Goal: Contribute content: Contribute content

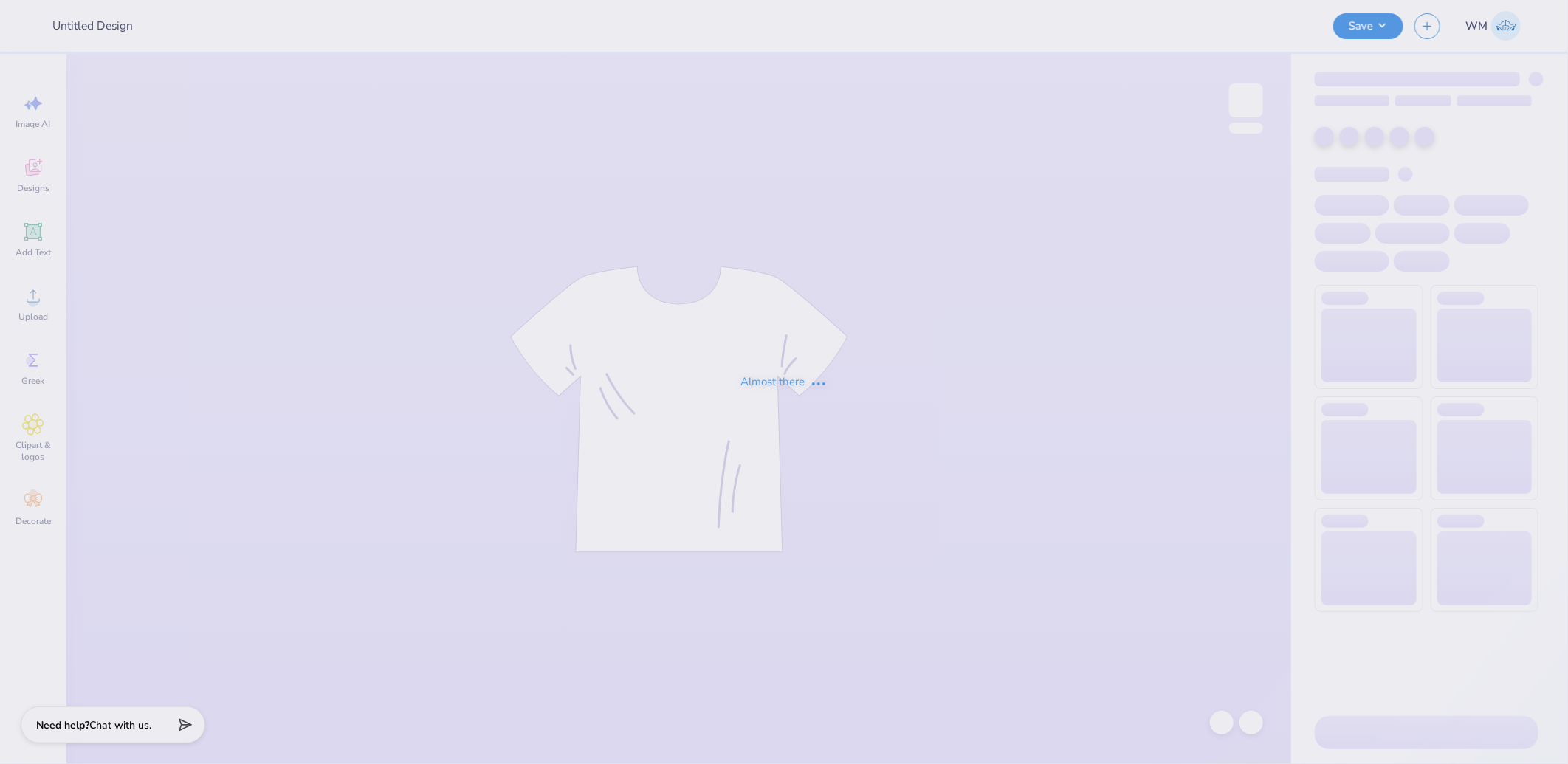
type input "[PERSON_NAME] : [GEOGRAPHIC_DATA][US_STATE]"
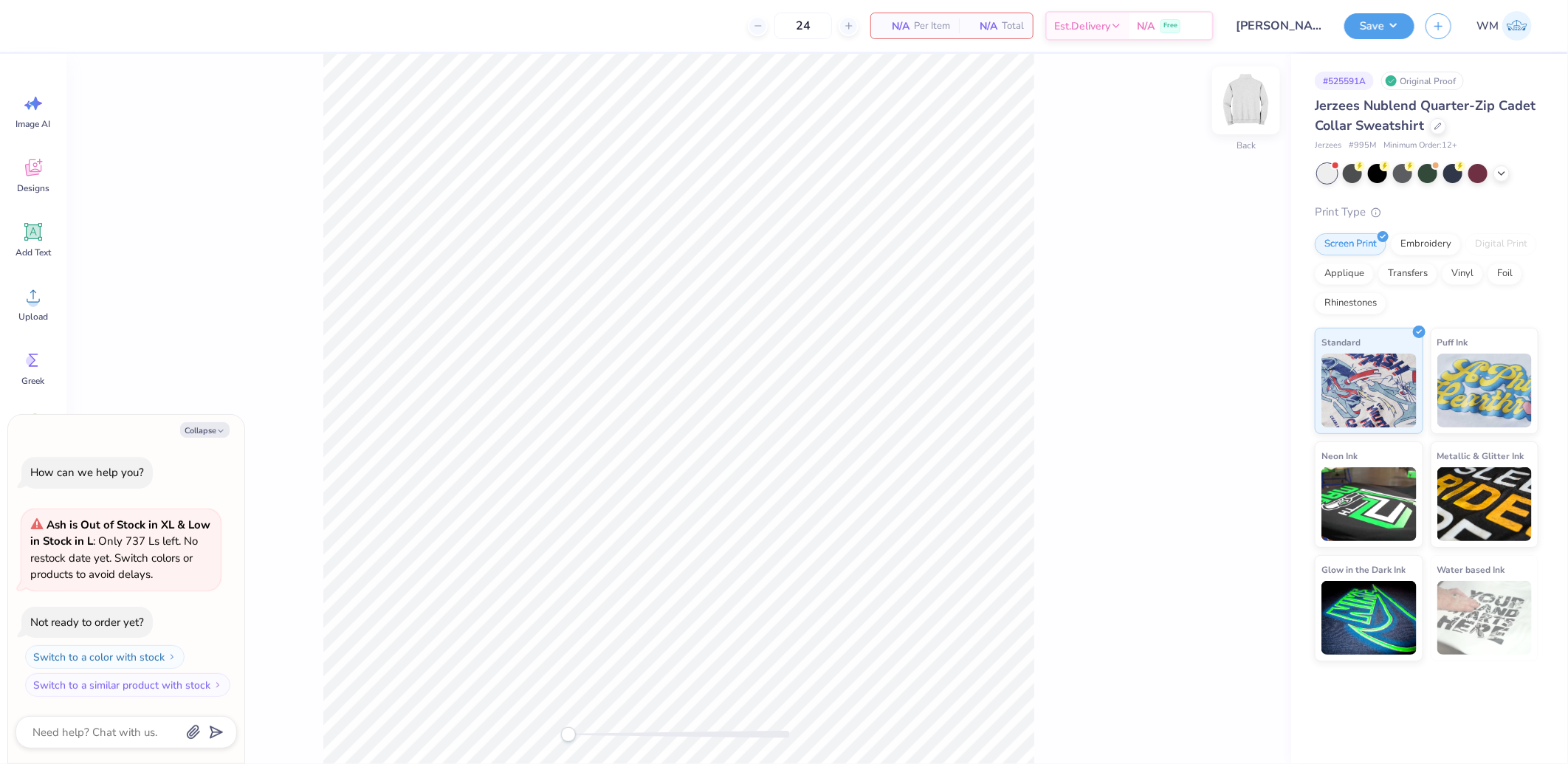
click at [1263, 101] on img at bounding box center [1246, 100] width 59 height 59
click at [31, 294] on icon at bounding box center [34, 296] width 22 height 22
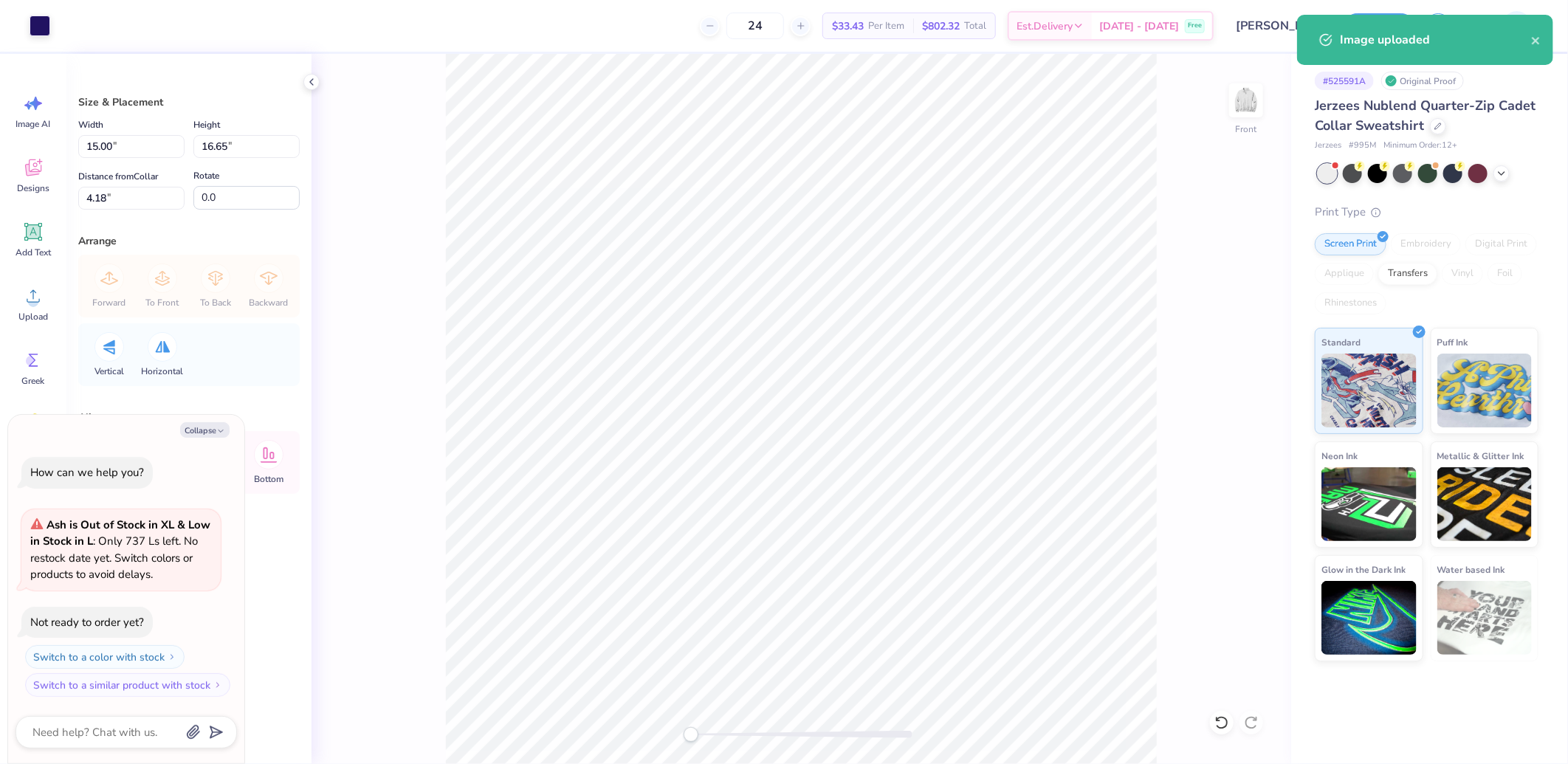
type textarea "x"
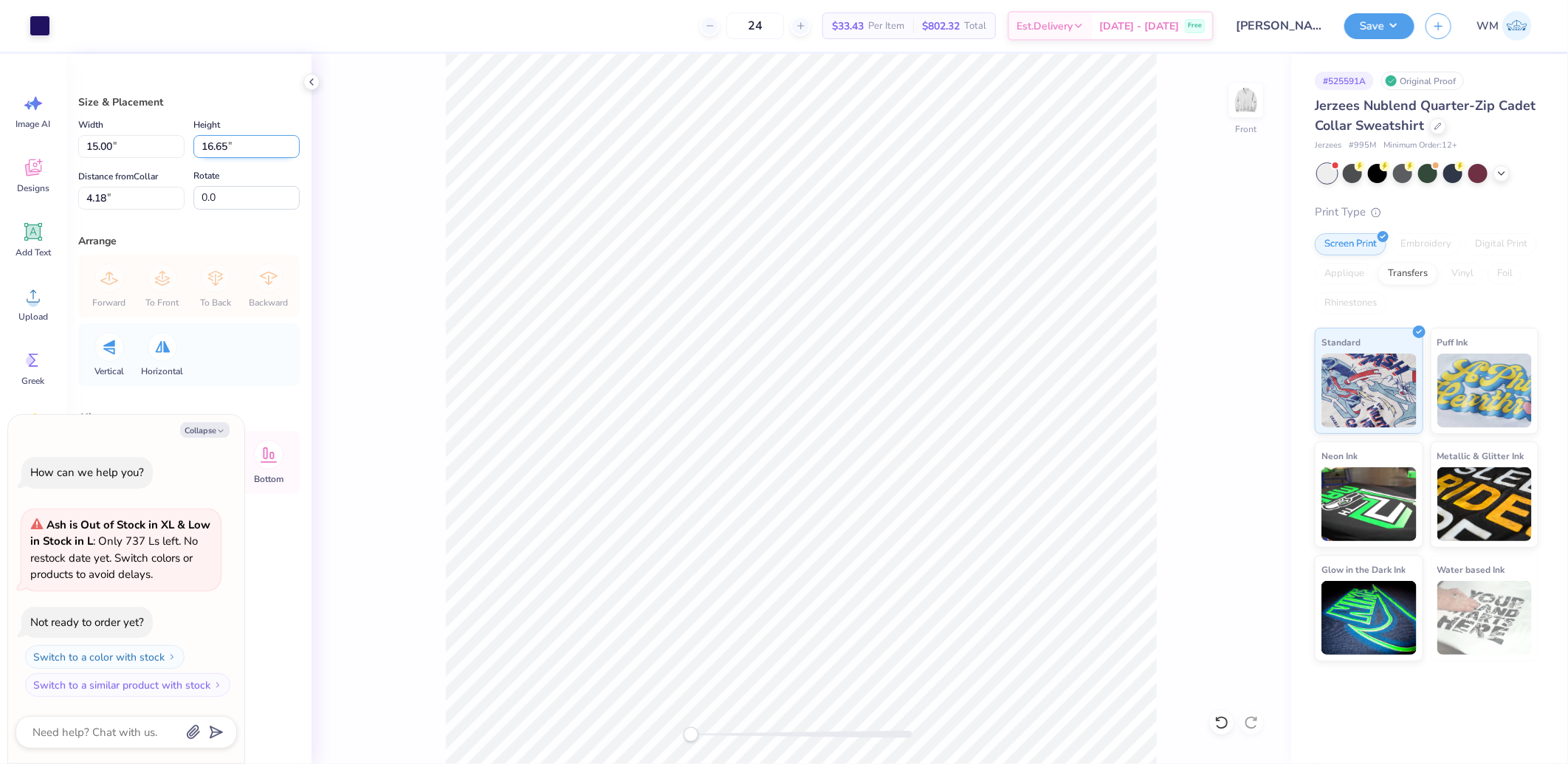
click at [242, 148] on input "16.65" at bounding box center [246, 146] width 106 height 23
type input "12"
type textarea "x"
type input "10.81"
type input "12.00"
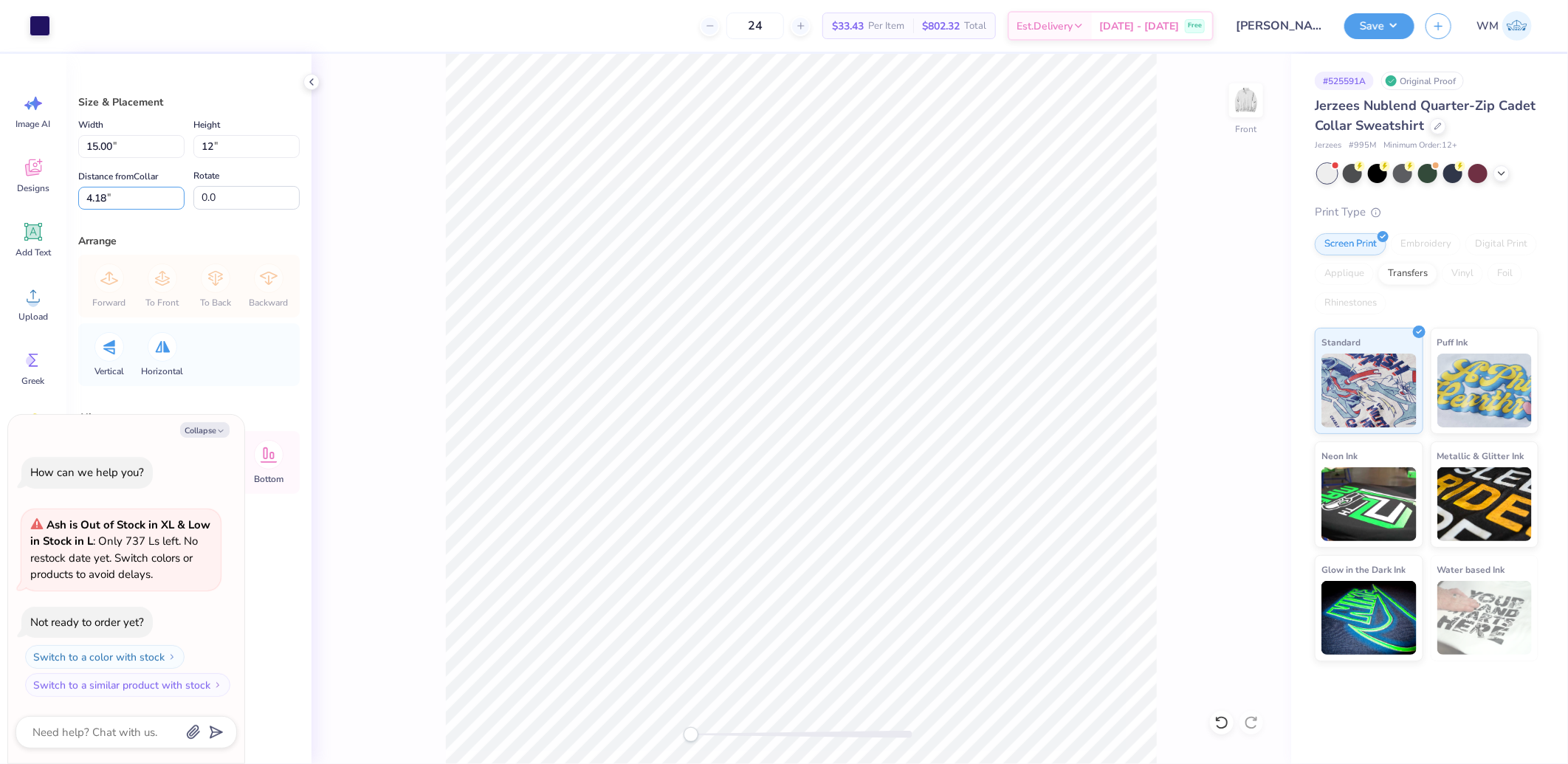
type input "6.50"
click at [124, 144] on input "10.81" at bounding box center [131, 146] width 106 height 23
type input "12"
type textarea "x"
type input "12.00"
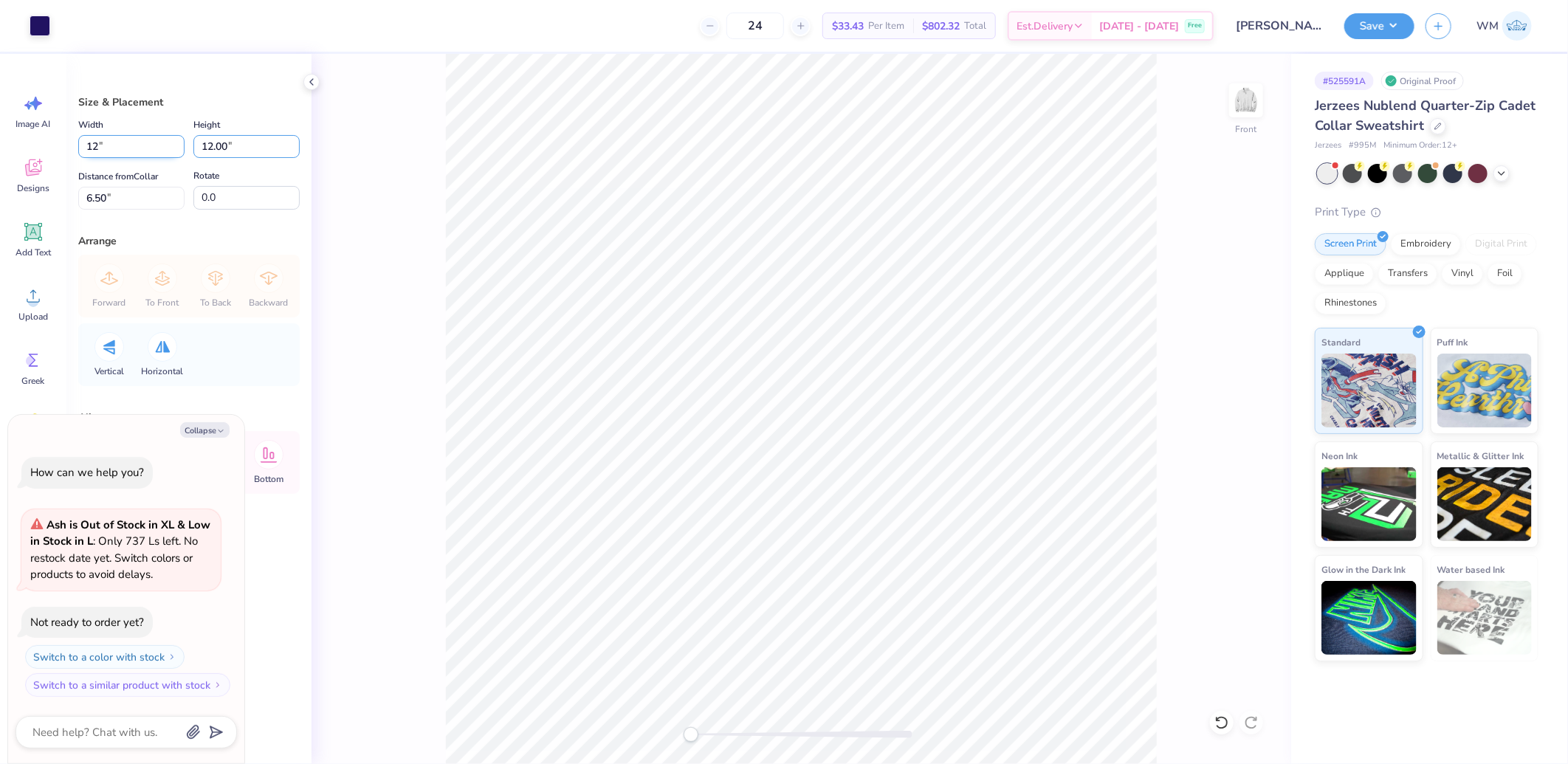
type input "13.32"
type input "5.84"
click at [145, 143] on input "12.00" at bounding box center [131, 146] width 106 height 23
type input "12.5"
type textarea "x"
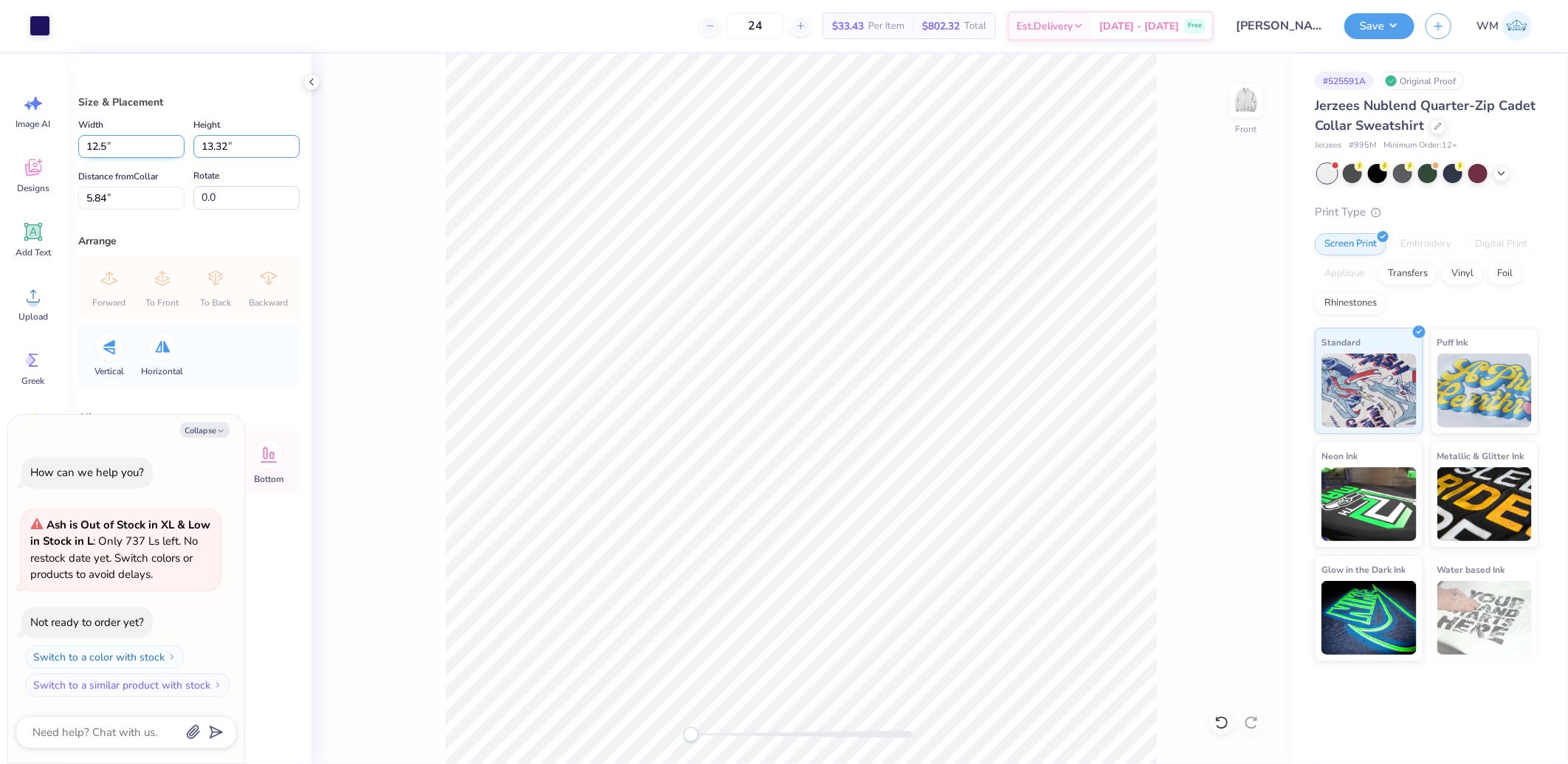
type input "12.50"
type input "13.87"
click at [123, 194] on input "5.56" at bounding box center [131, 198] width 106 height 23
type input "3"
click at [1251, 106] on img at bounding box center [1246, 100] width 59 height 59
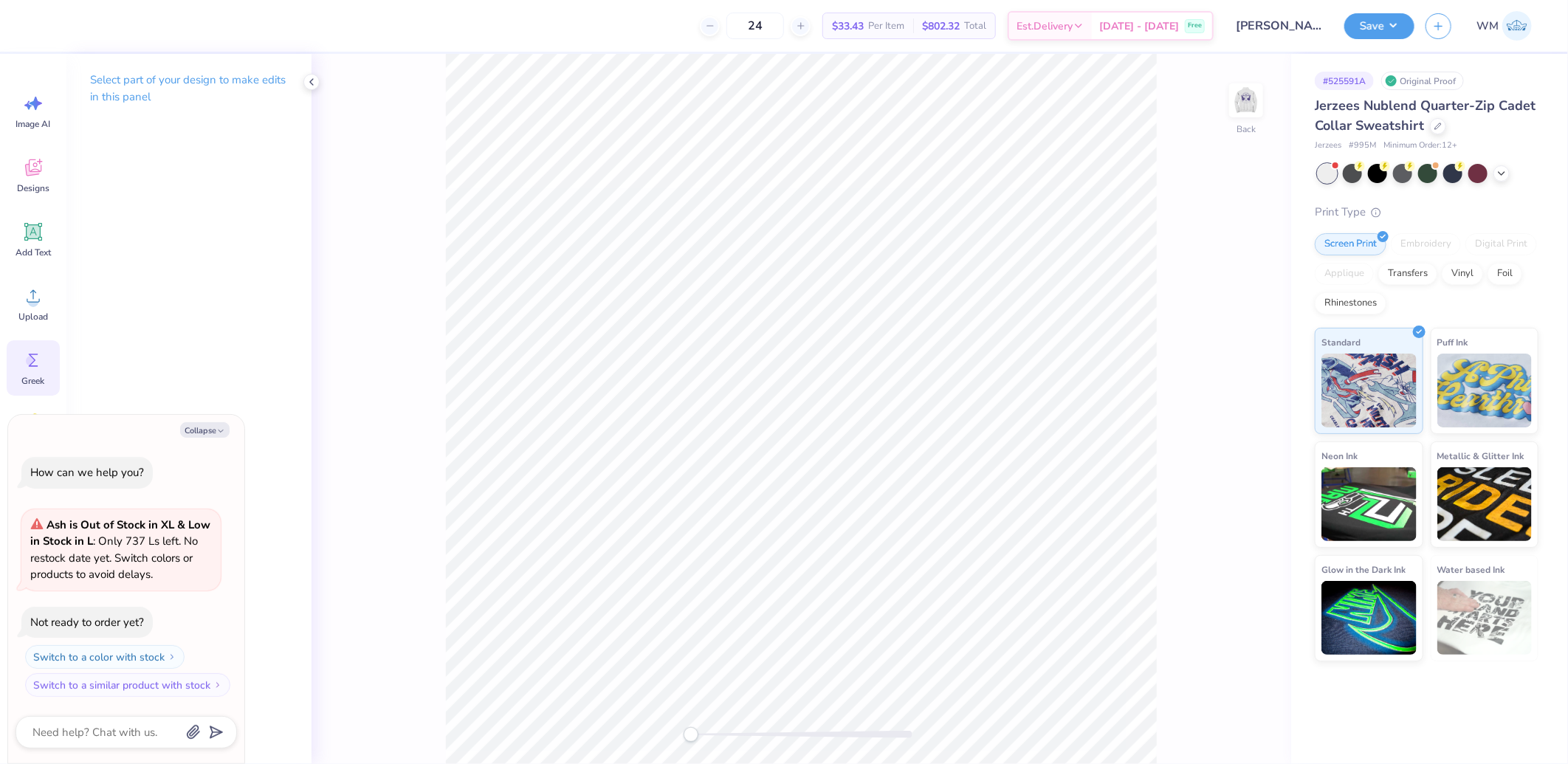
click at [38, 379] on span "Greek" at bounding box center [34, 381] width 23 height 12
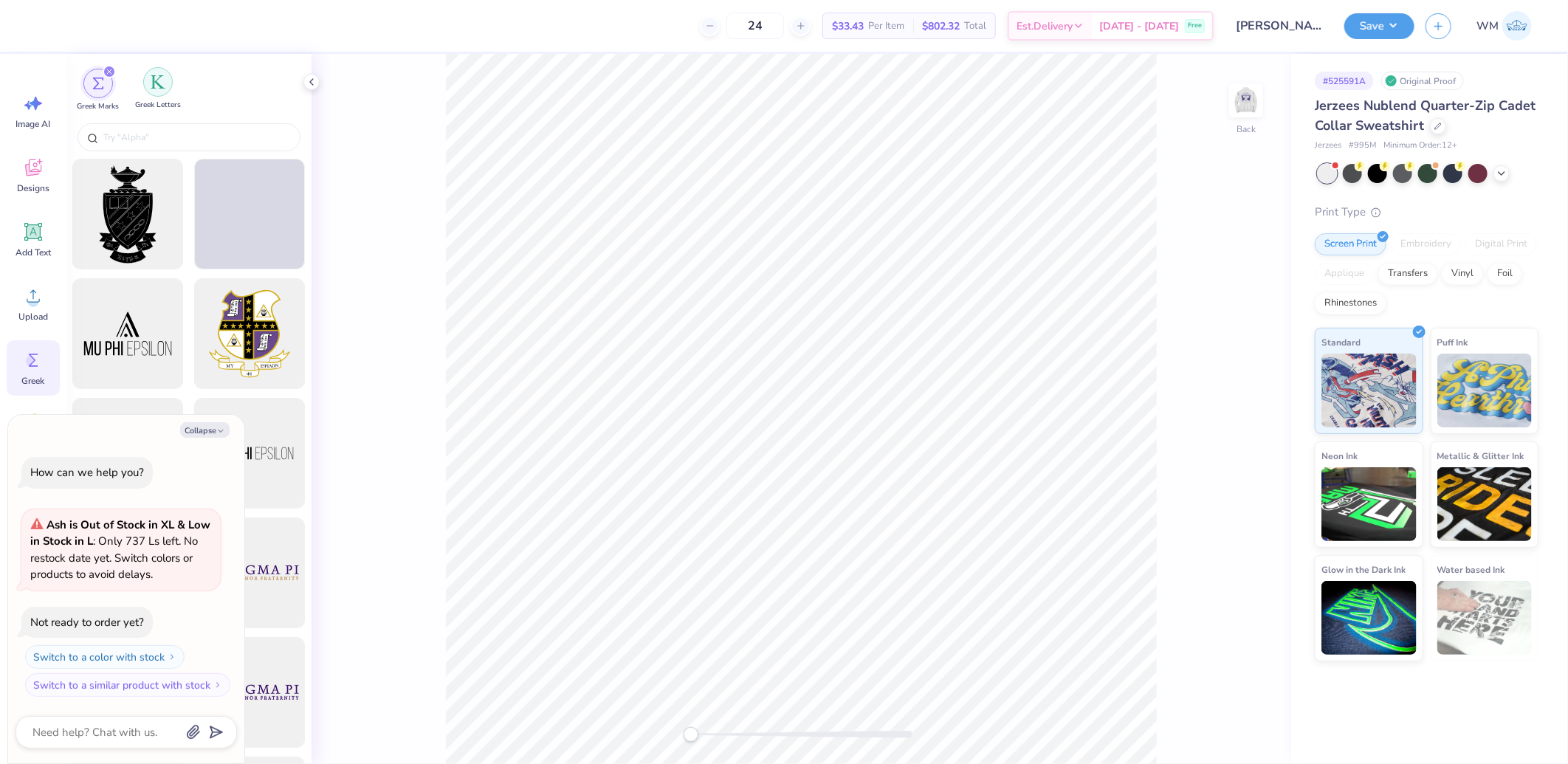
click at [166, 86] on img "filter for Greek Letters" at bounding box center [158, 82] width 15 height 15
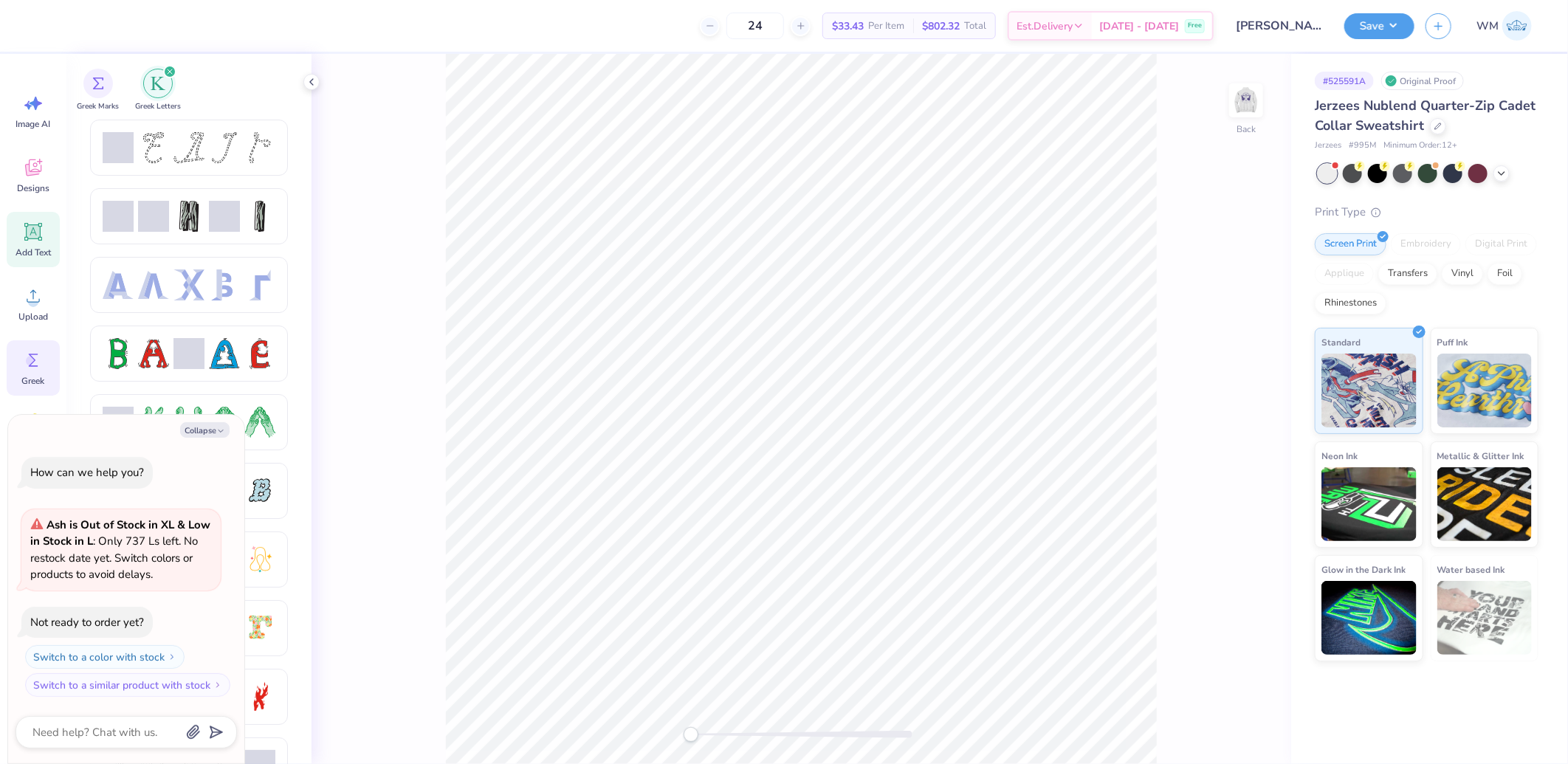
click at [38, 234] on icon at bounding box center [33, 232] width 14 height 14
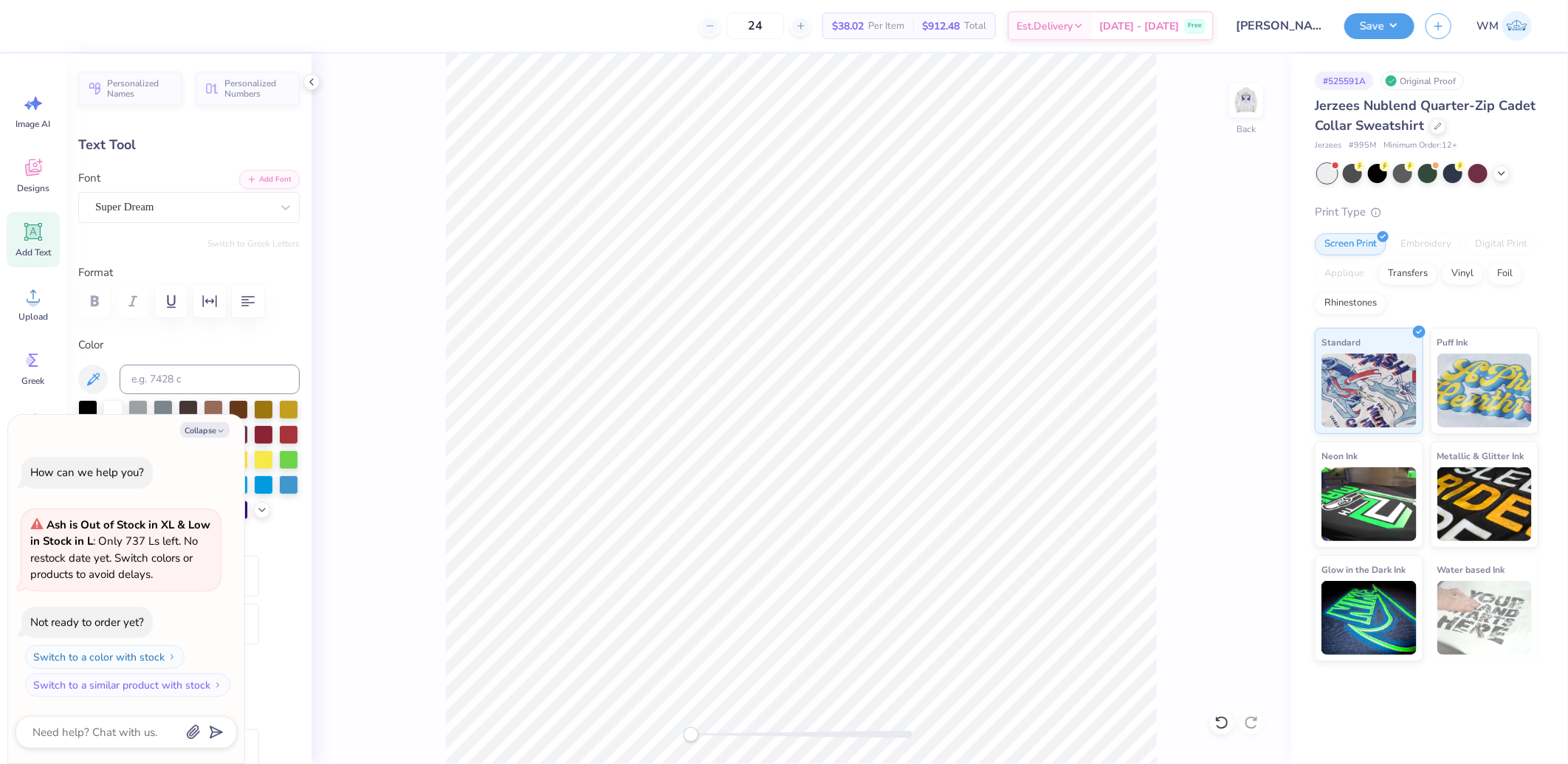
scroll to position [25, 16]
type textarea "x"
type textarea "A"
type textarea "x"
type textarea "AS"
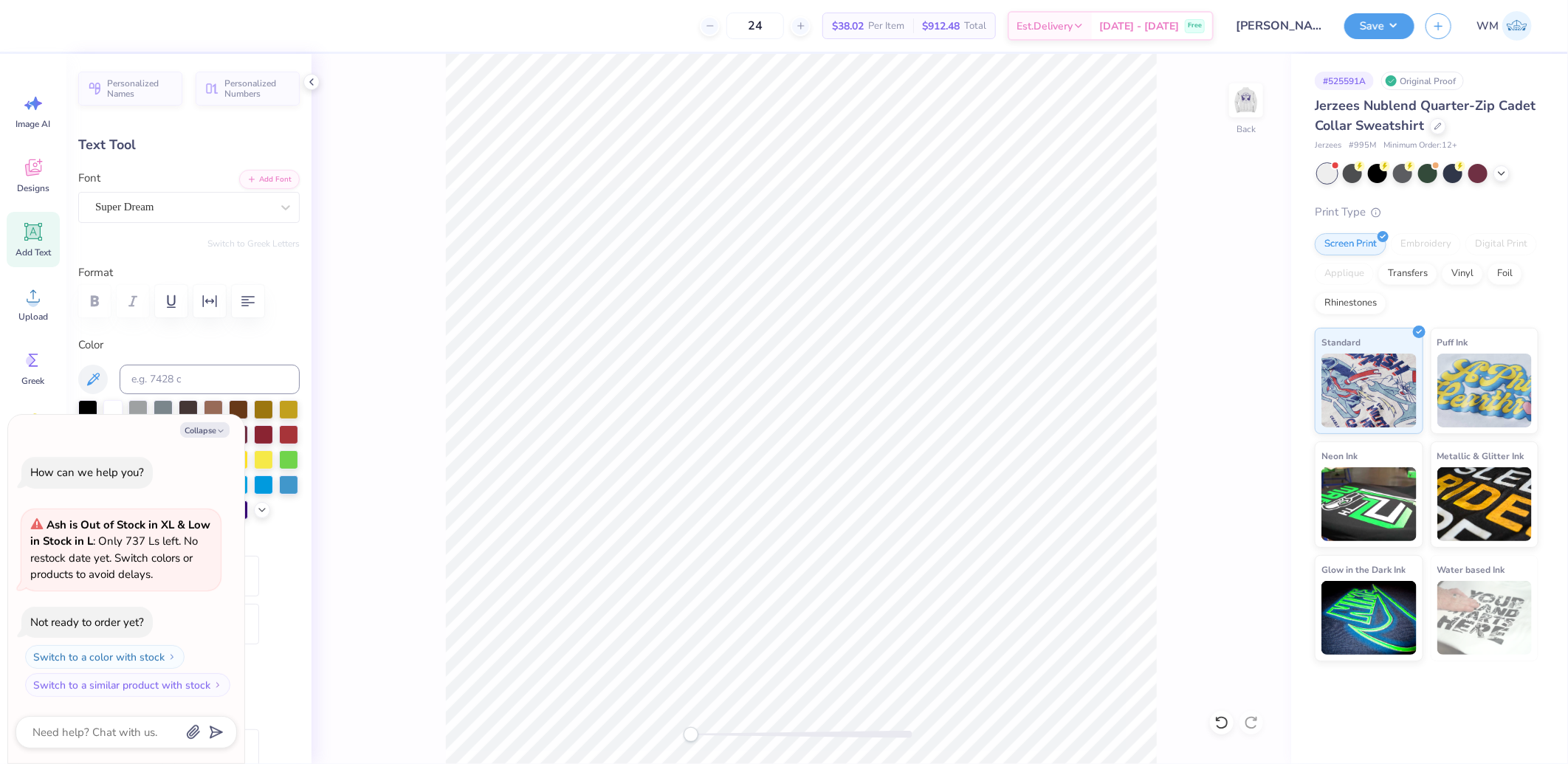
scroll to position [25, 11]
type textarea "x"
type input "3.49"
type input "2.08"
type input "10.96"
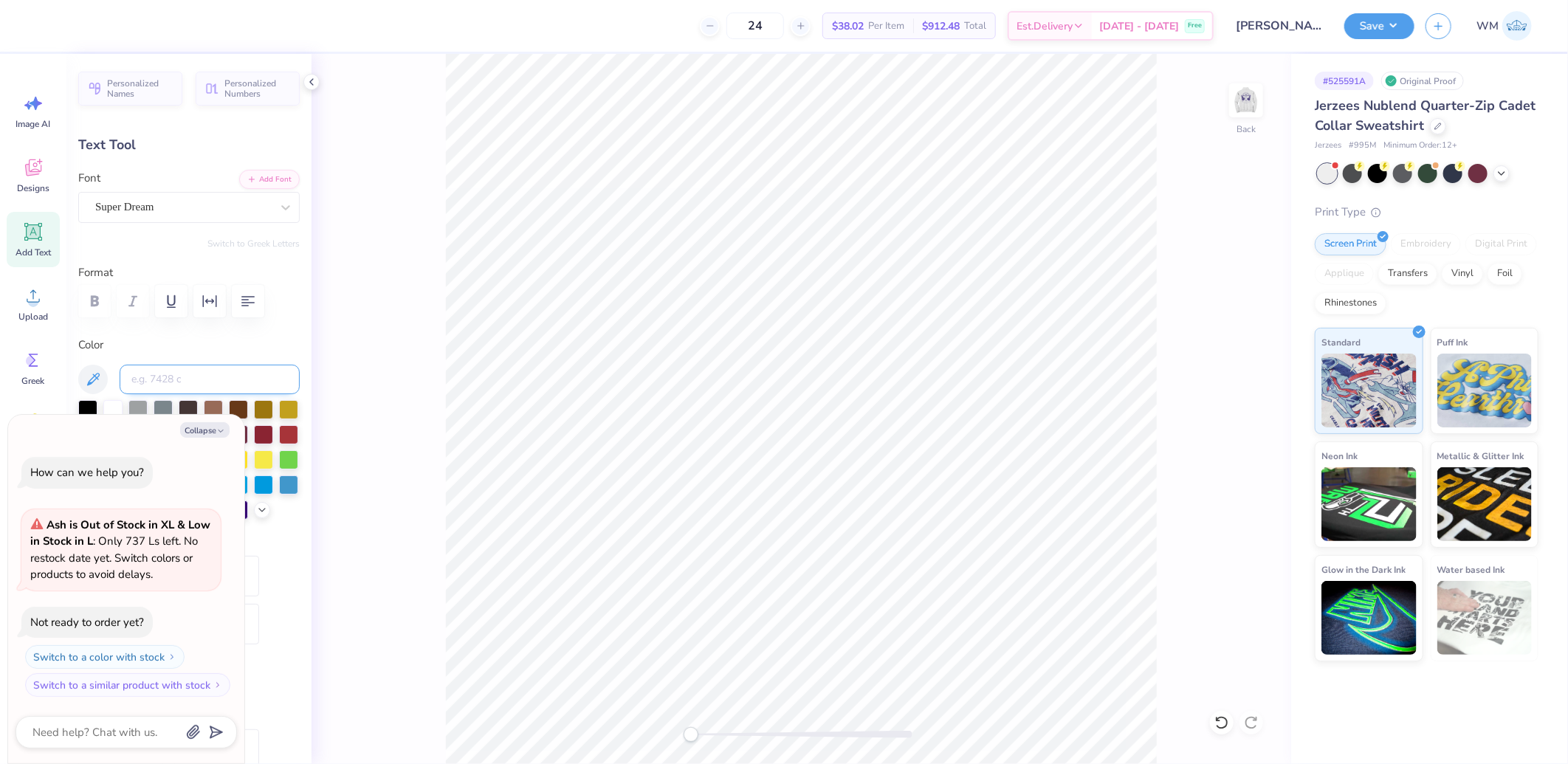
click at [211, 381] on input at bounding box center [210, 379] width 180 height 29
type input "2755"
click at [279, 208] on icon at bounding box center [286, 207] width 15 height 15
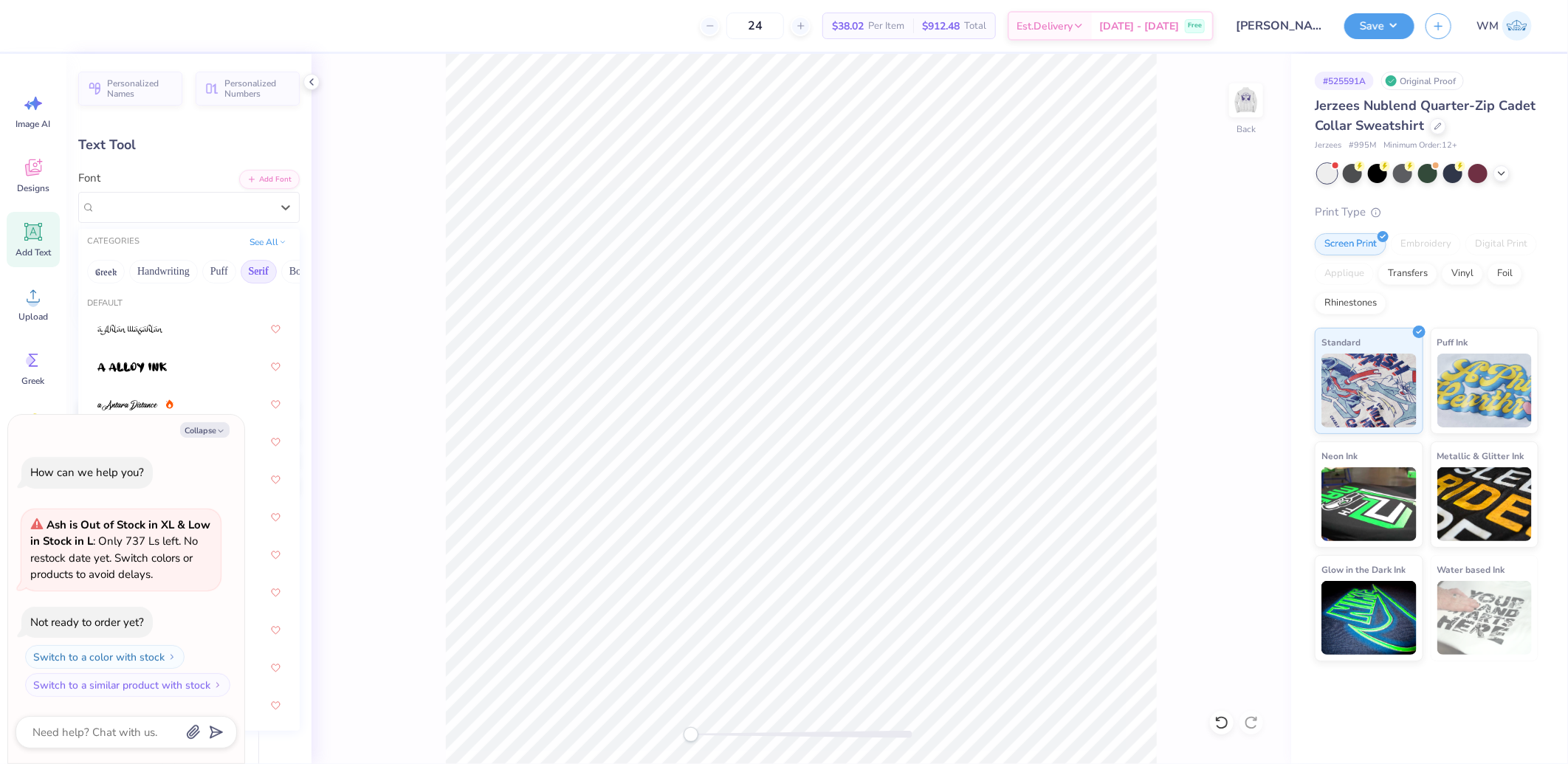
click at [256, 273] on button "Serif" at bounding box center [258, 272] width 36 height 24
click at [106, 273] on button "Greek" at bounding box center [106, 272] width 37 height 24
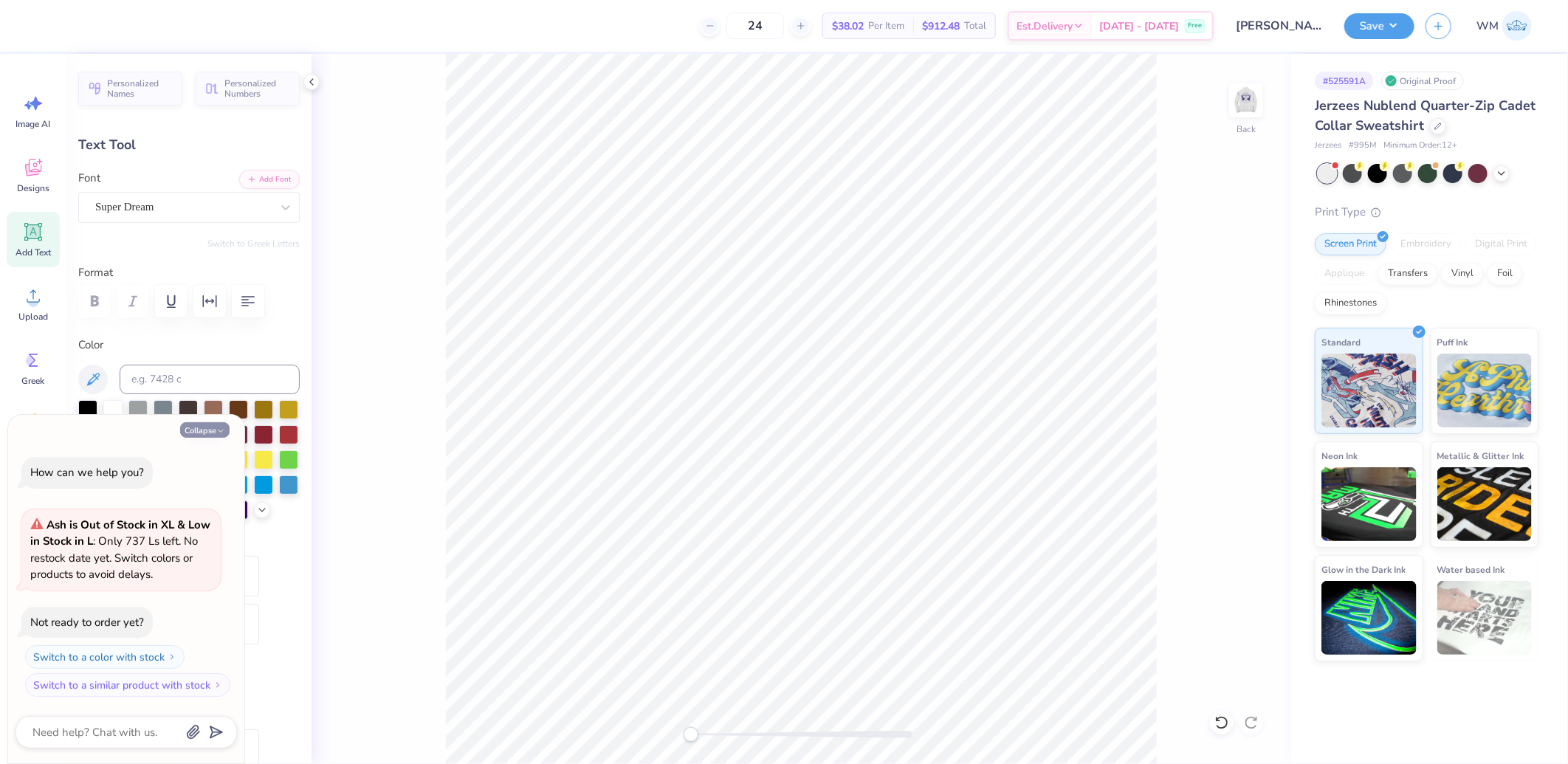
click at [212, 427] on button "Collapse" at bounding box center [205, 430] width 49 height 16
type textarea "x"
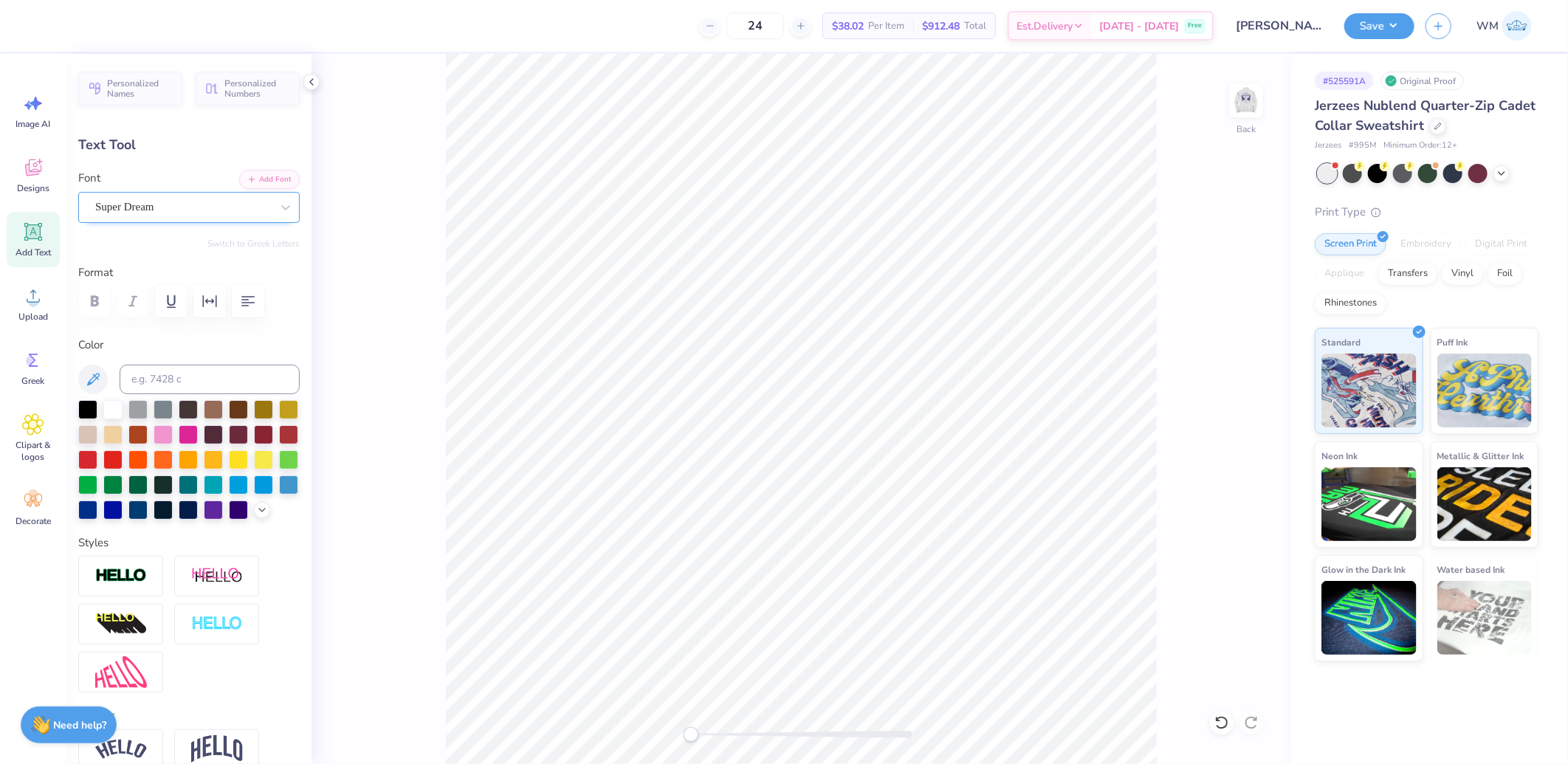
click at [245, 214] on div "Super Dream" at bounding box center [183, 207] width 178 height 23
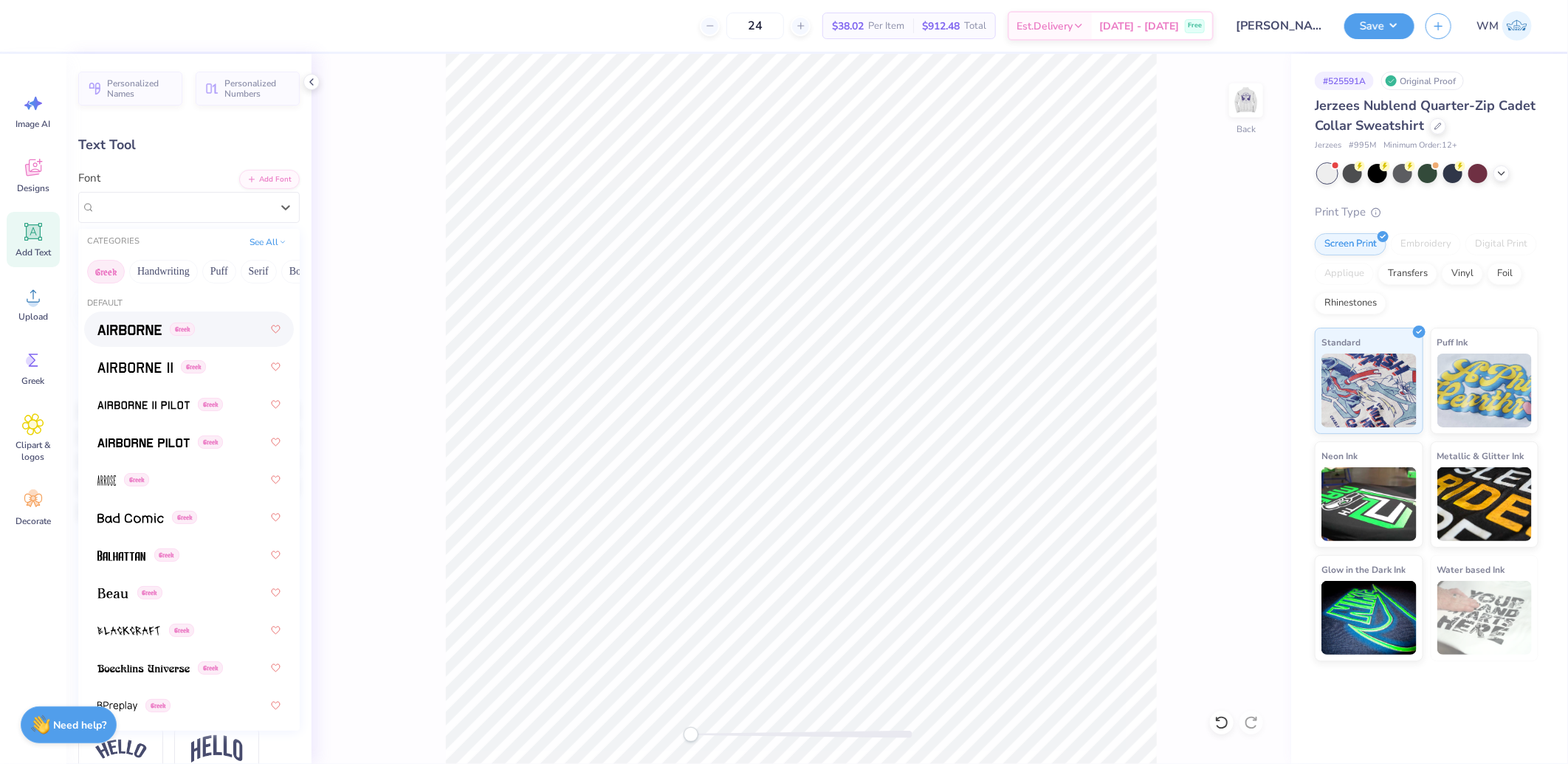
click at [103, 274] on button "Greek" at bounding box center [106, 272] width 37 height 24
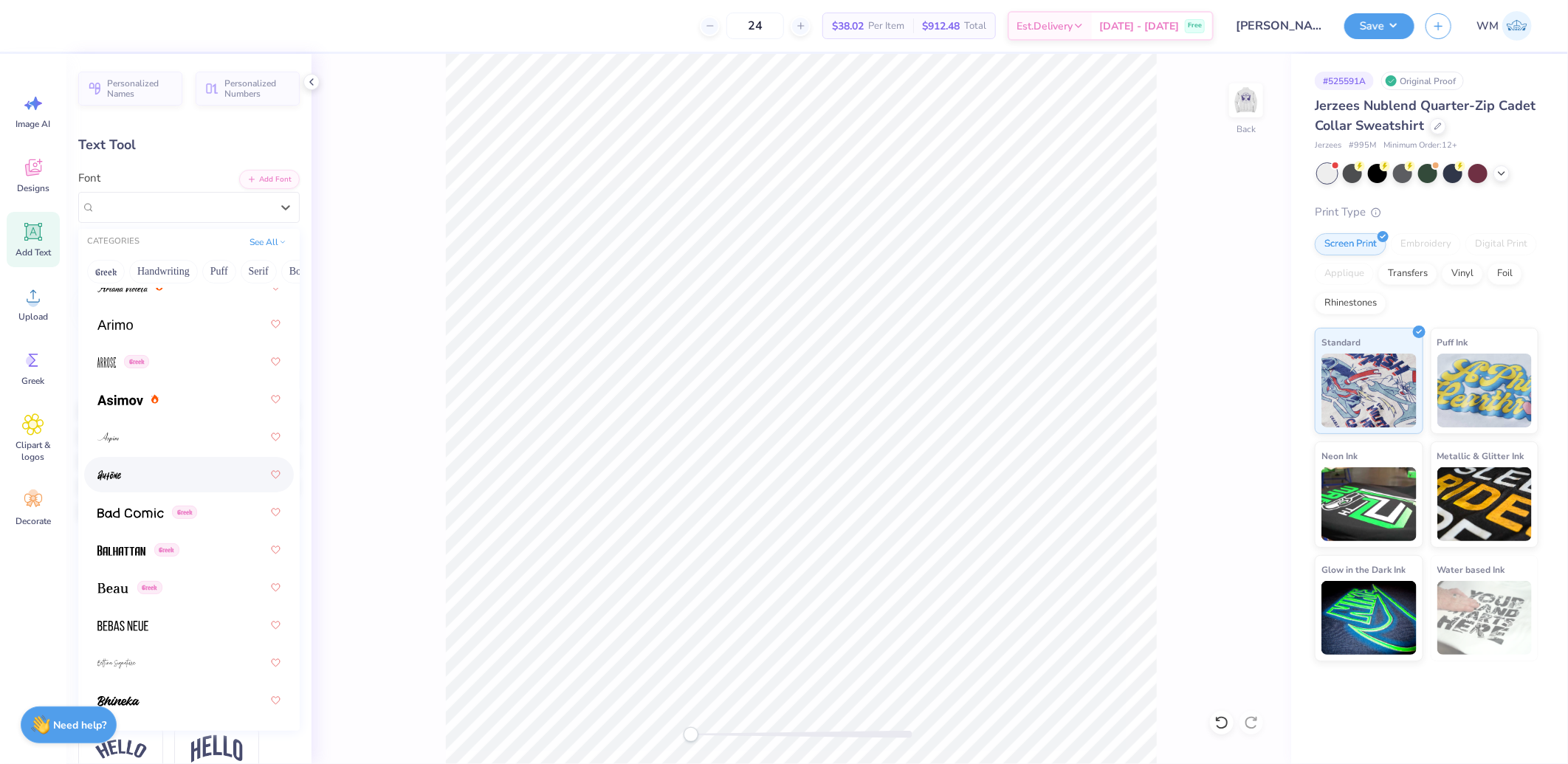
scroll to position [820, 0]
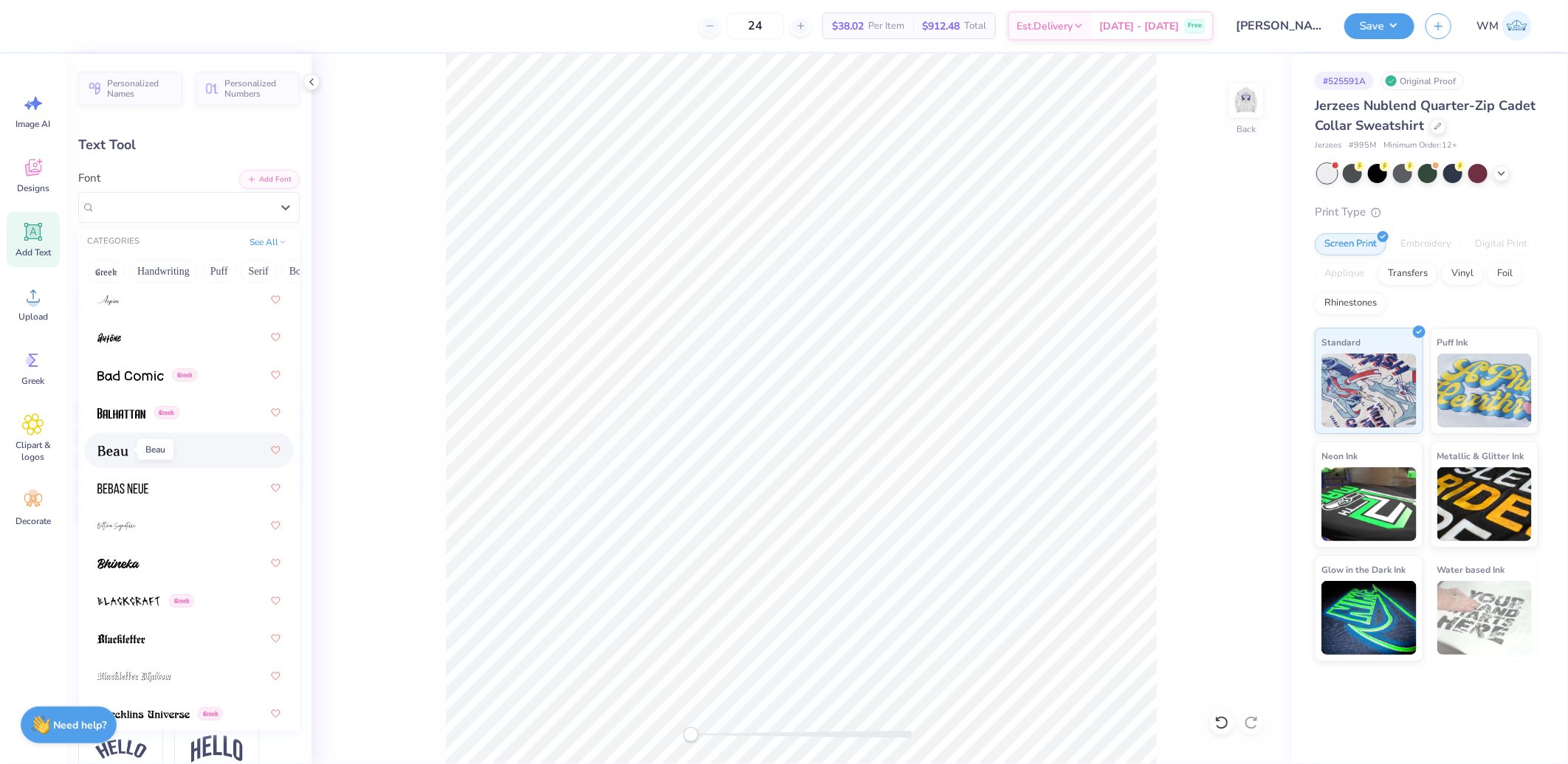
click at [112, 450] on img at bounding box center [112, 451] width 31 height 10
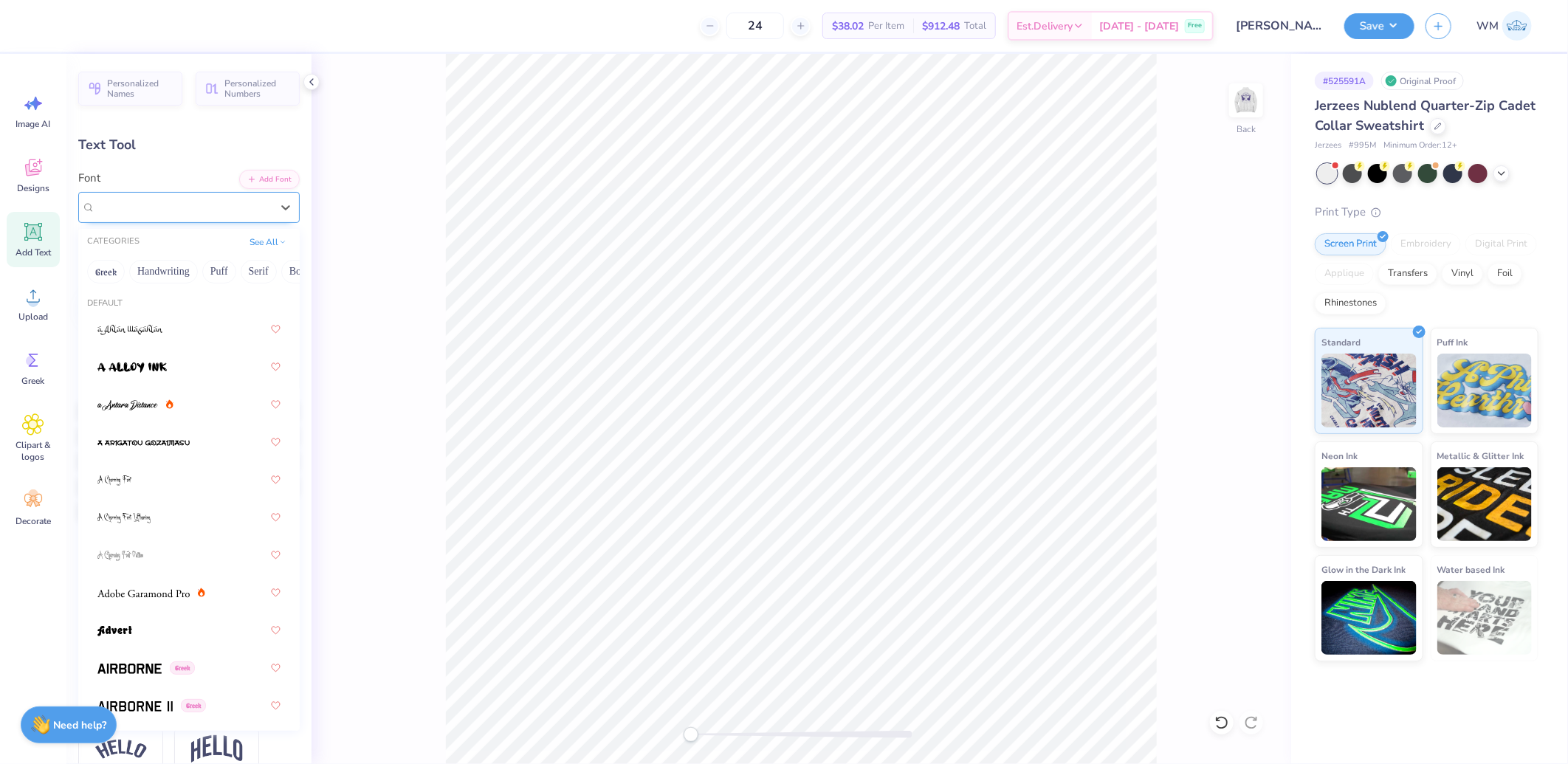
click at [187, 209] on div "Beau Greek" at bounding box center [183, 207] width 178 height 23
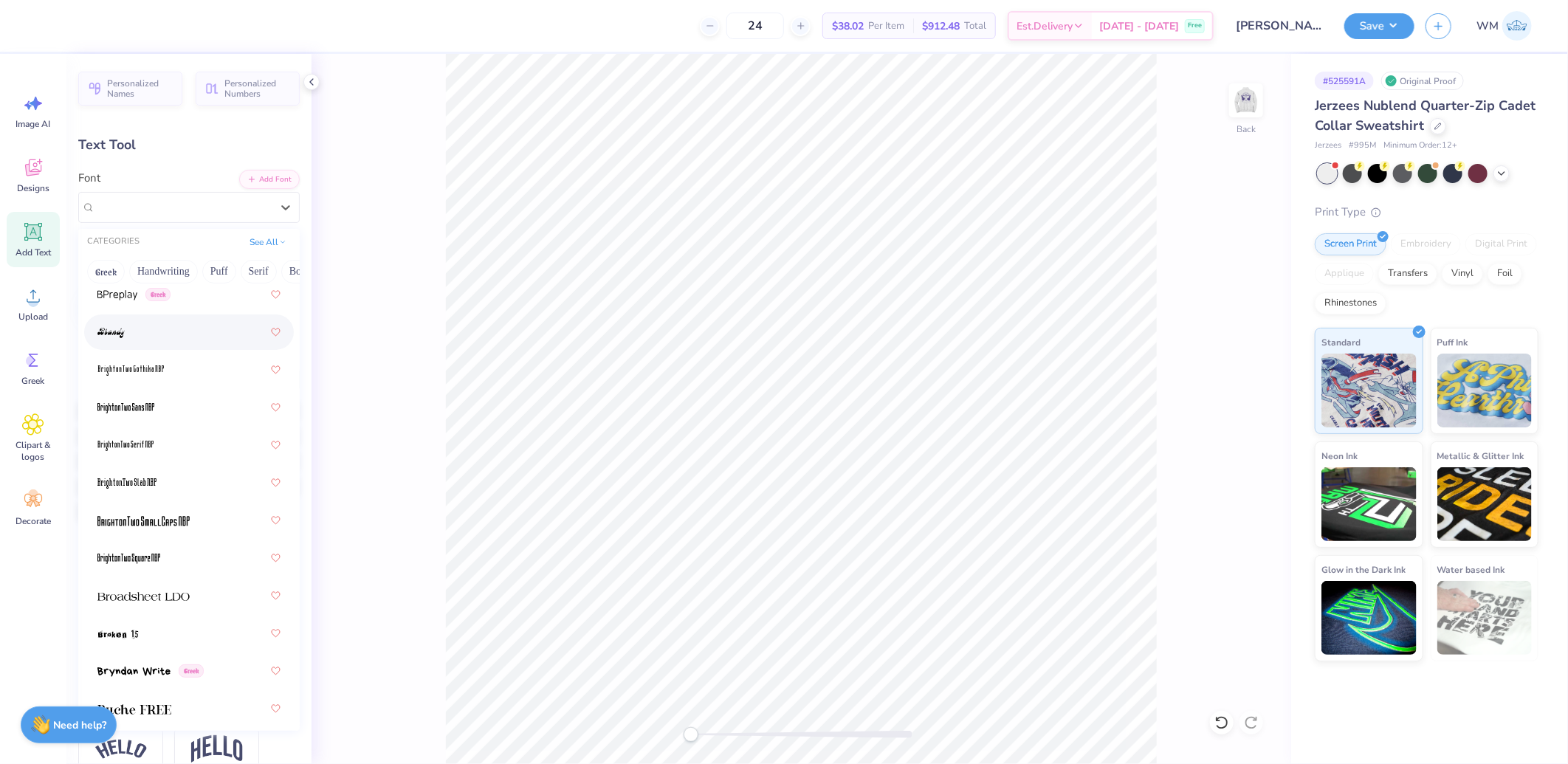
scroll to position [1777, 0]
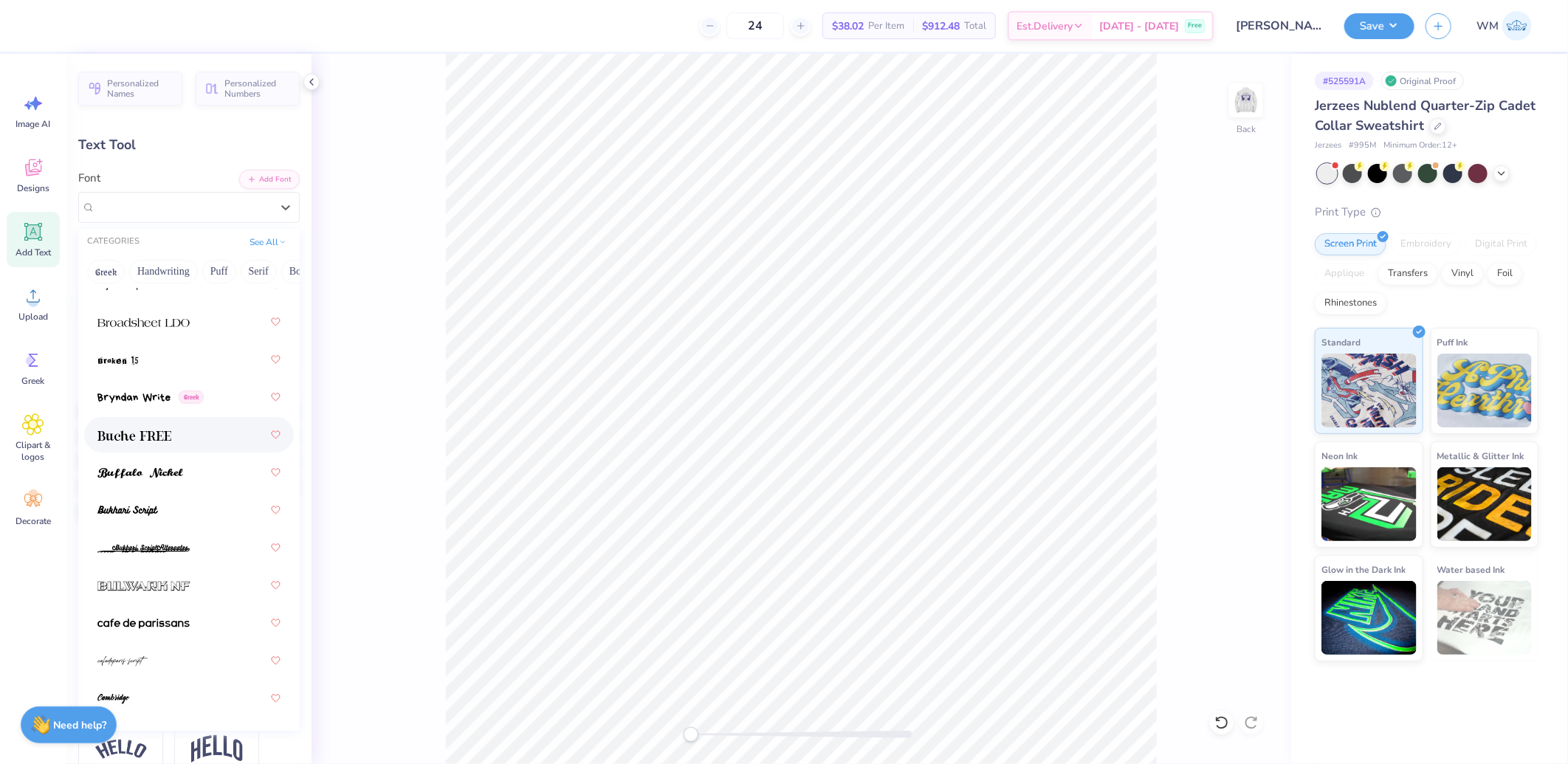
click at [163, 436] on img at bounding box center [134, 436] width 74 height 10
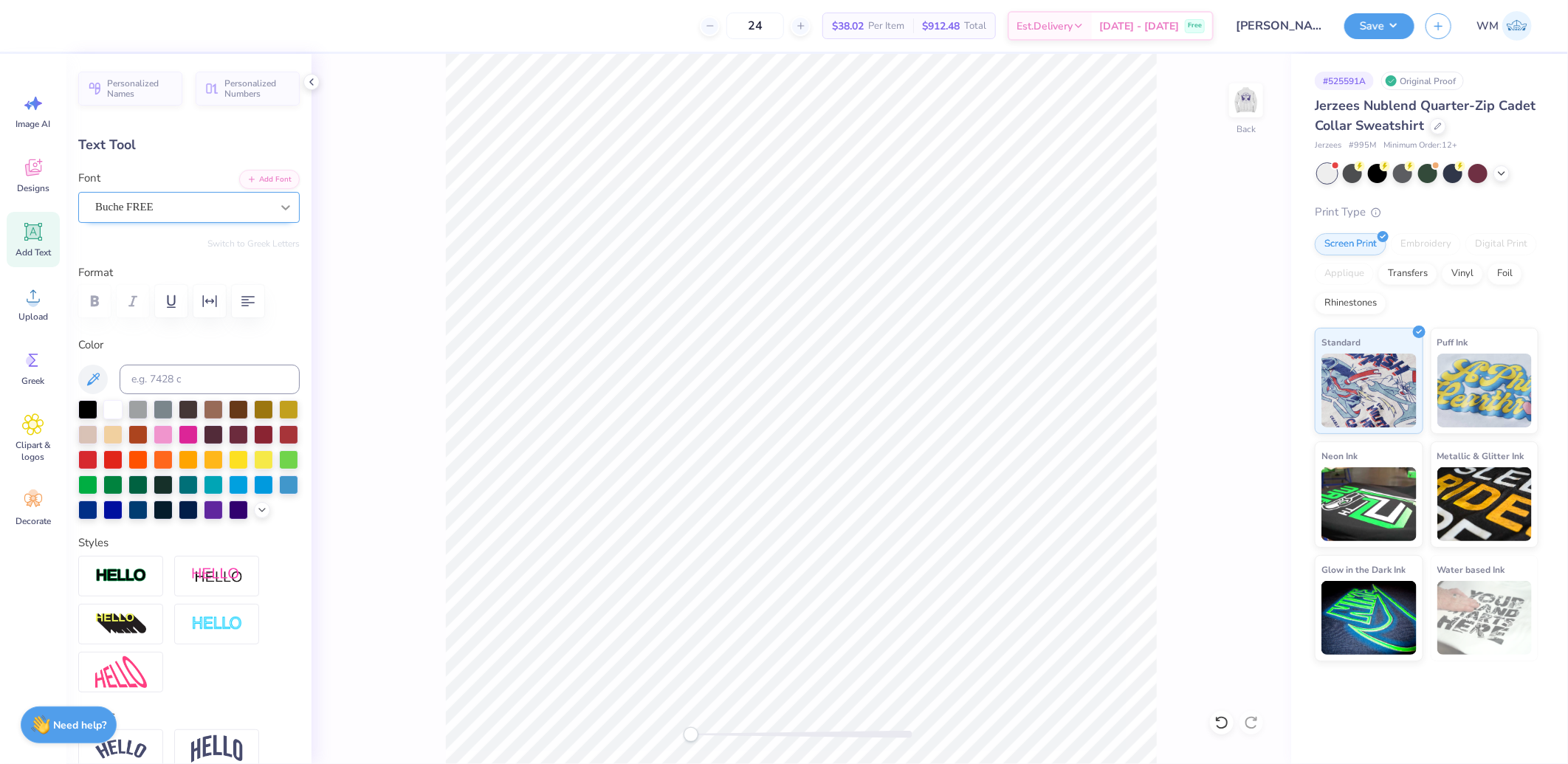
click at [281, 208] on icon at bounding box center [285, 207] width 9 height 5
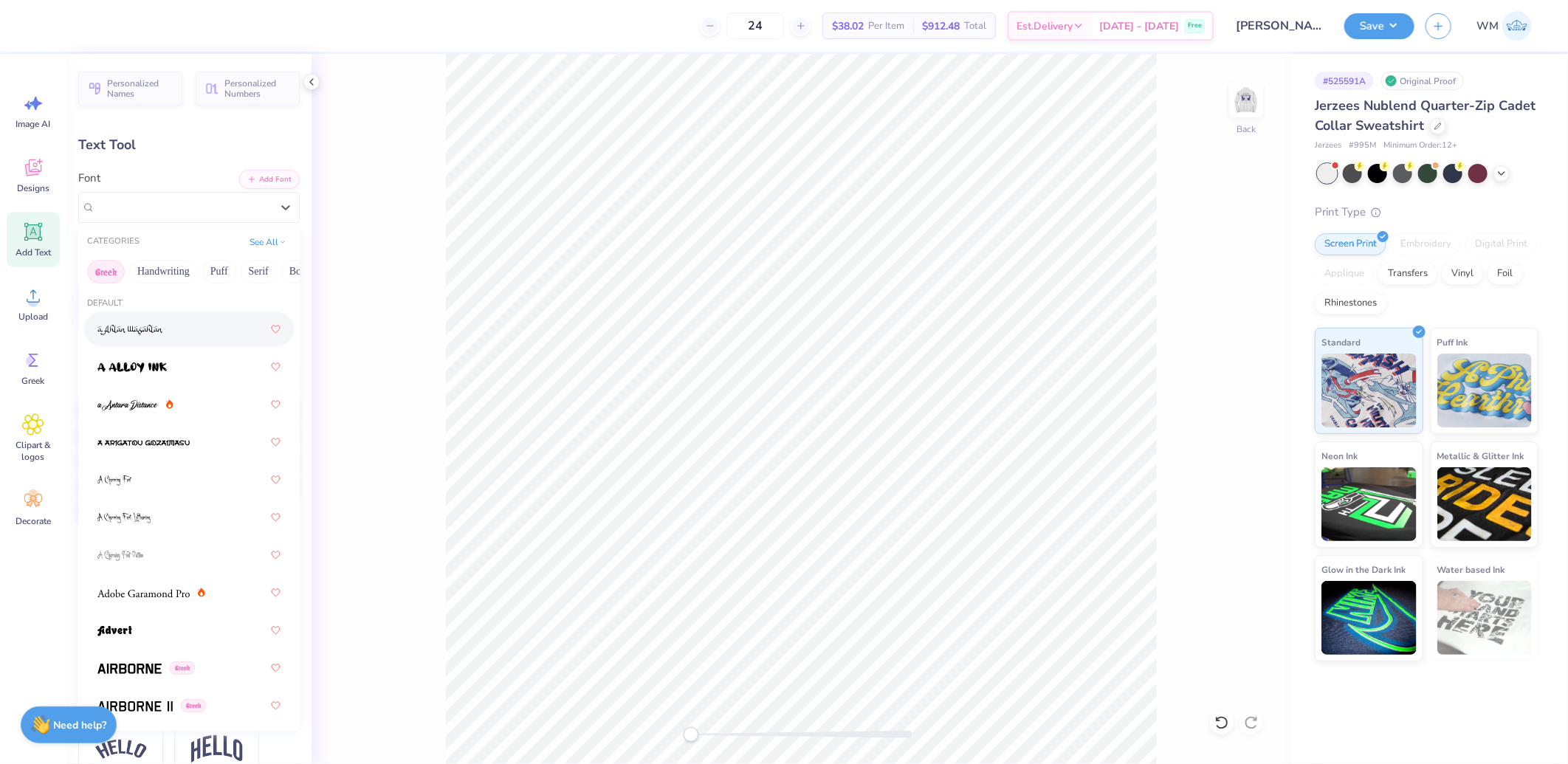
click at [98, 264] on button "Greek" at bounding box center [106, 272] width 37 height 24
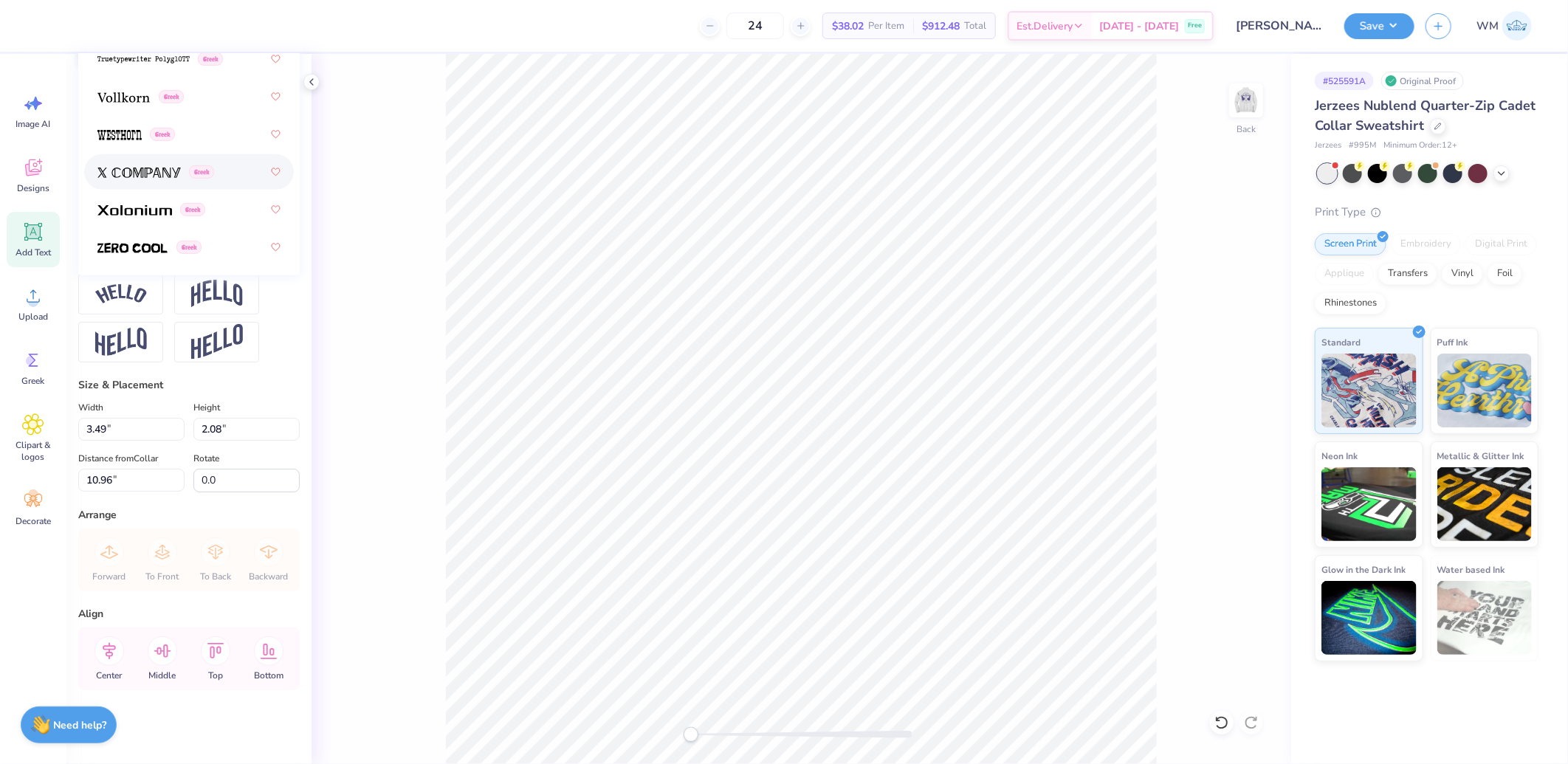
scroll to position [70, 0]
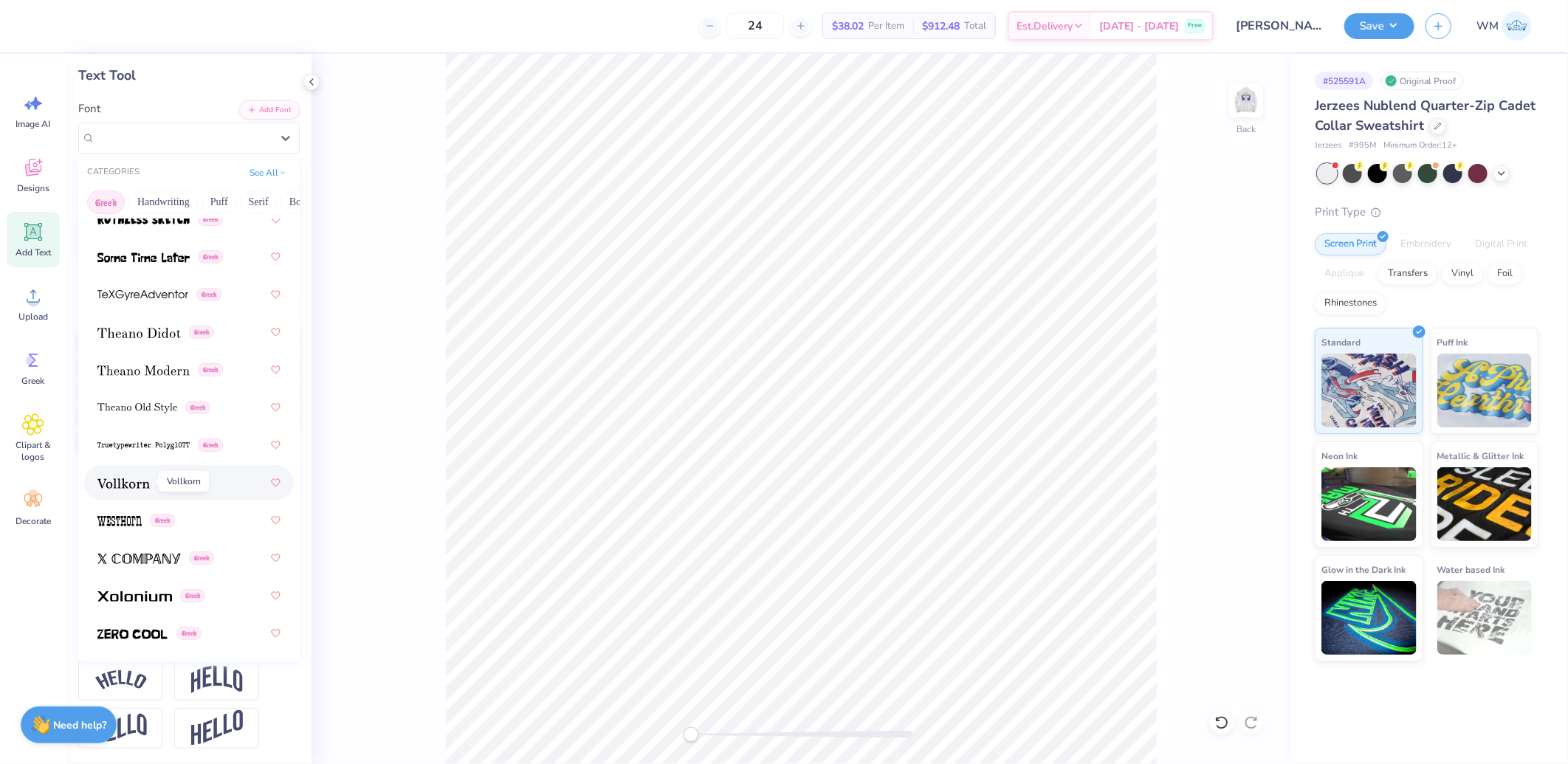
click at [124, 482] on img at bounding box center [124, 484] width 52 height 10
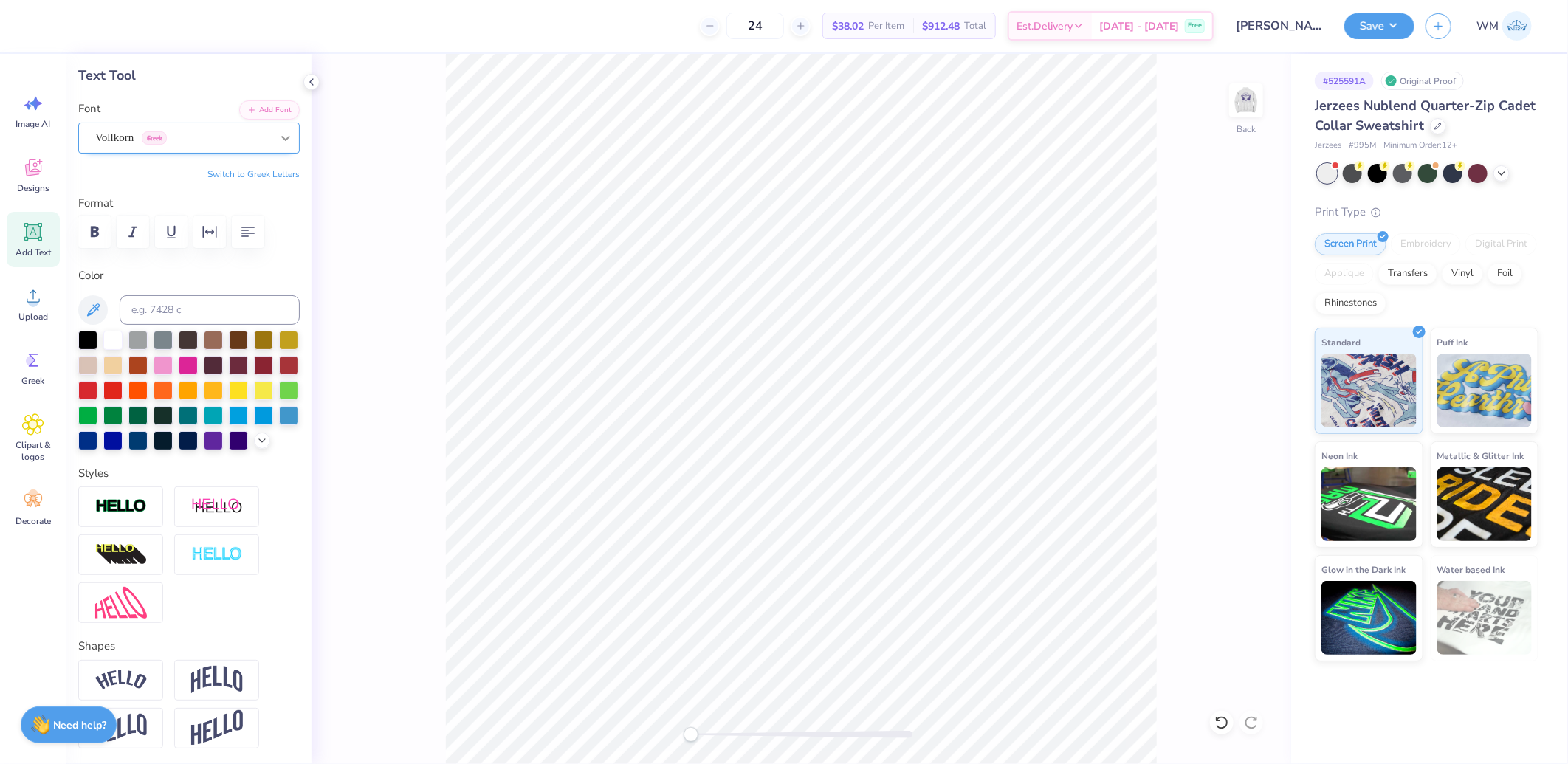
click at [281, 137] on icon at bounding box center [285, 138] width 9 height 5
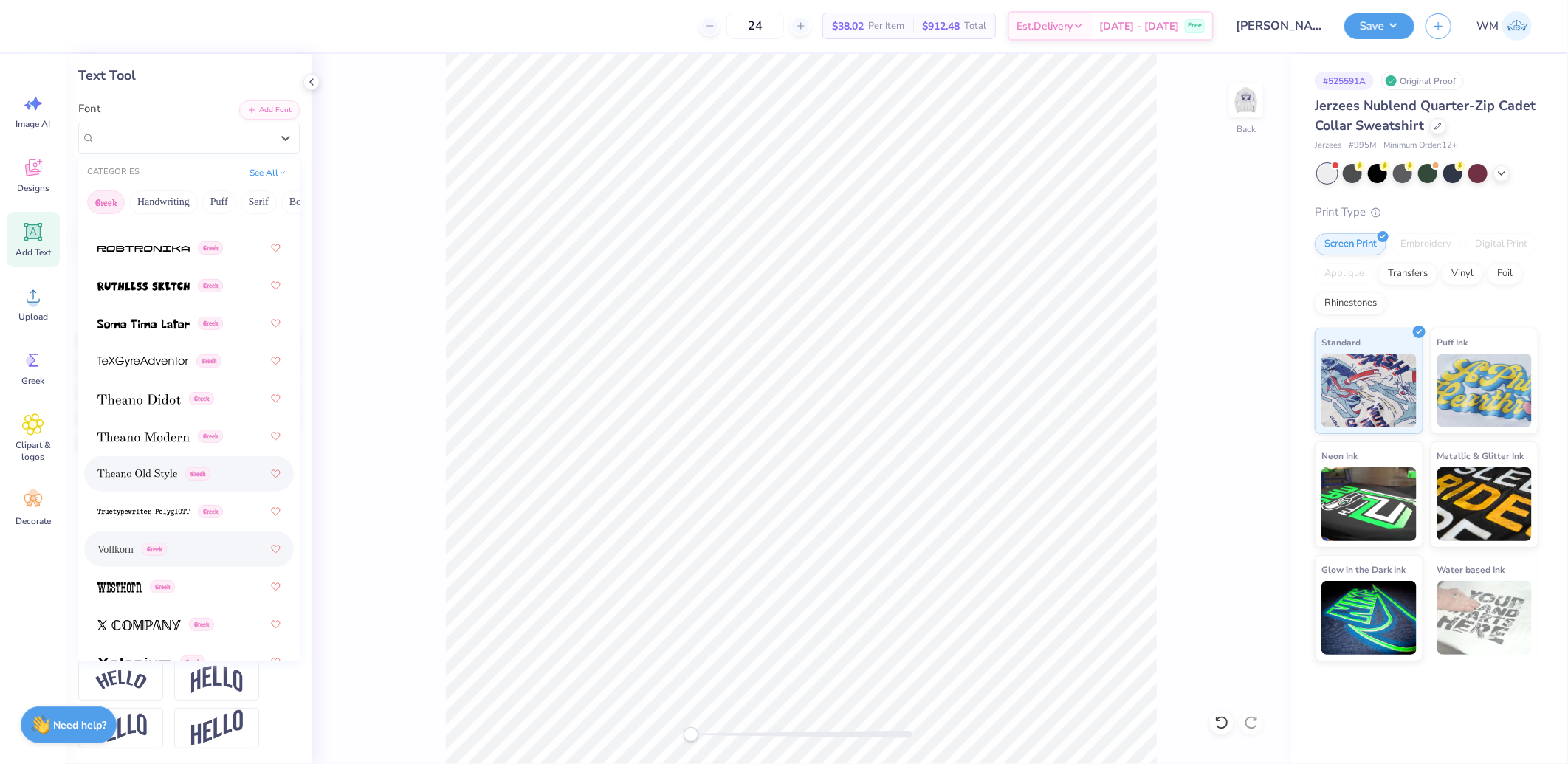
scroll to position [1434, 0]
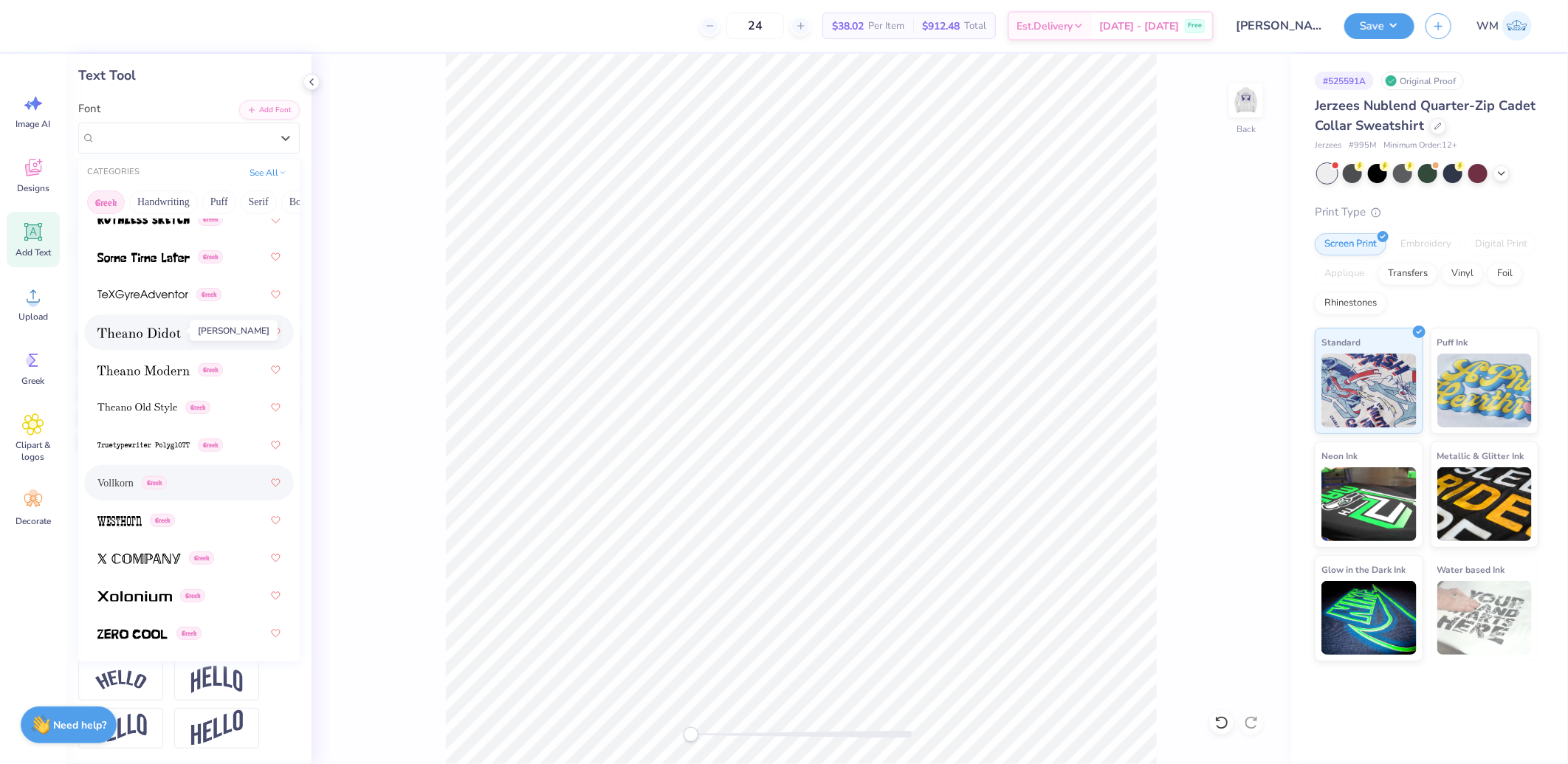
click at [141, 333] on img at bounding box center [139, 333] width 83 height 10
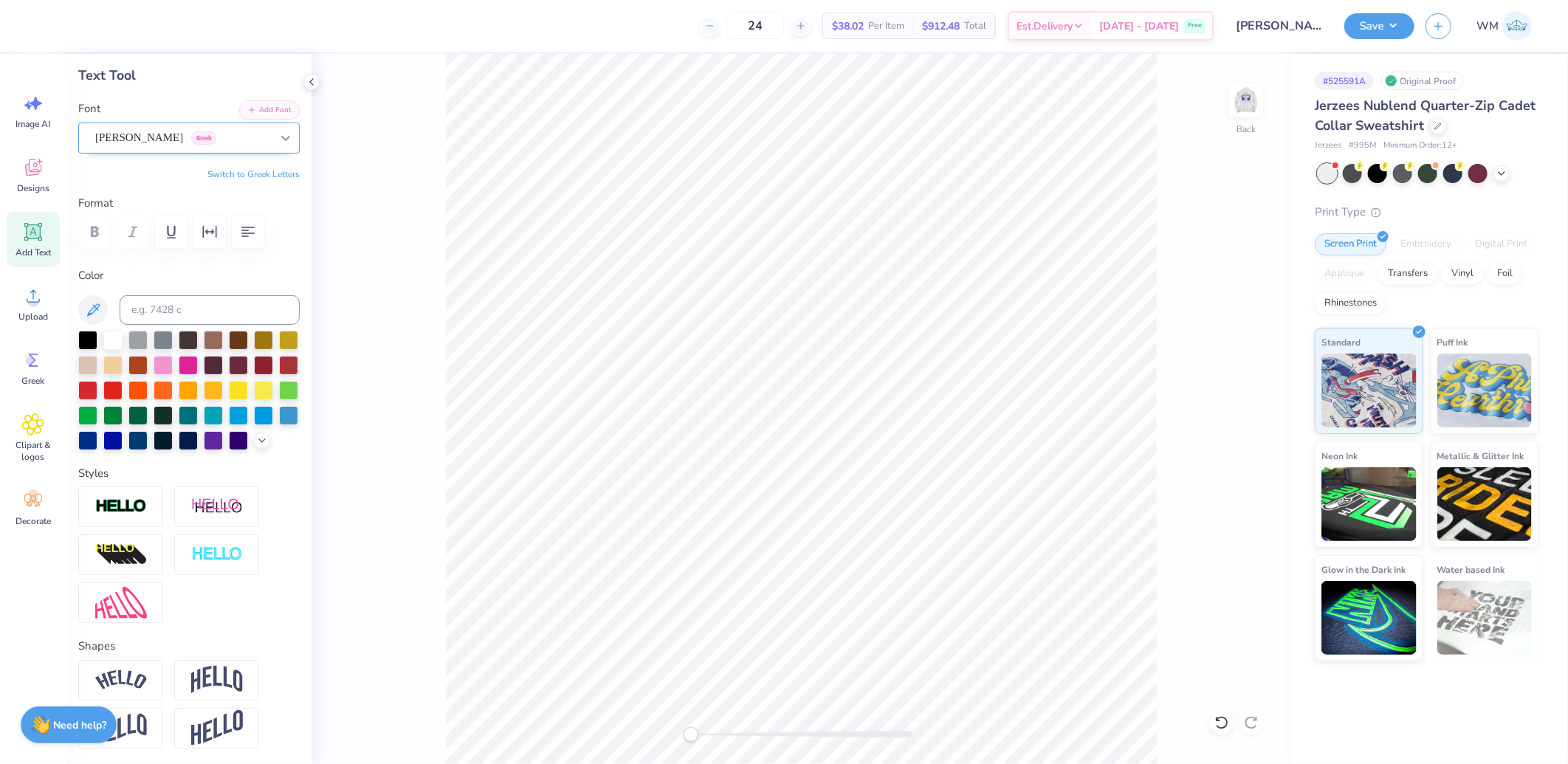
click at [279, 142] on icon at bounding box center [286, 138] width 15 height 15
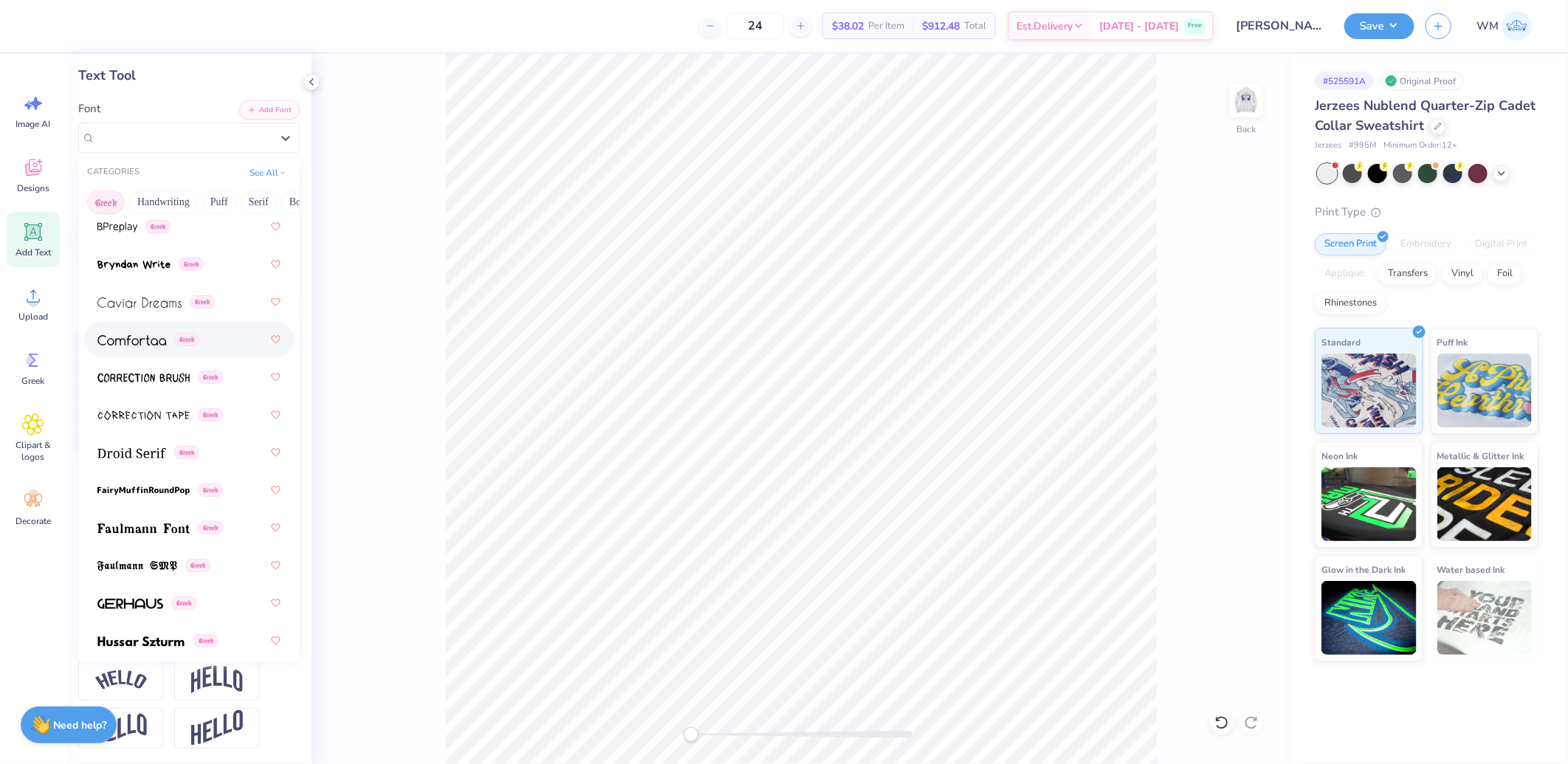
scroll to position [547, 0]
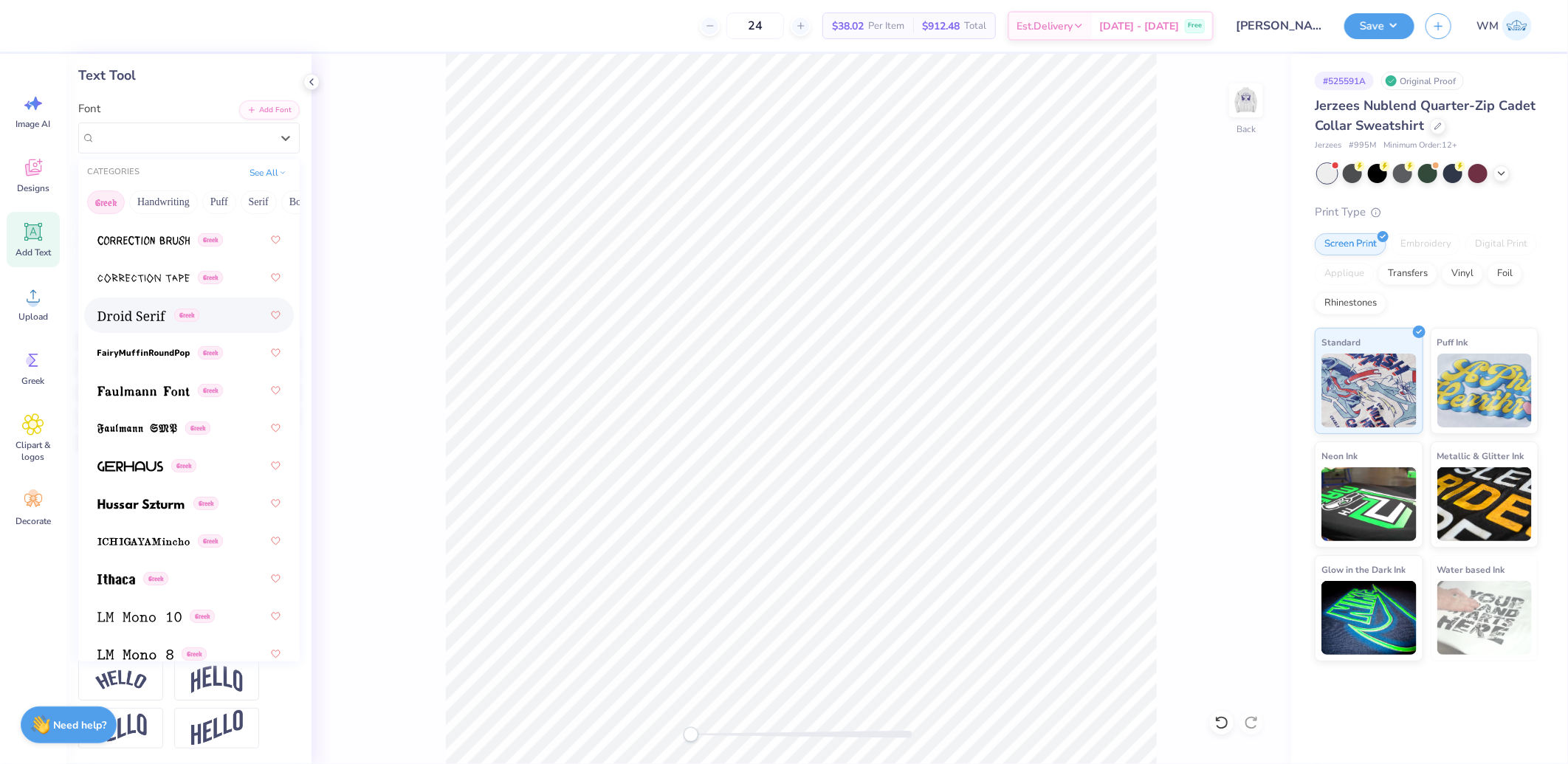
click at [121, 315] on img at bounding box center [132, 316] width 69 height 10
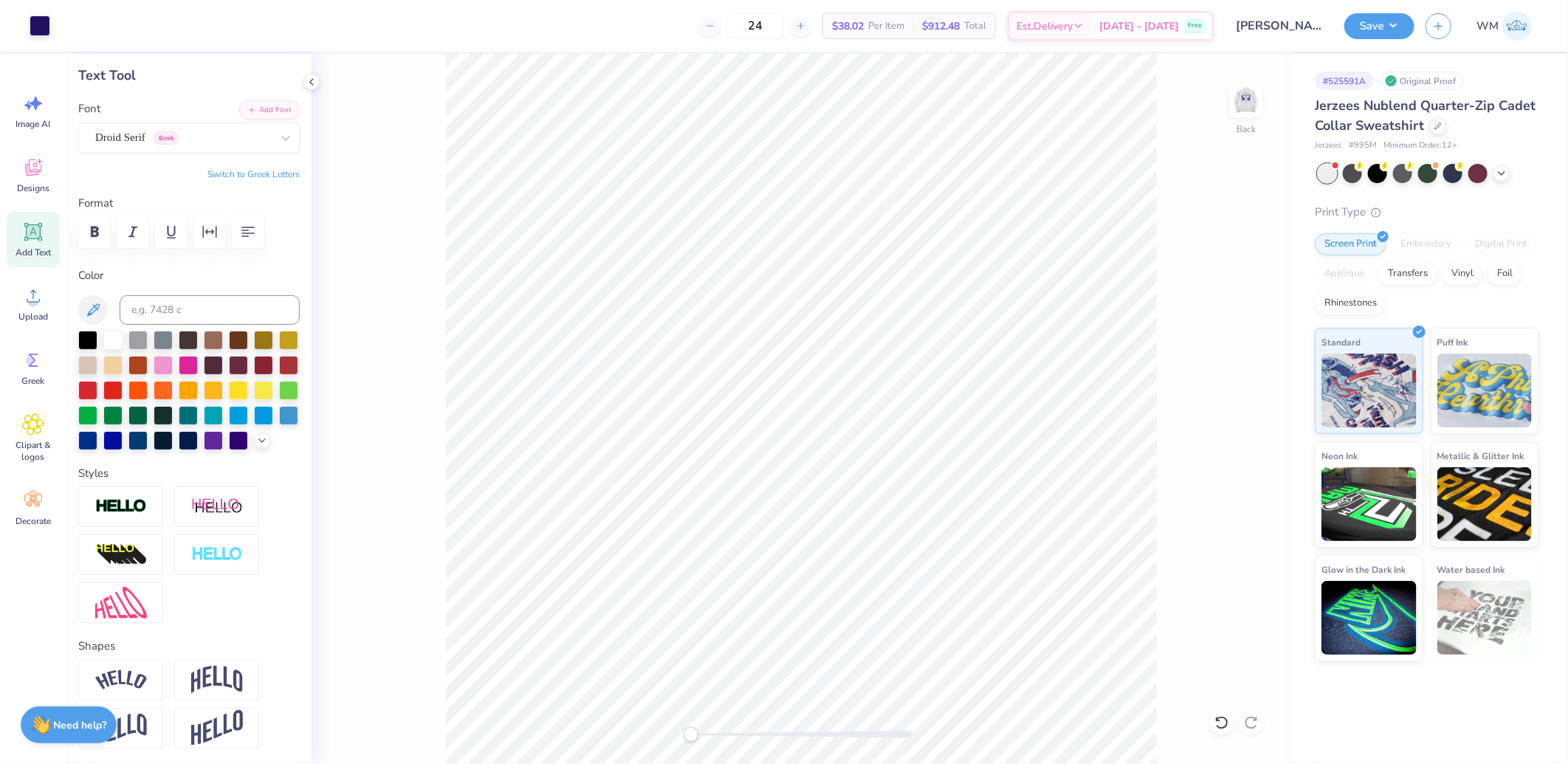
type input "3.43"
type input "2.10"
type input "5.26"
click at [259, 172] on button "Switch to Greek Letters" at bounding box center [253, 175] width 92 height 12
type input "3.63"
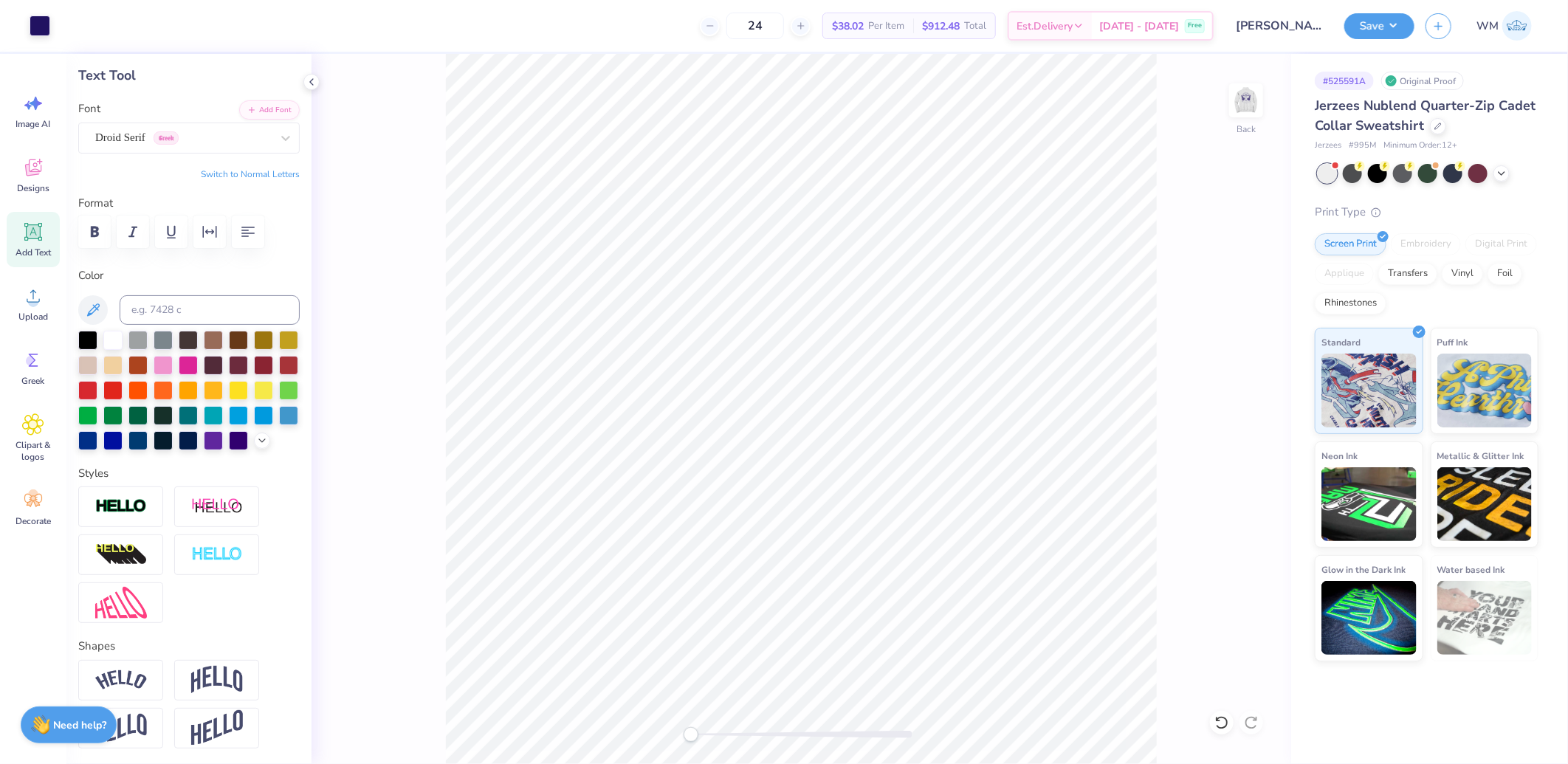
type input "2.04"
type input "5.29"
click at [188, 136] on div "Droid Serif Greek" at bounding box center [183, 138] width 178 height 23
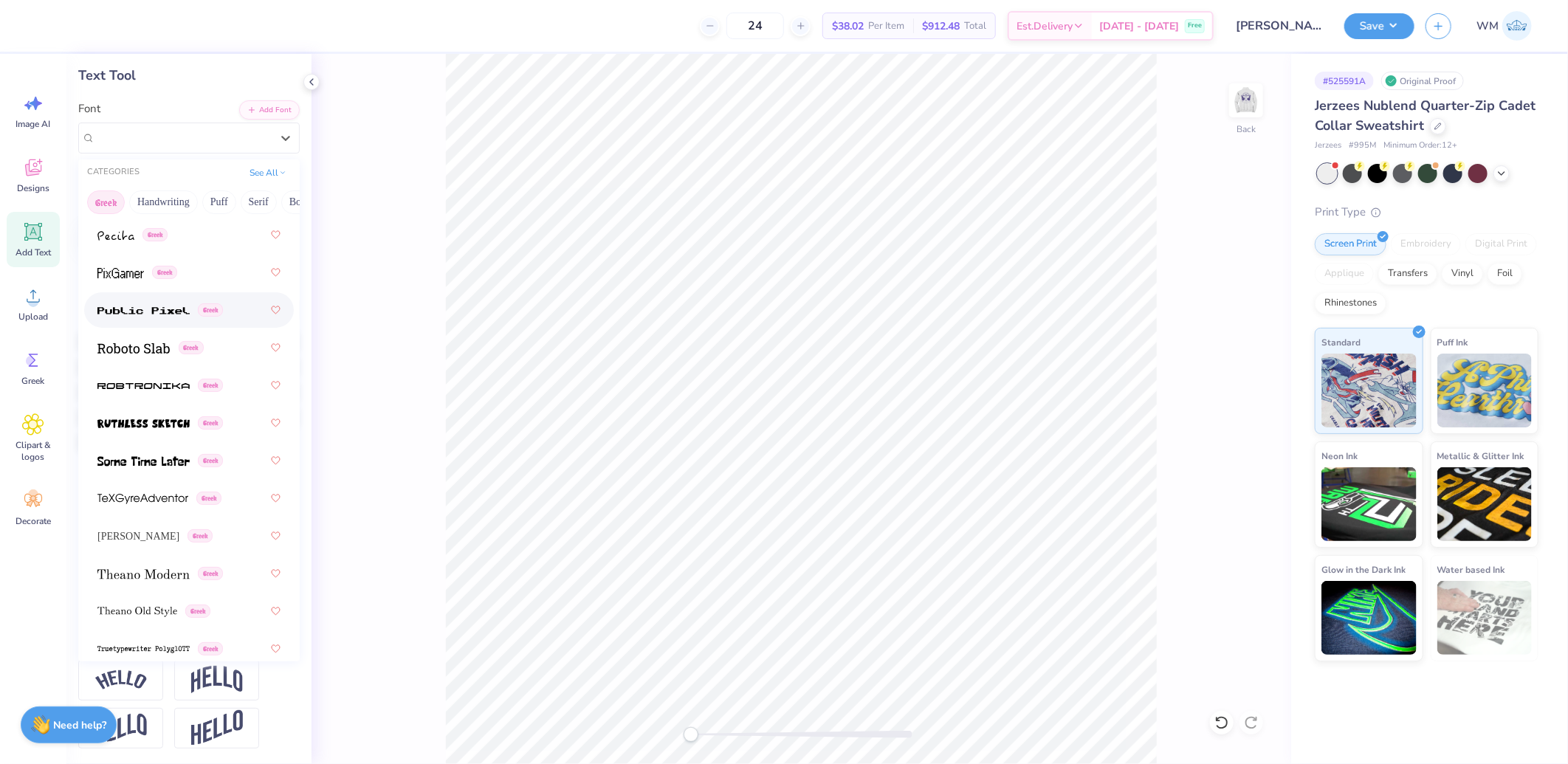
scroll to position [1367, 0]
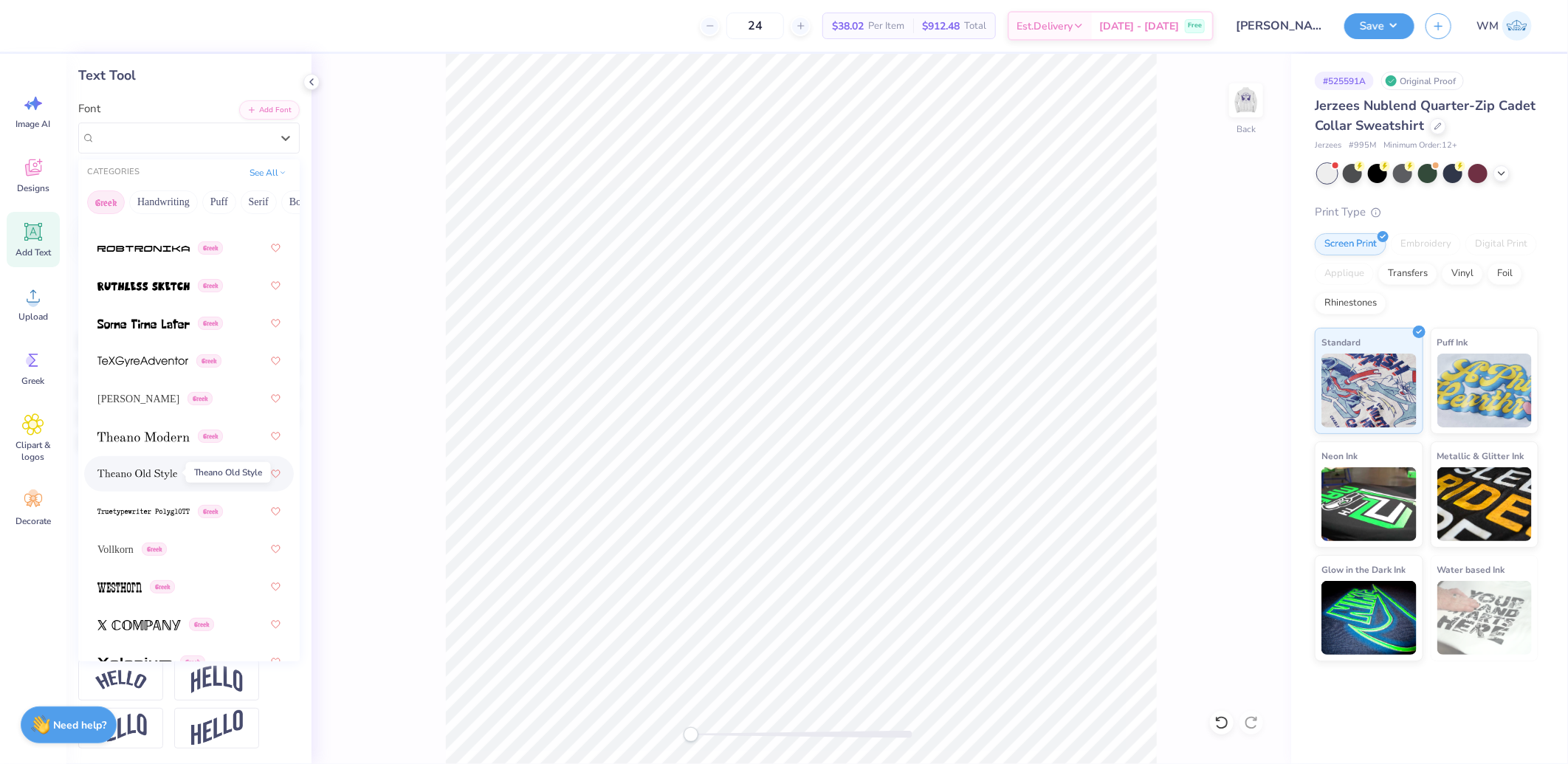
click at [134, 470] on img at bounding box center [137, 475] width 79 height 10
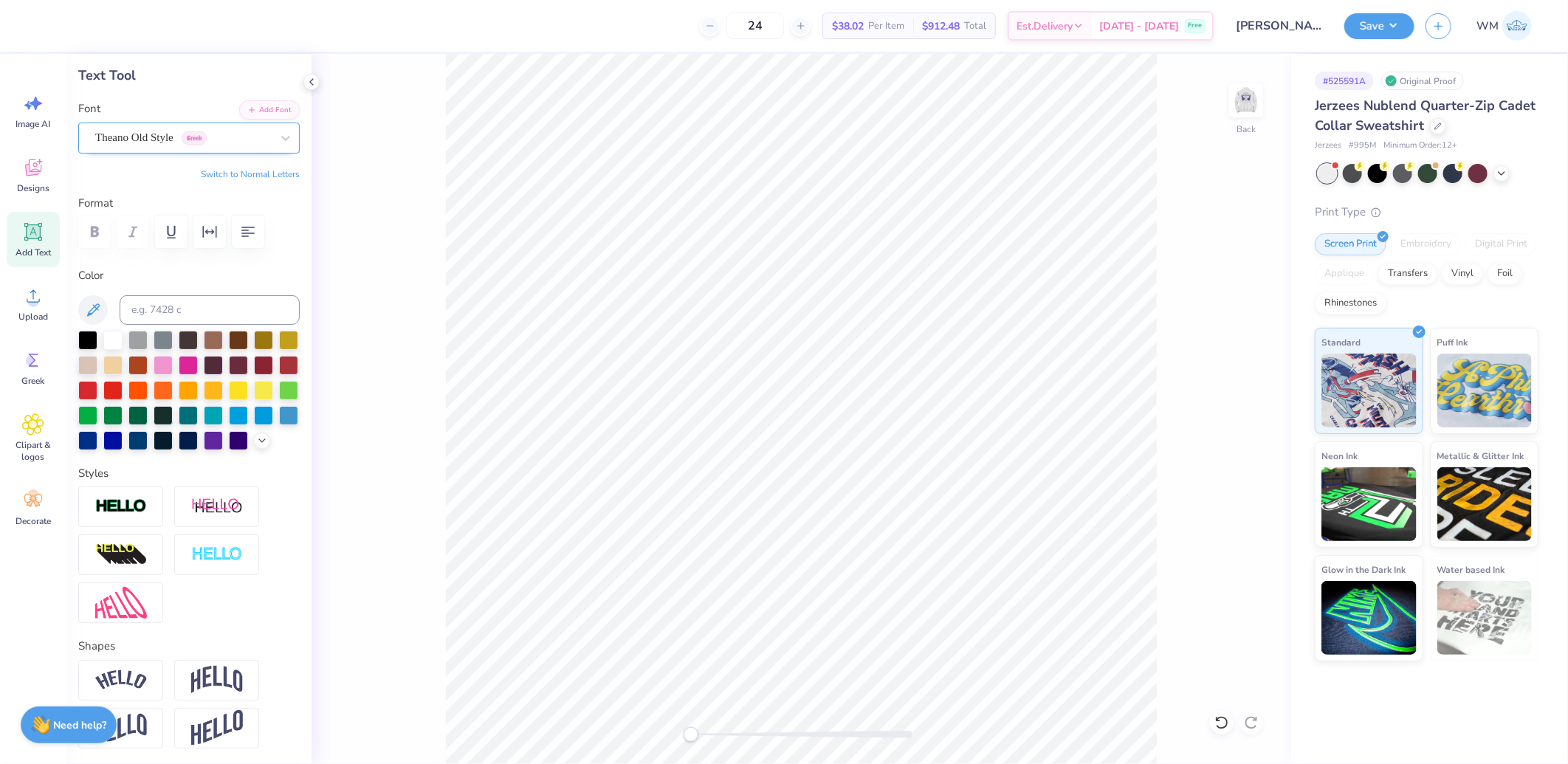
click at [257, 145] on div "Theano Old Style Greek" at bounding box center [183, 138] width 178 height 23
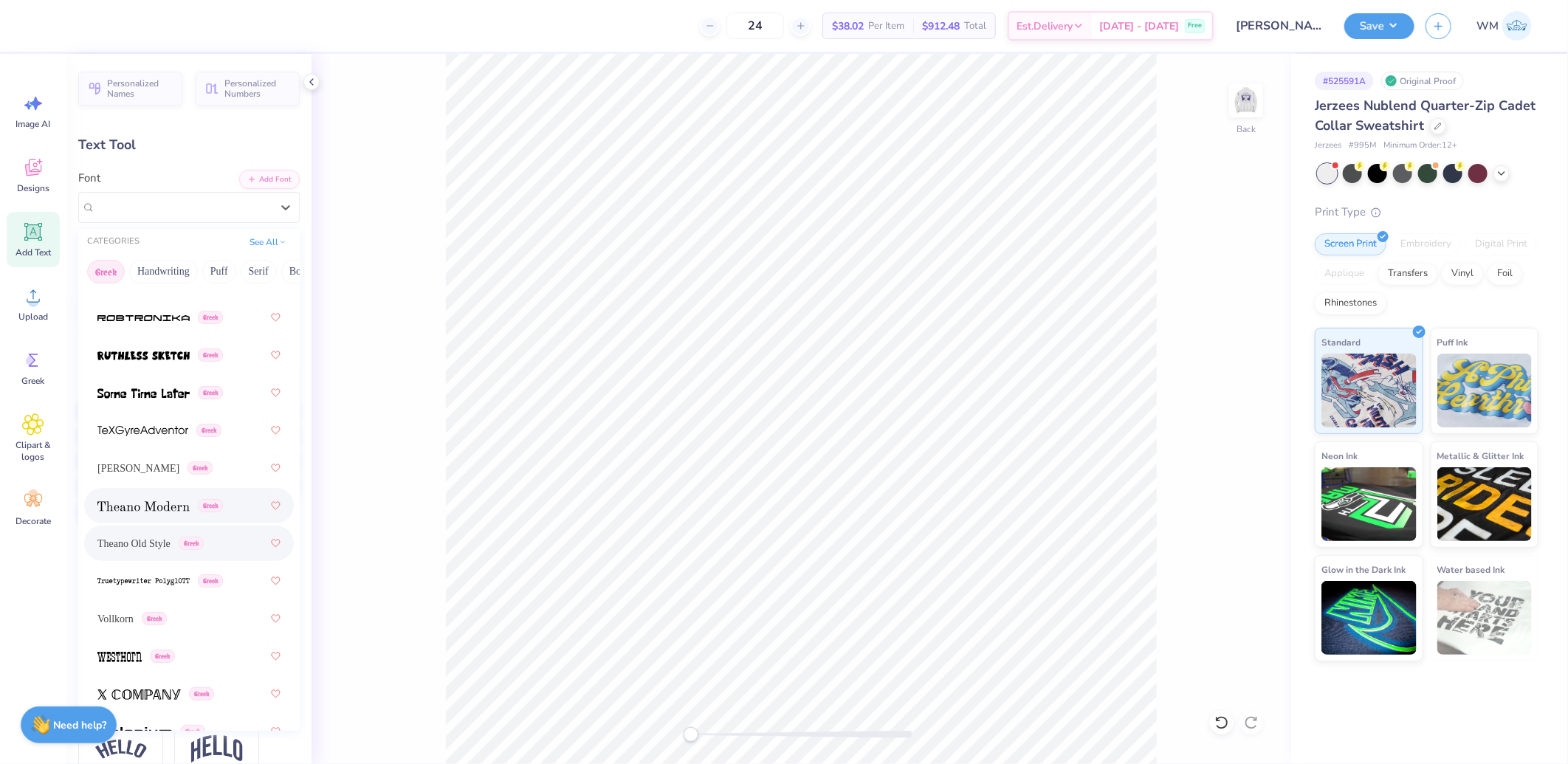
click at [148, 501] on img at bounding box center [143, 506] width 92 height 10
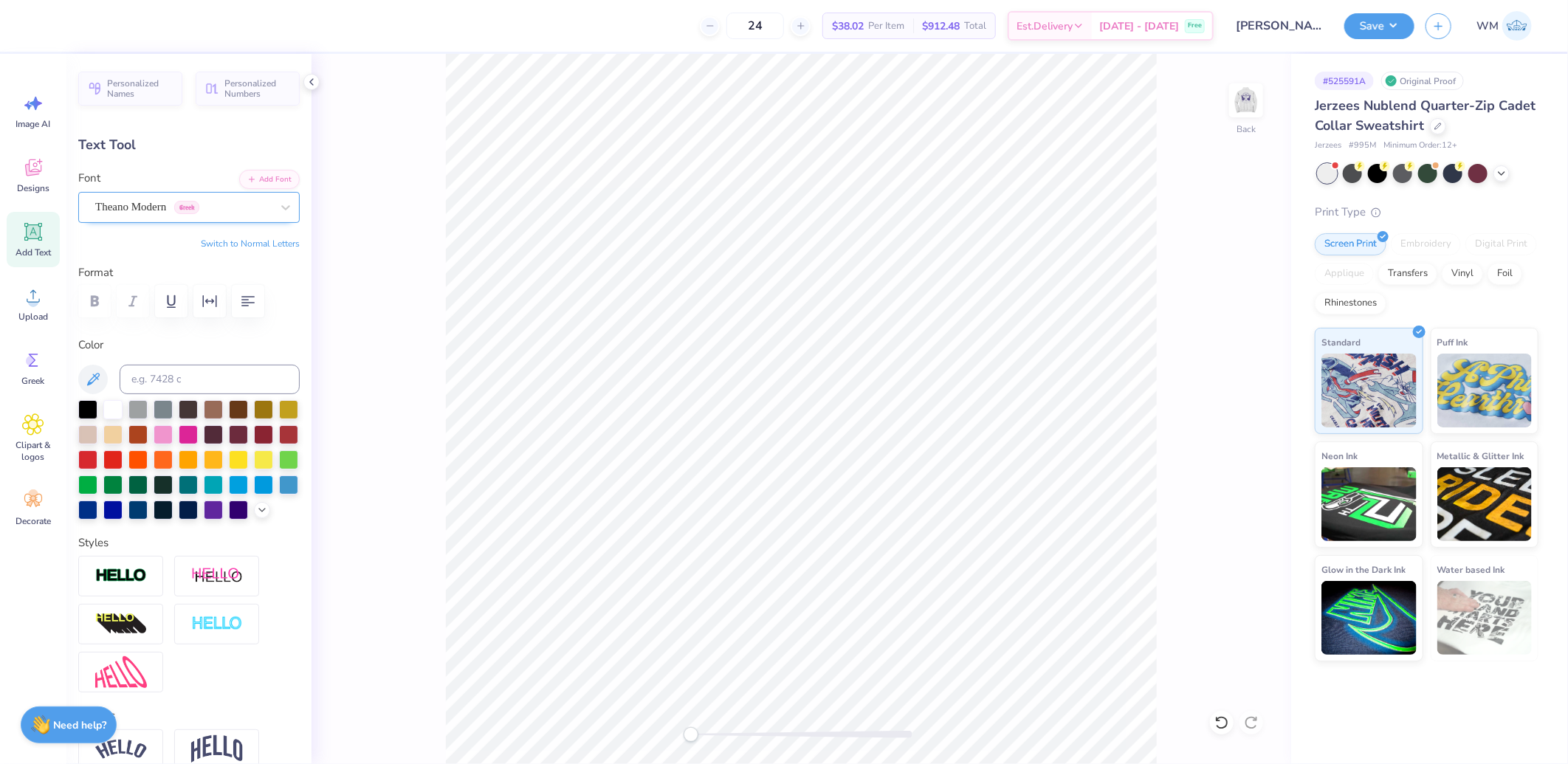
click at [240, 204] on div "Theano Modern Greek" at bounding box center [183, 207] width 178 height 23
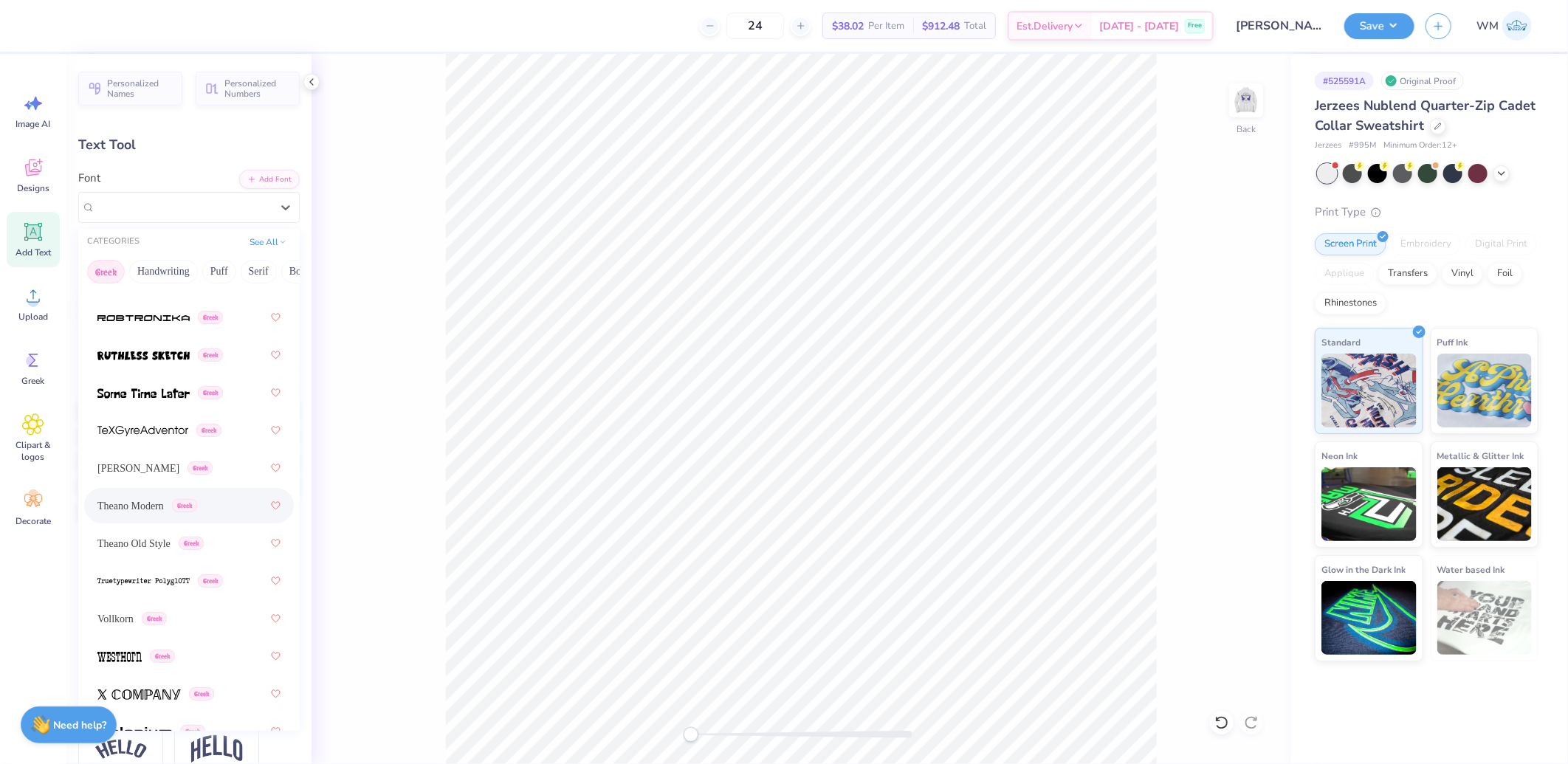
scroll to position [1434, 0]
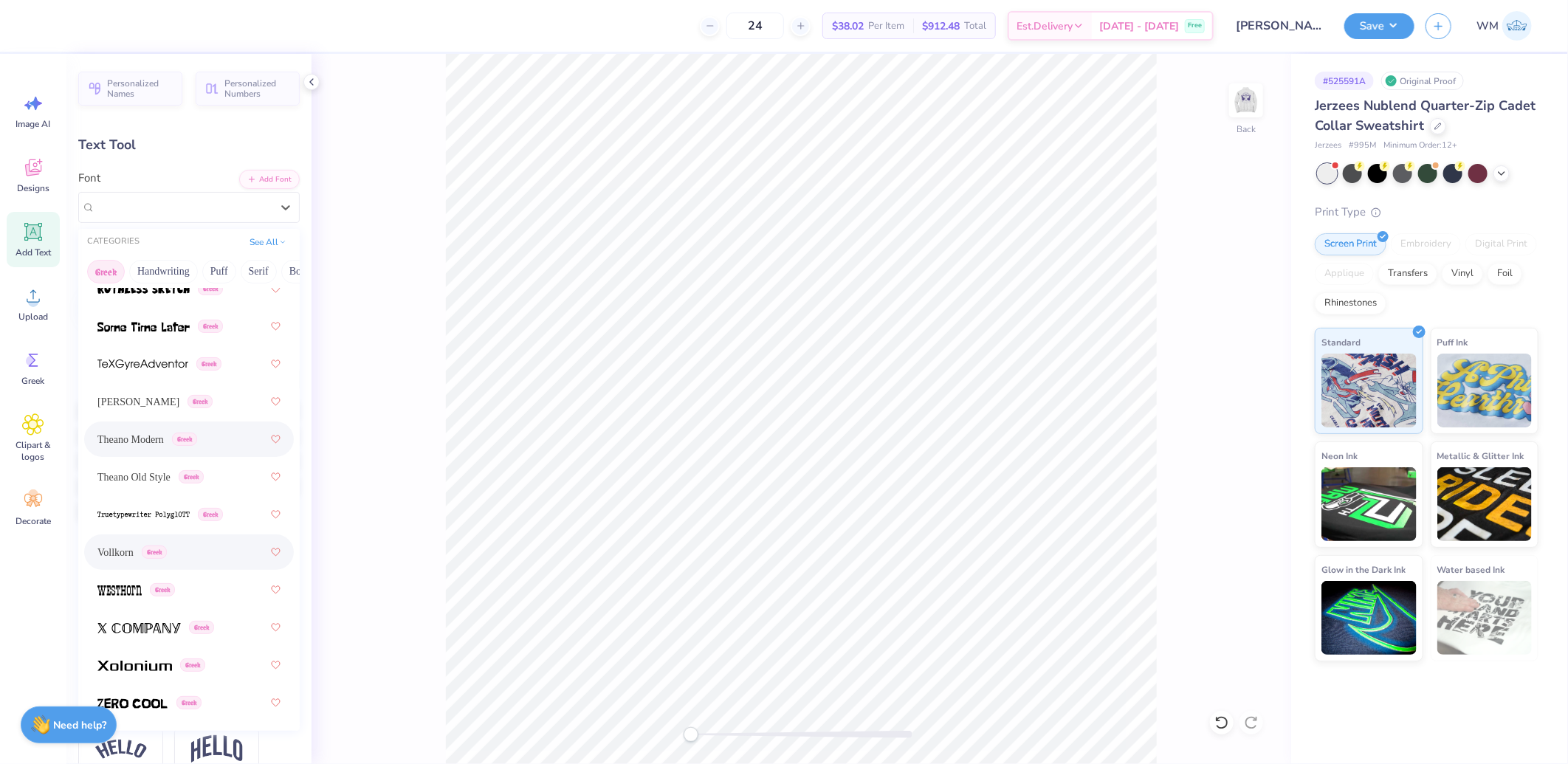
click at [116, 548] on span "Vollkorn" at bounding box center [115, 552] width 36 height 16
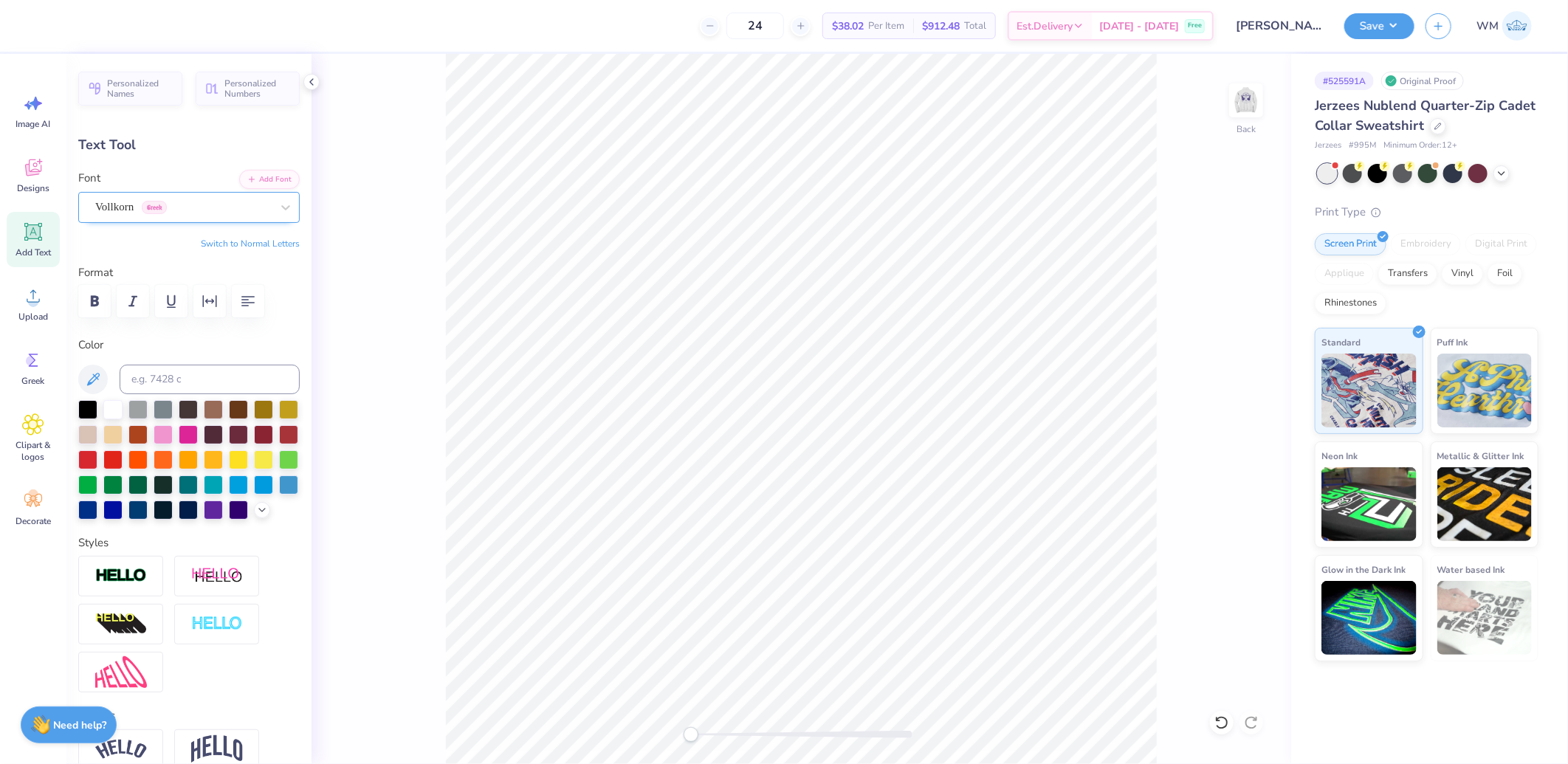
click at [208, 207] on div "Vollkorn Greek" at bounding box center [183, 207] width 178 height 23
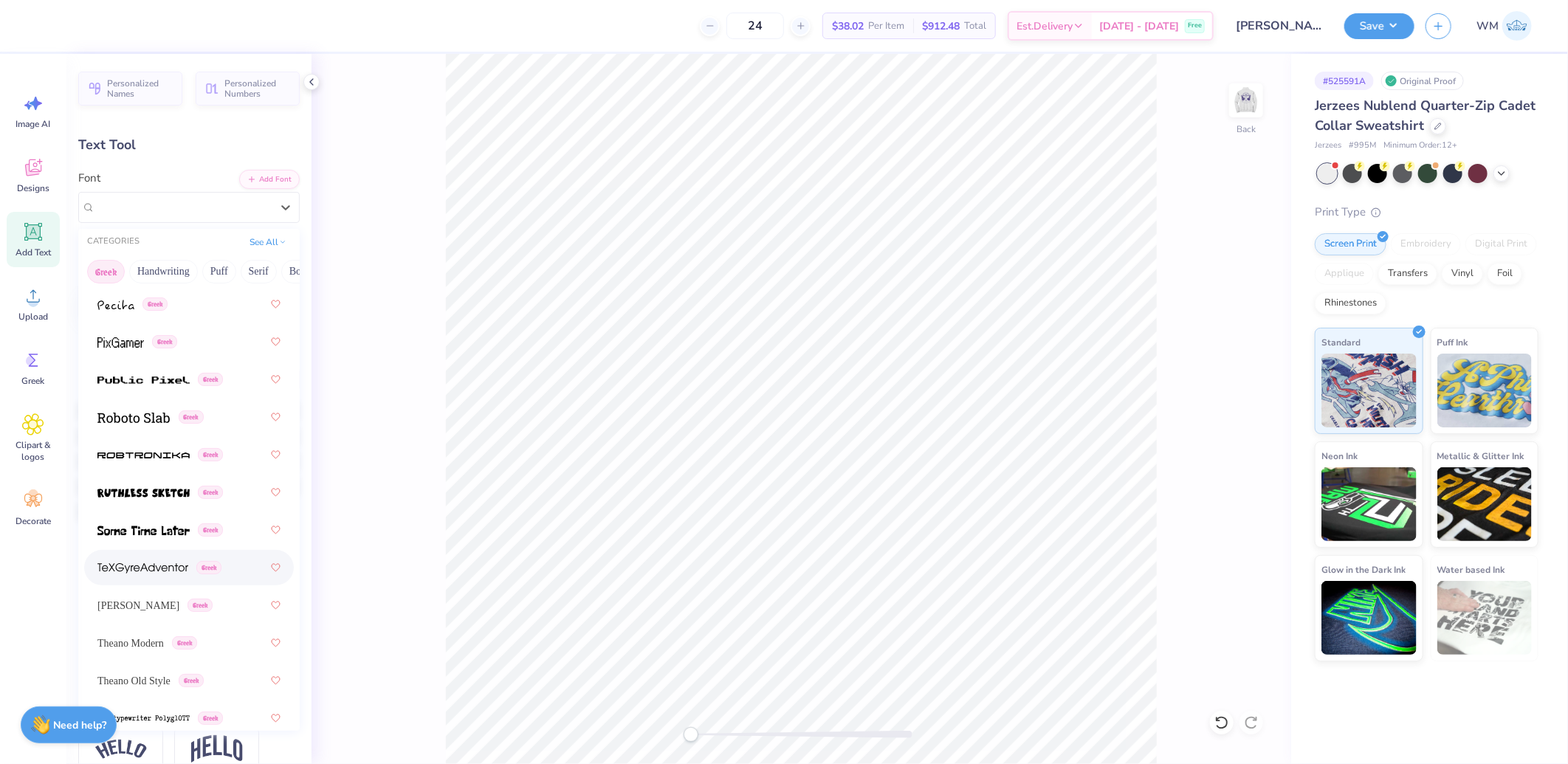
scroll to position [1367, 0]
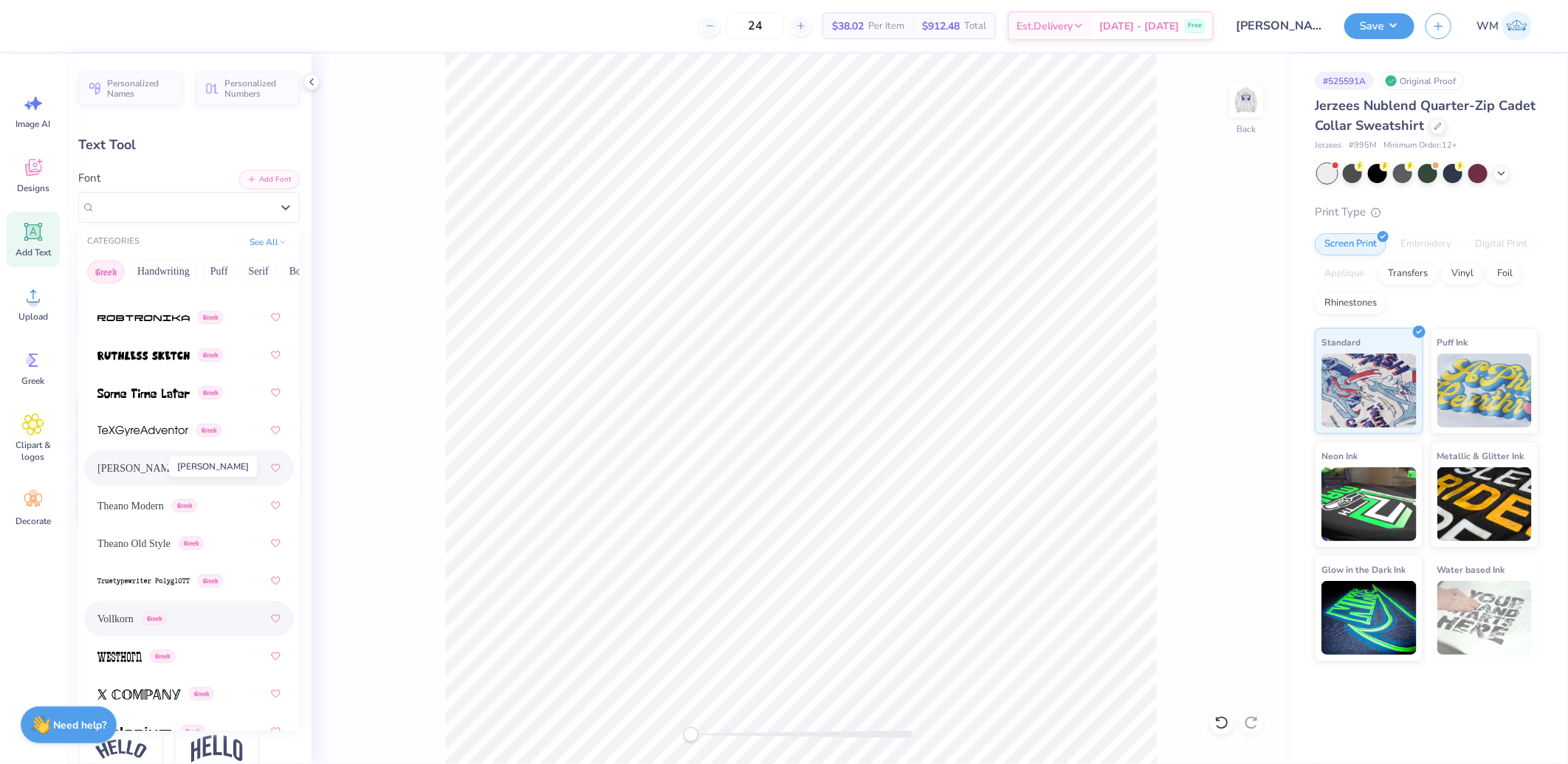
click at [138, 464] on span "Theano Didot" at bounding box center [138, 468] width 82 height 16
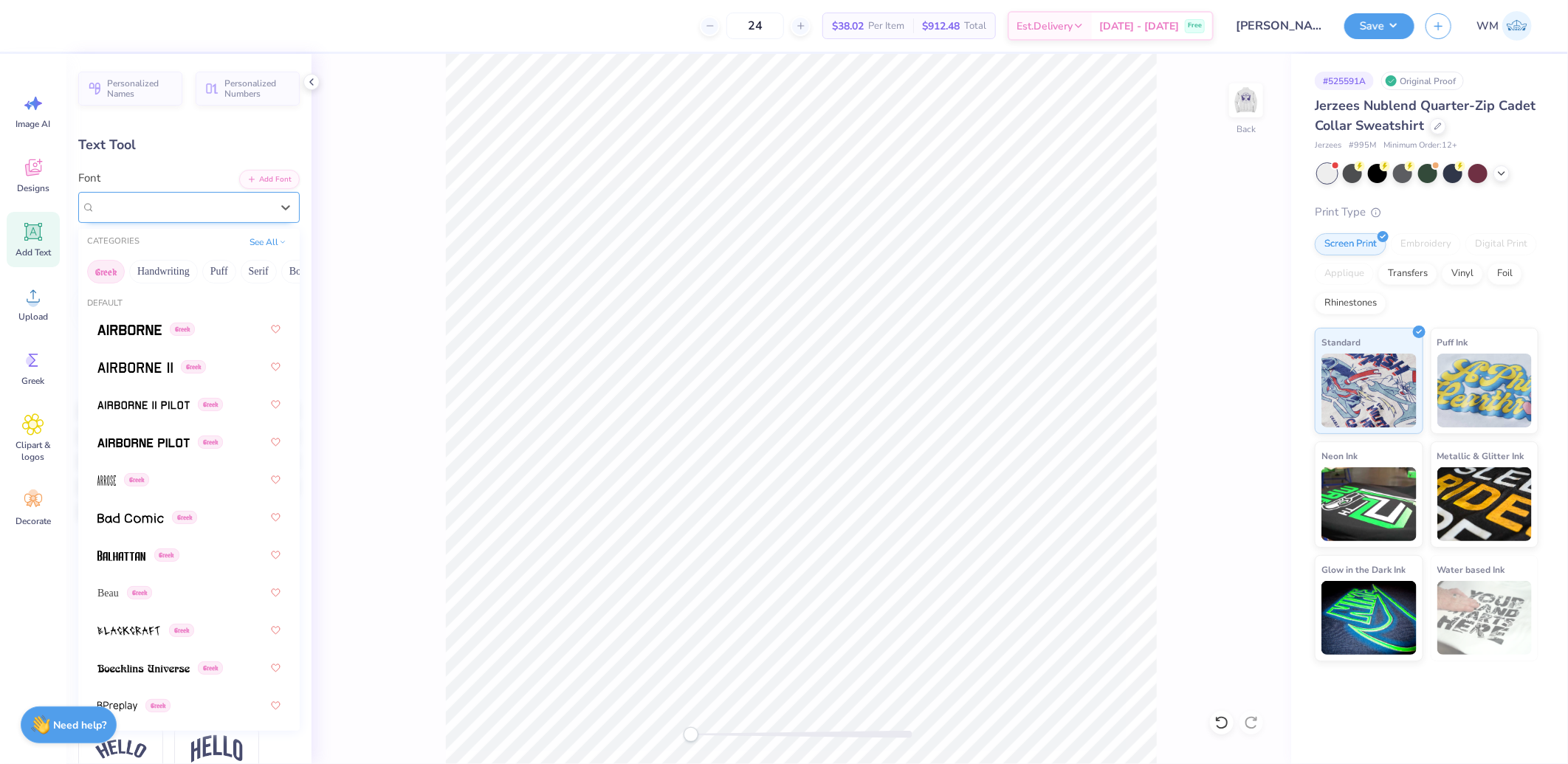
click at [214, 207] on div "Theano Didot Greek" at bounding box center [183, 207] width 178 height 23
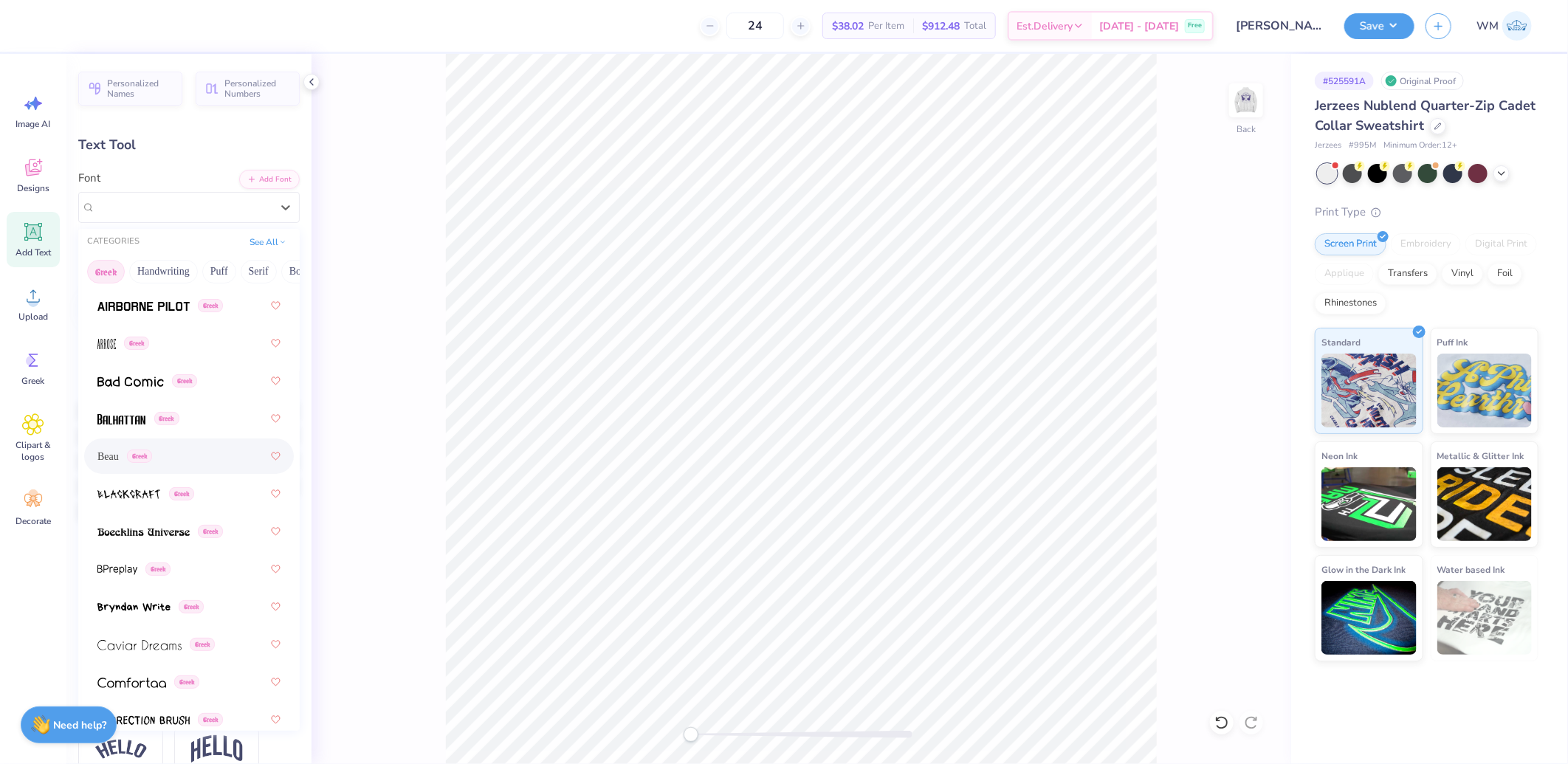
click at [115, 460] on span "Beau" at bounding box center [108, 456] width 22 height 16
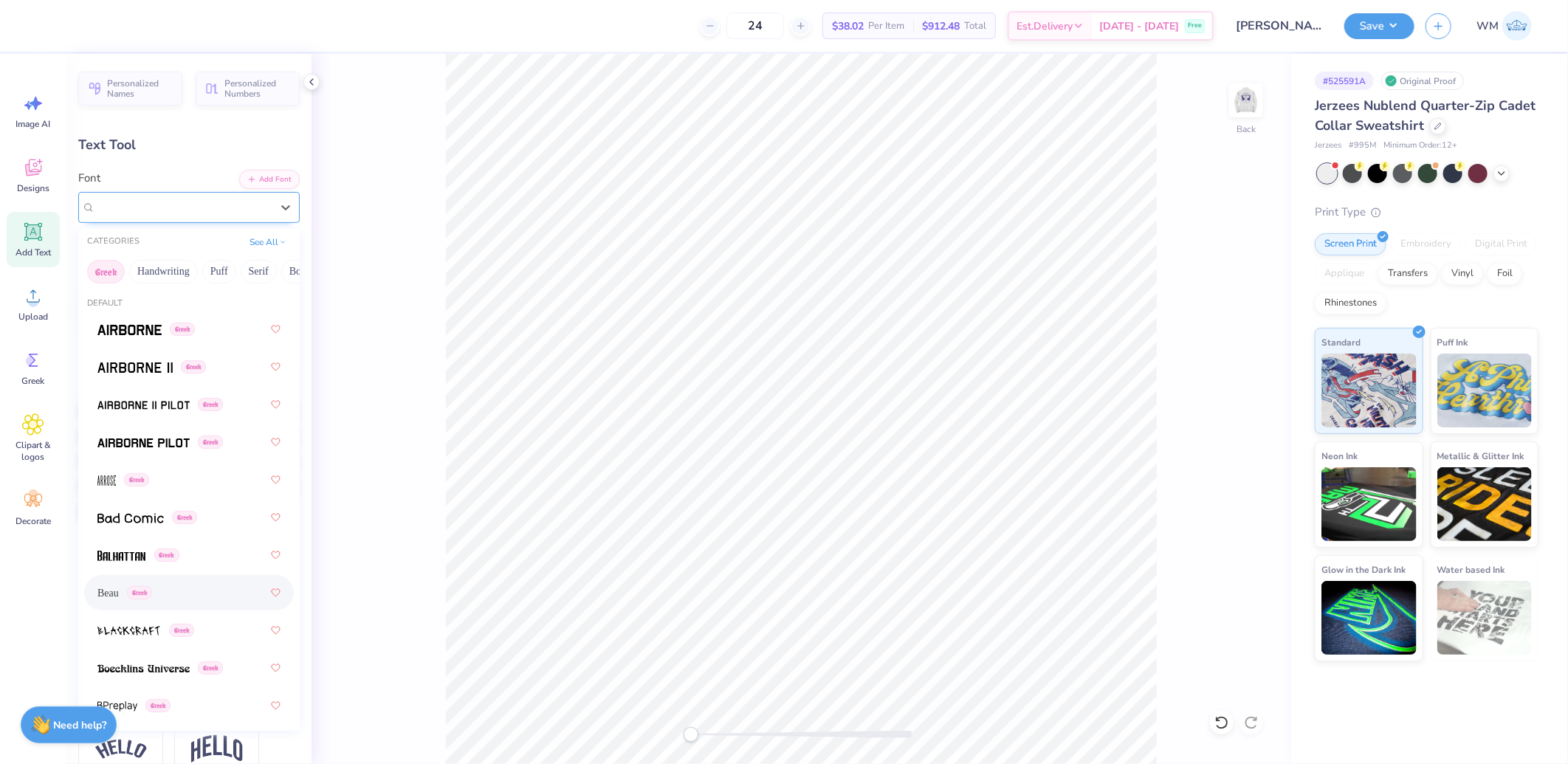
click at [203, 214] on div "Beau Greek" at bounding box center [183, 207] width 178 height 23
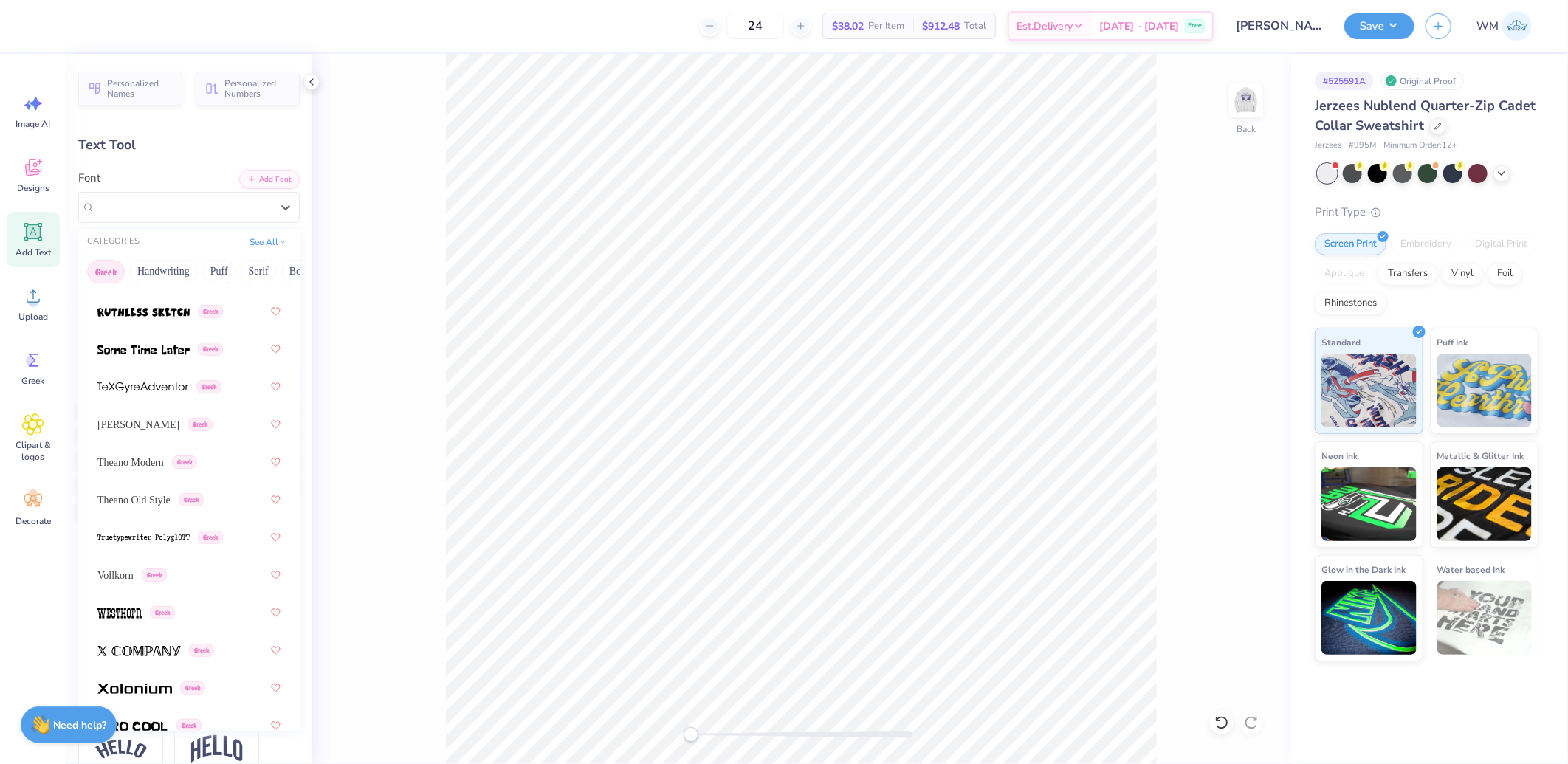
scroll to position [1418, 0]
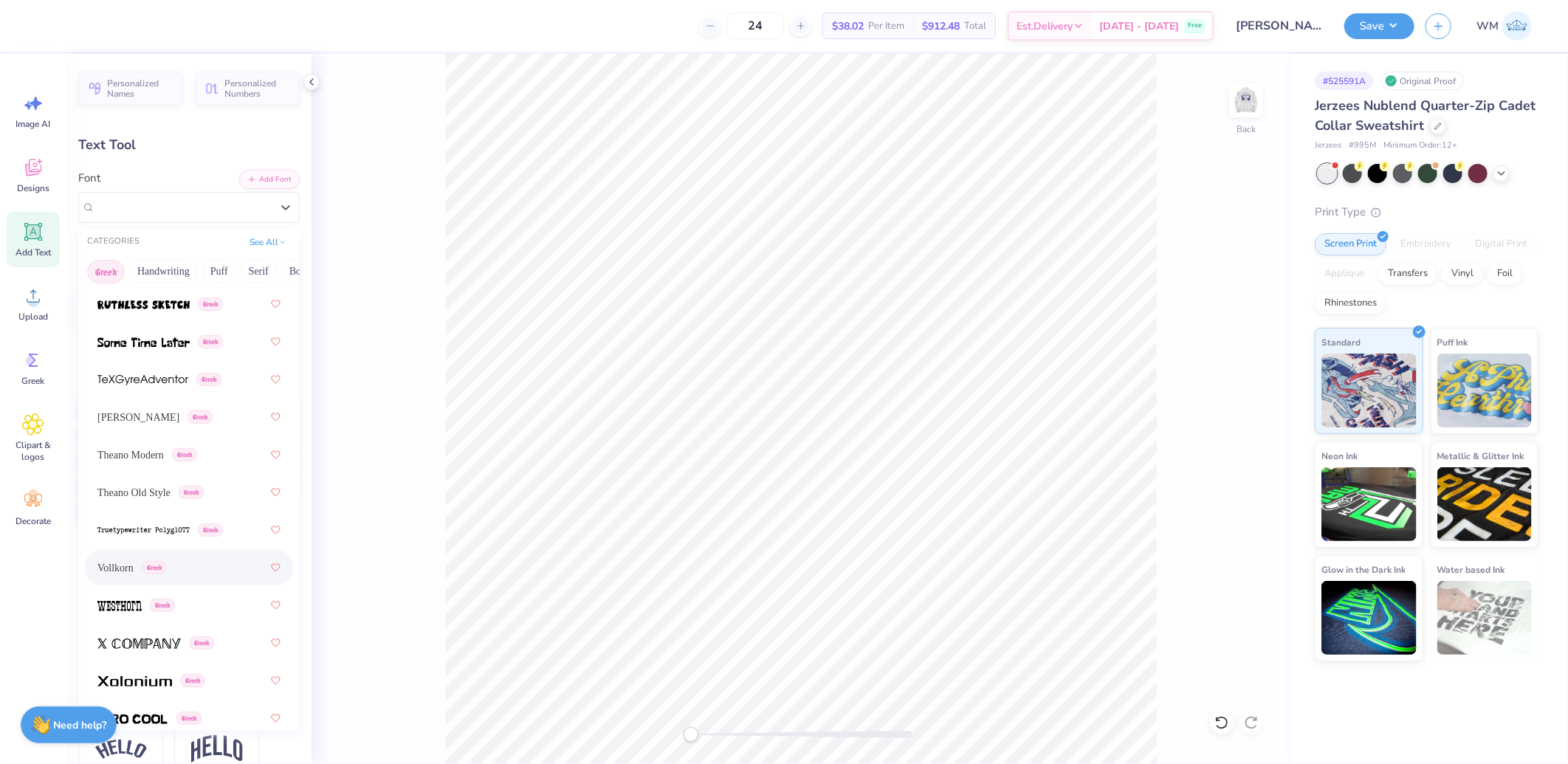
click at [123, 571] on span "Vollkorn" at bounding box center [115, 568] width 36 height 16
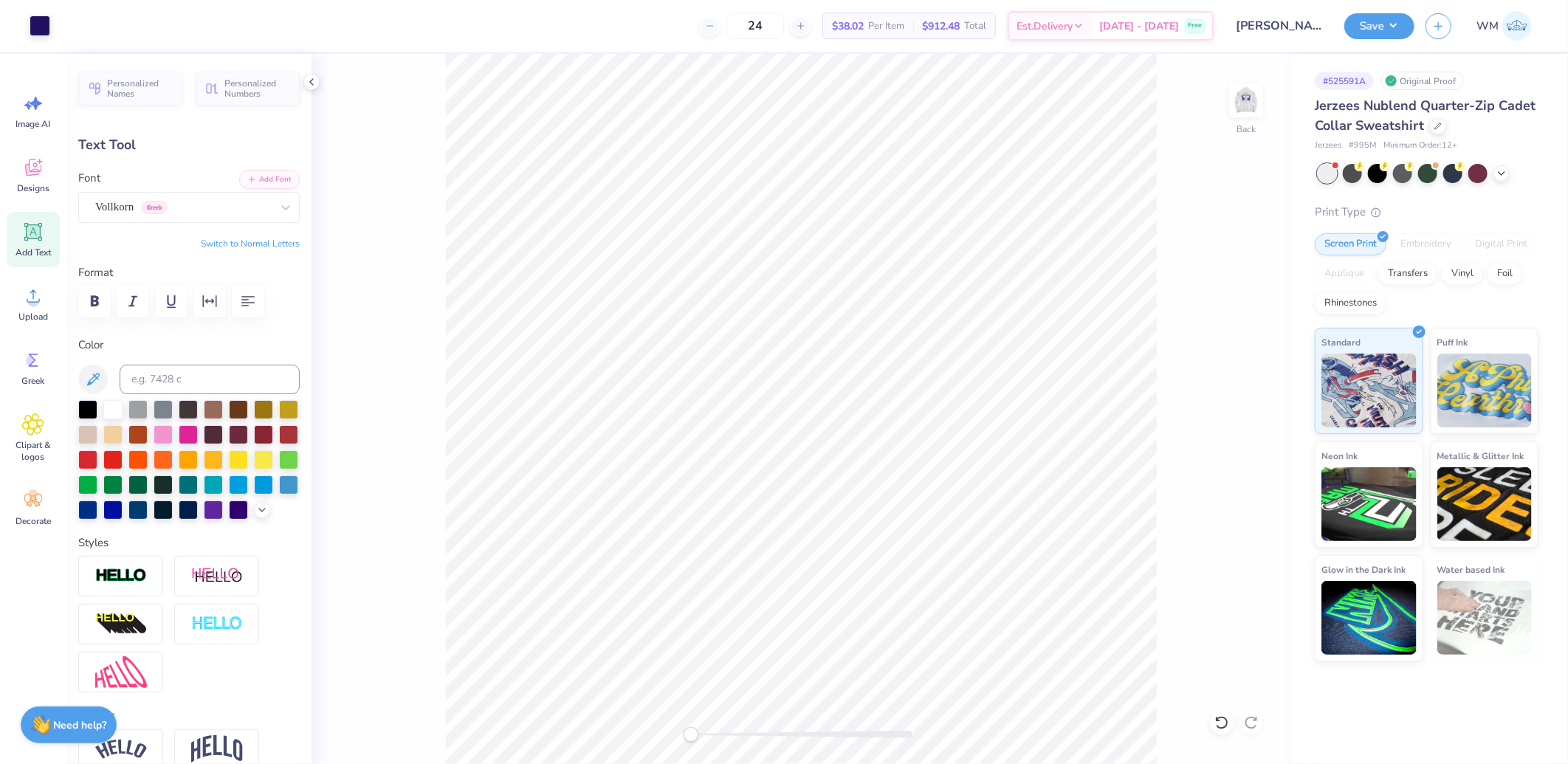
type input "3.56"
type input "1.96"
type input "5.33"
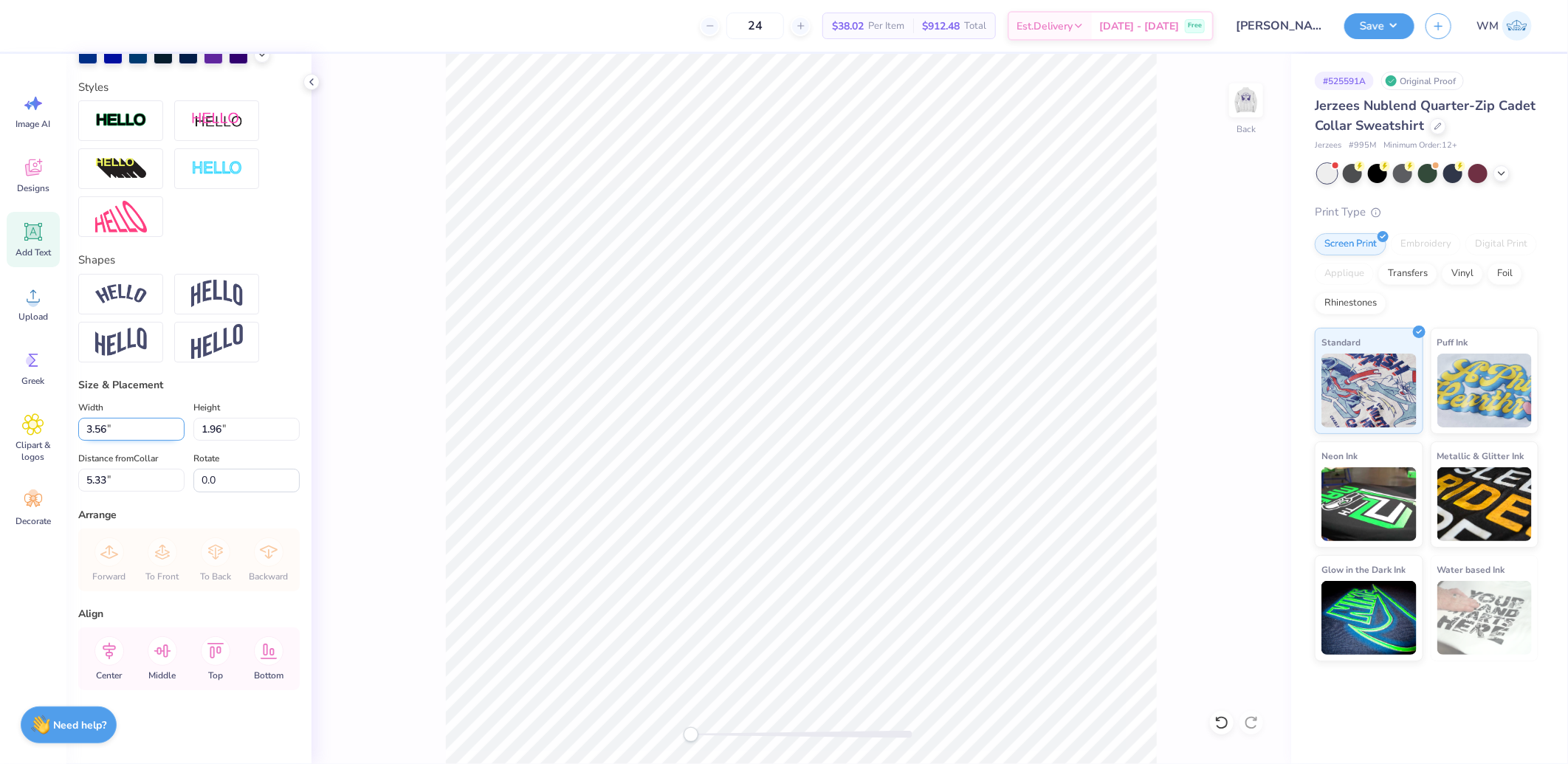
click at [123, 427] on input "3.56" at bounding box center [131, 429] width 106 height 23
type input "3.00"
type input "1.65"
click at [121, 484] on input "5.49" at bounding box center [131, 480] width 106 height 23
type input "3.00"
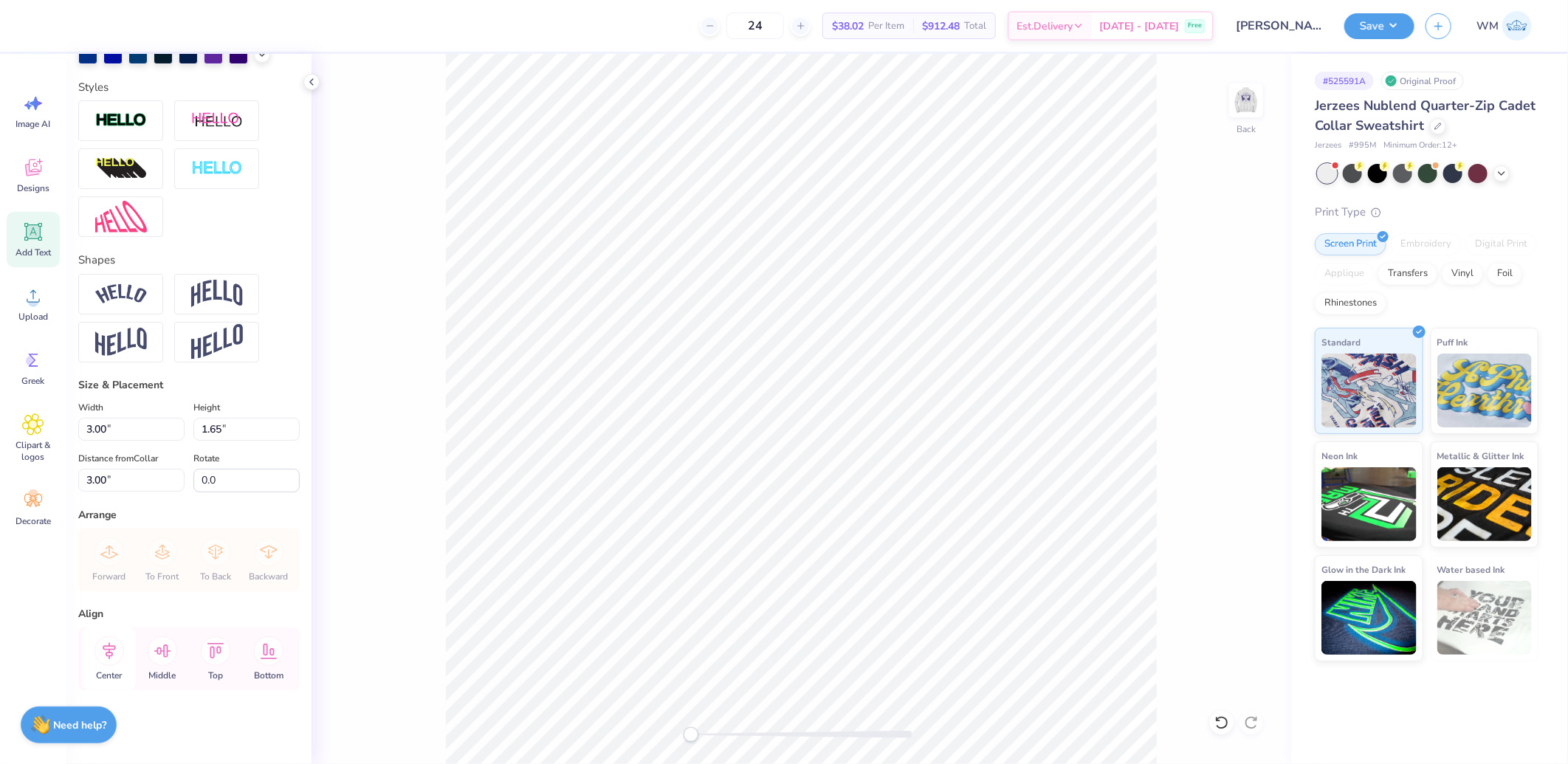
click at [112, 649] on icon at bounding box center [109, 650] width 13 height 17
click at [1386, 31] on button "Save" at bounding box center [1379, 24] width 70 height 25
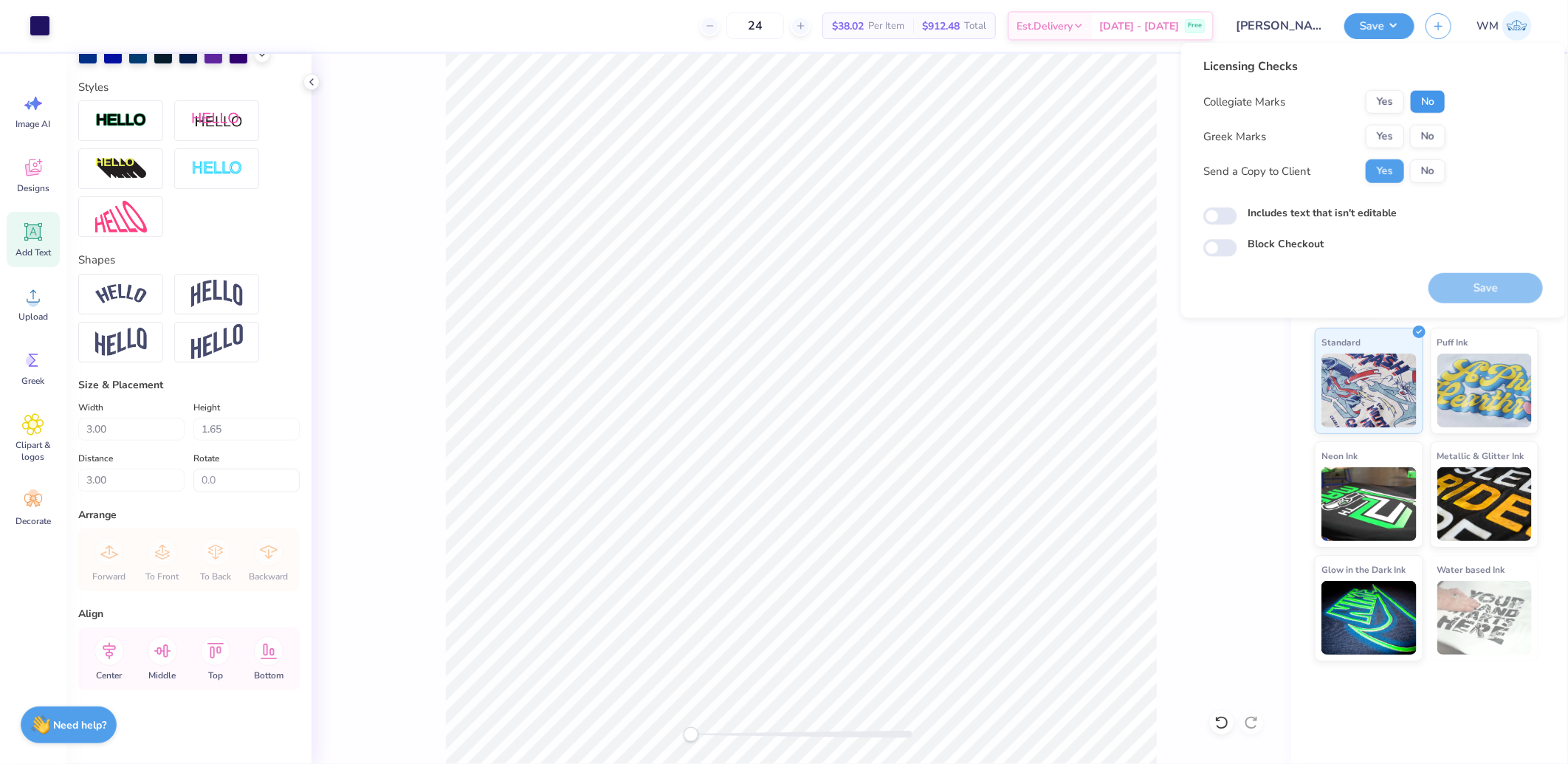
click at [1432, 100] on button "No" at bounding box center [1427, 102] width 35 height 24
click at [1430, 127] on button "No" at bounding box center [1427, 137] width 35 height 24
click at [1228, 214] on input "Includes text that isn't editable" at bounding box center [1220, 216] width 34 height 18
checkbox input "true"
click at [1490, 296] on button "Save" at bounding box center [1486, 288] width 115 height 30
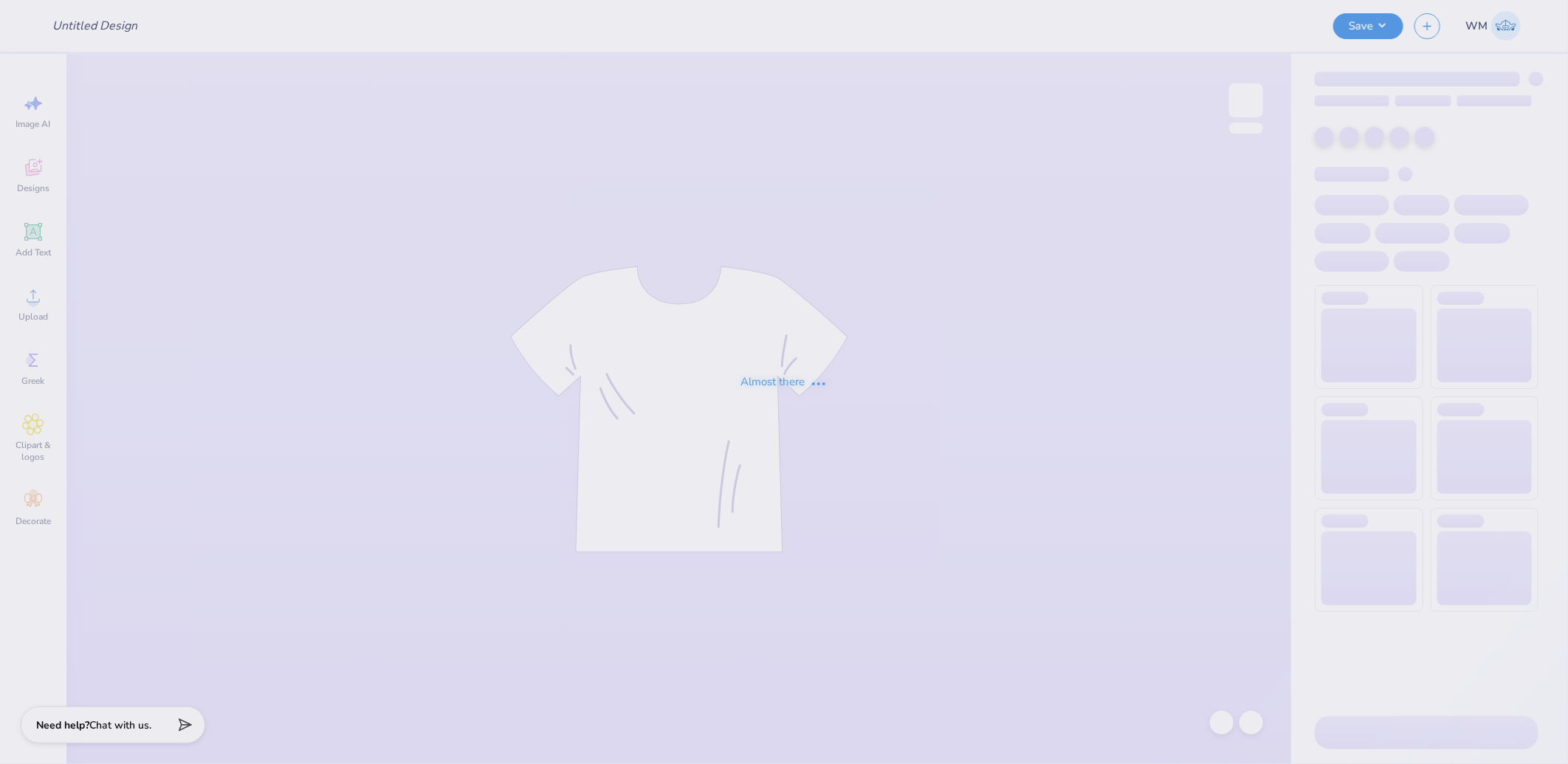
type input "dg basic tank"
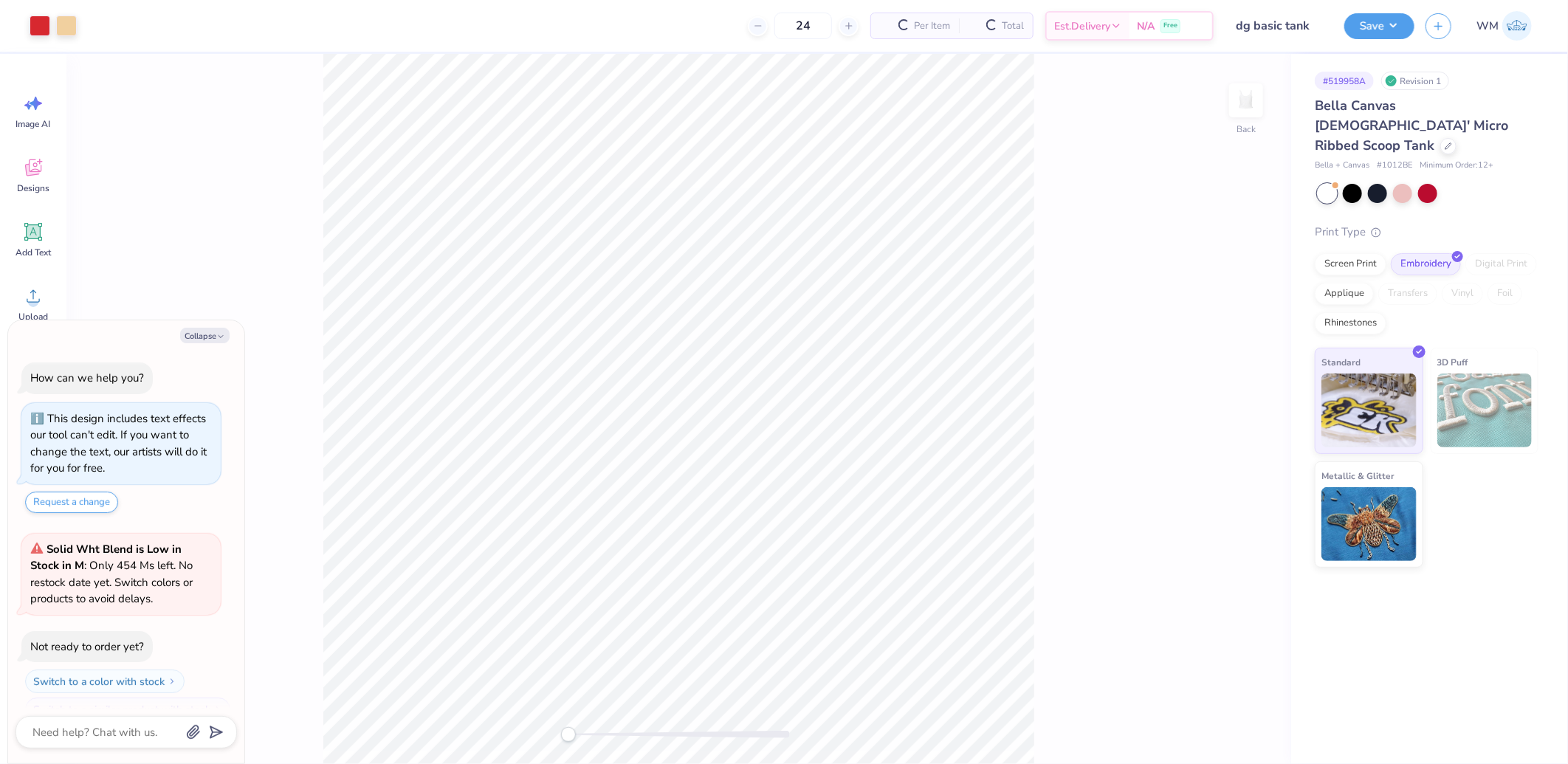
scroll to position [25, 0]
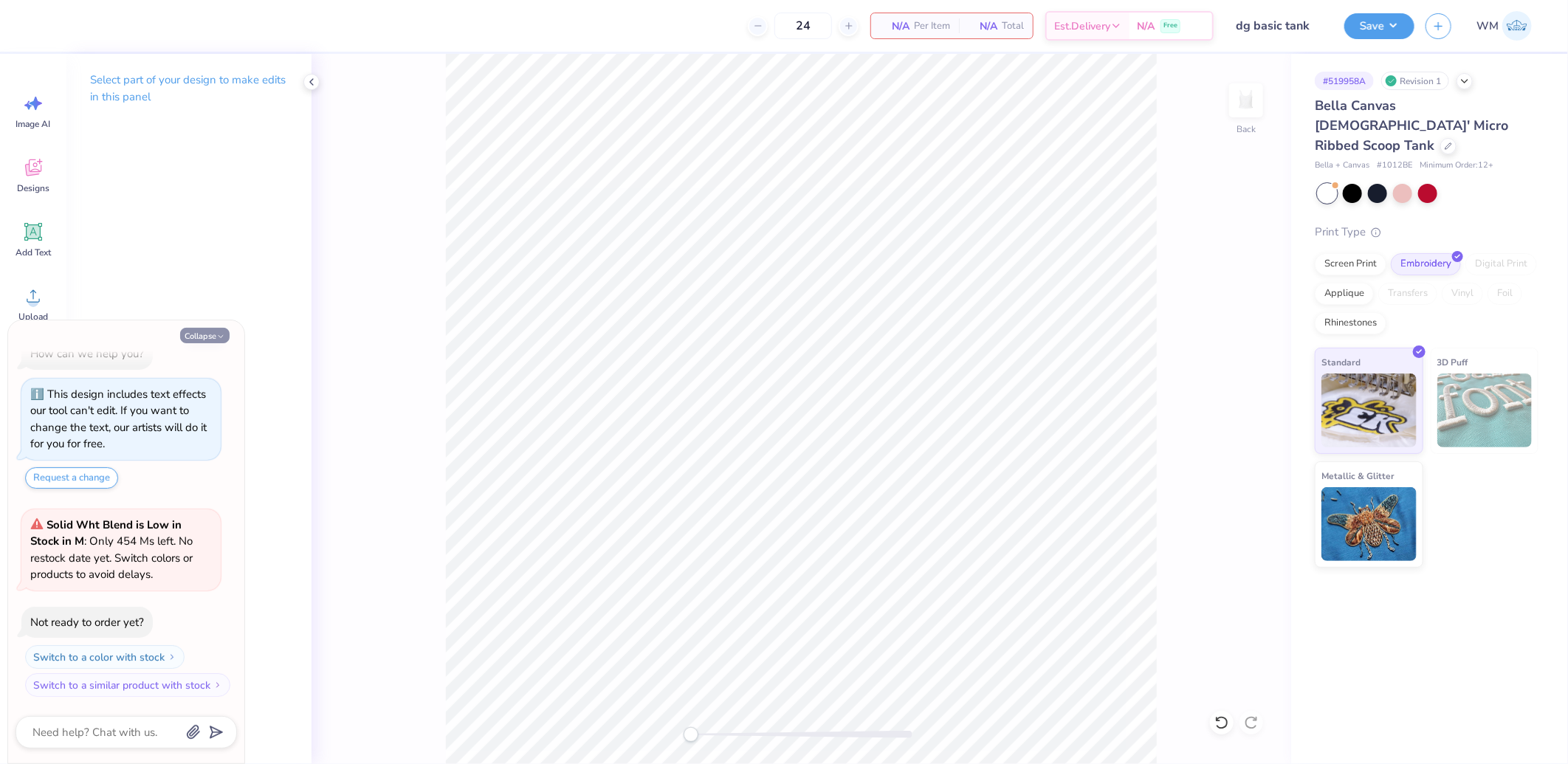
click at [196, 336] on button "Collapse" at bounding box center [205, 336] width 49 height 16
type textarea "x"
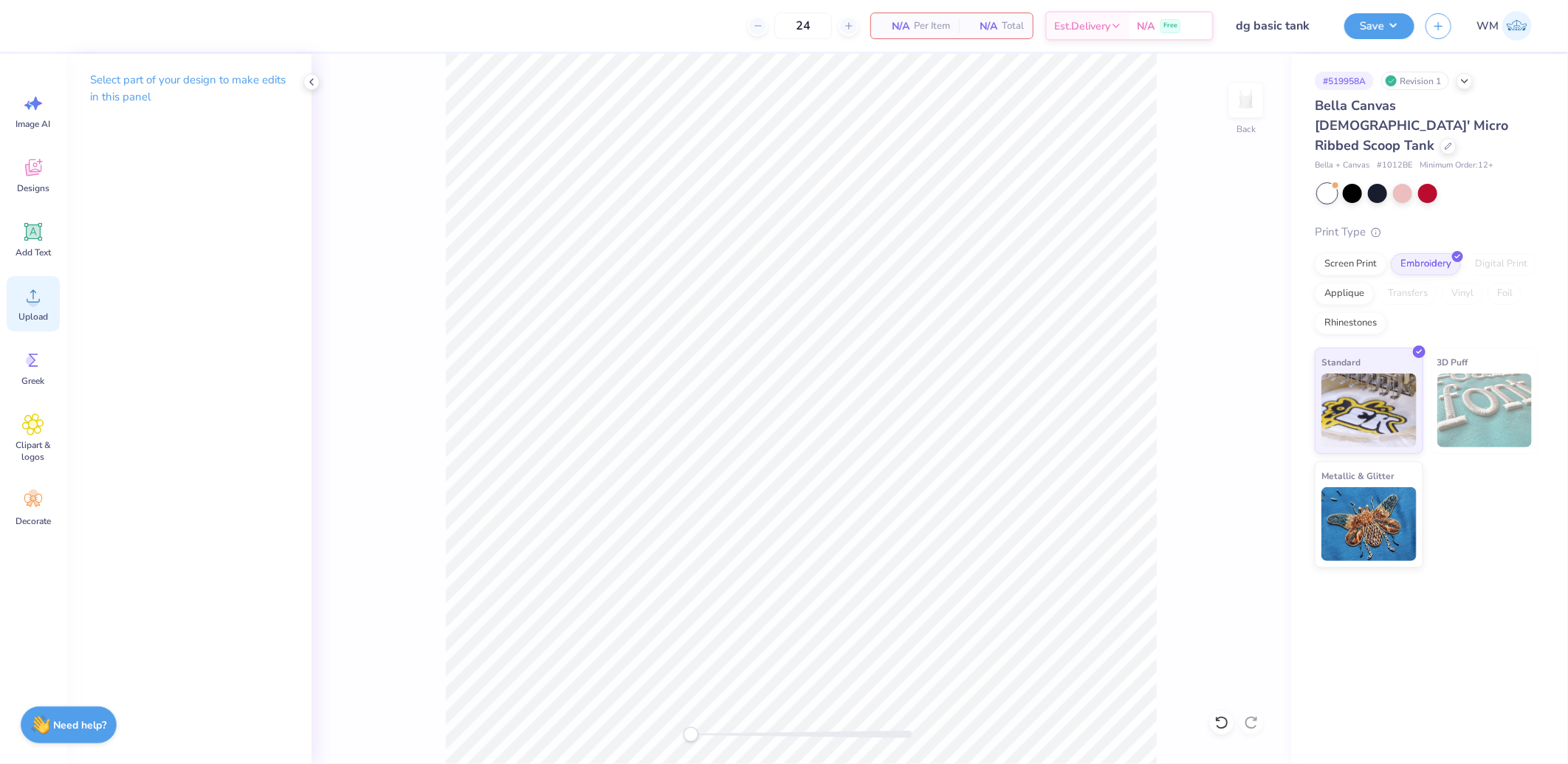
click at [31, 295] on icon at bounding box center [34, 296] width 22 height 22
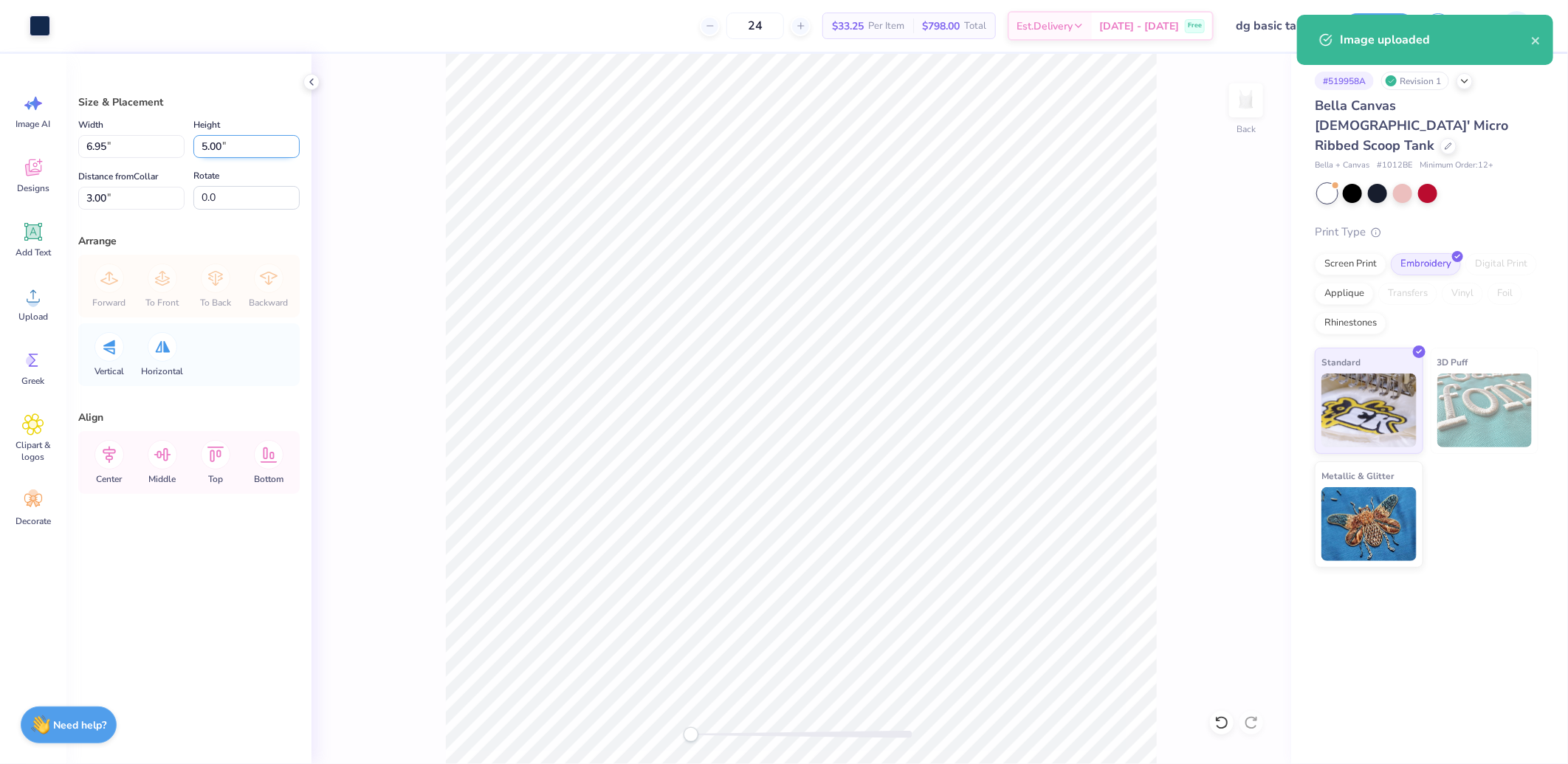
click at [241, 136] on input "5.00" at bounding box center [246, 146] width 106 height 23
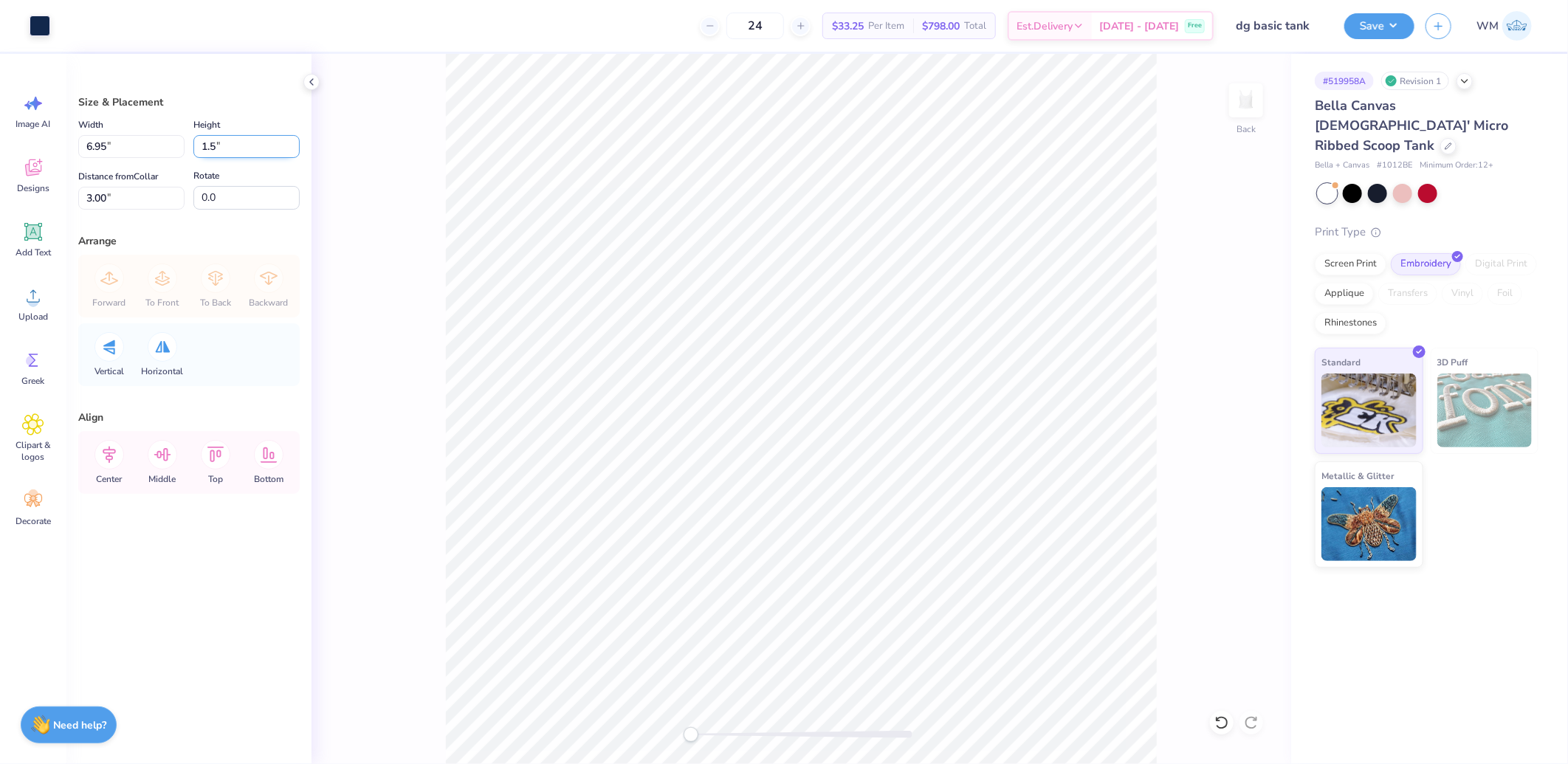
type input "1.5"
type input "2.09"
type input "1.50"
click at [118, 195] on input "4.75" at bounding box center [131, 198] width 106 height 23
click at [109, 197] on input "2" at bounding box center [131, 198] width 106 height 23
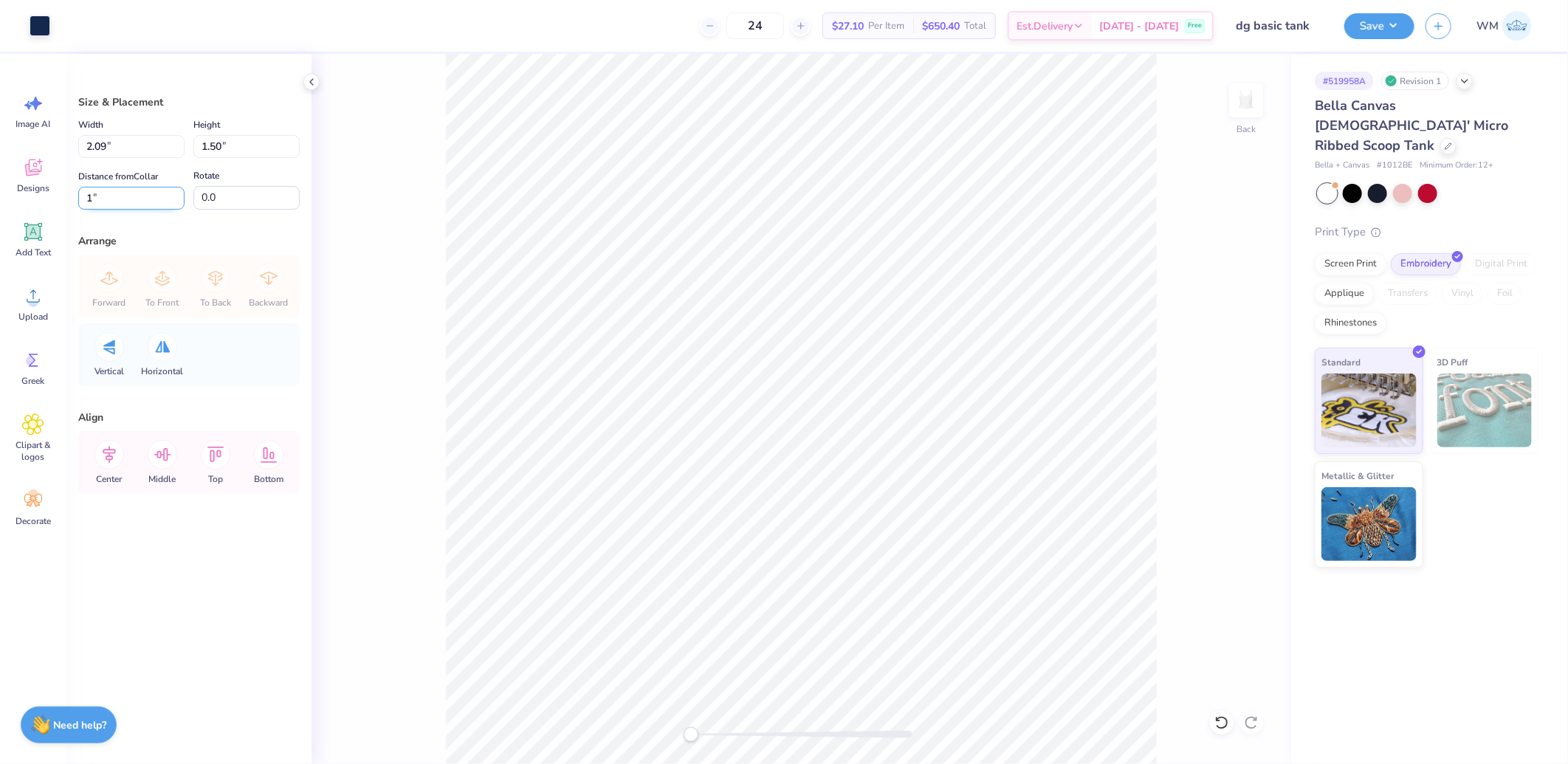
type input "1"
click at [127, 202] on input "1" at bounding box center [131, 198] width 106 height 23
type input ".5"
click at [113, 201] on input "0.50" at bounding box center [131, 198] width 106 height 23
type input "1"
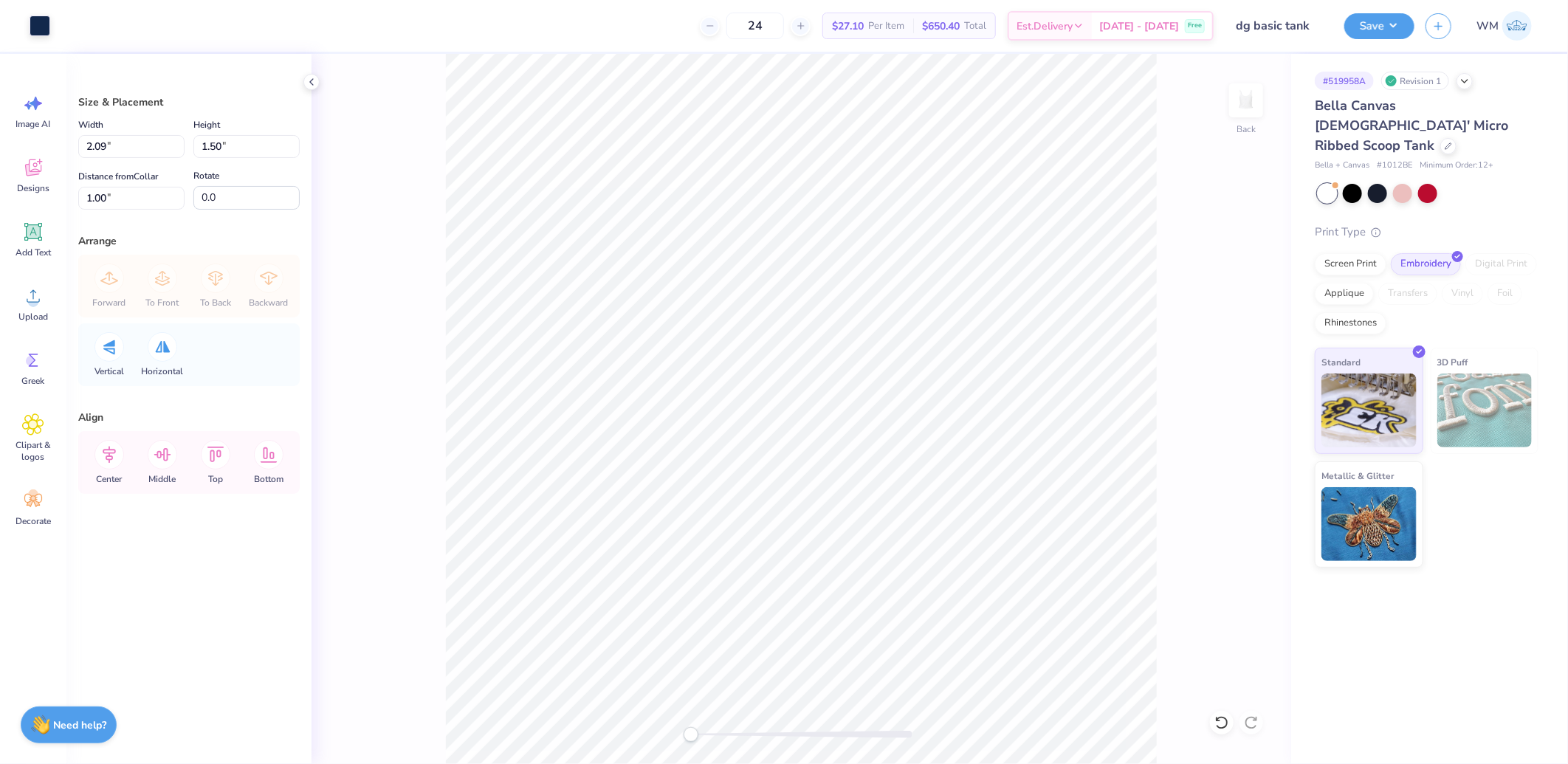
type input "1.25"
click at [120, 196] on input "1.09" at bounding box center [131, 198] width 106 height 23
type input "1"
click at [129, 195] on input "1.00" at bounding box center [131, 198] width 106 height 23
type input ".75"
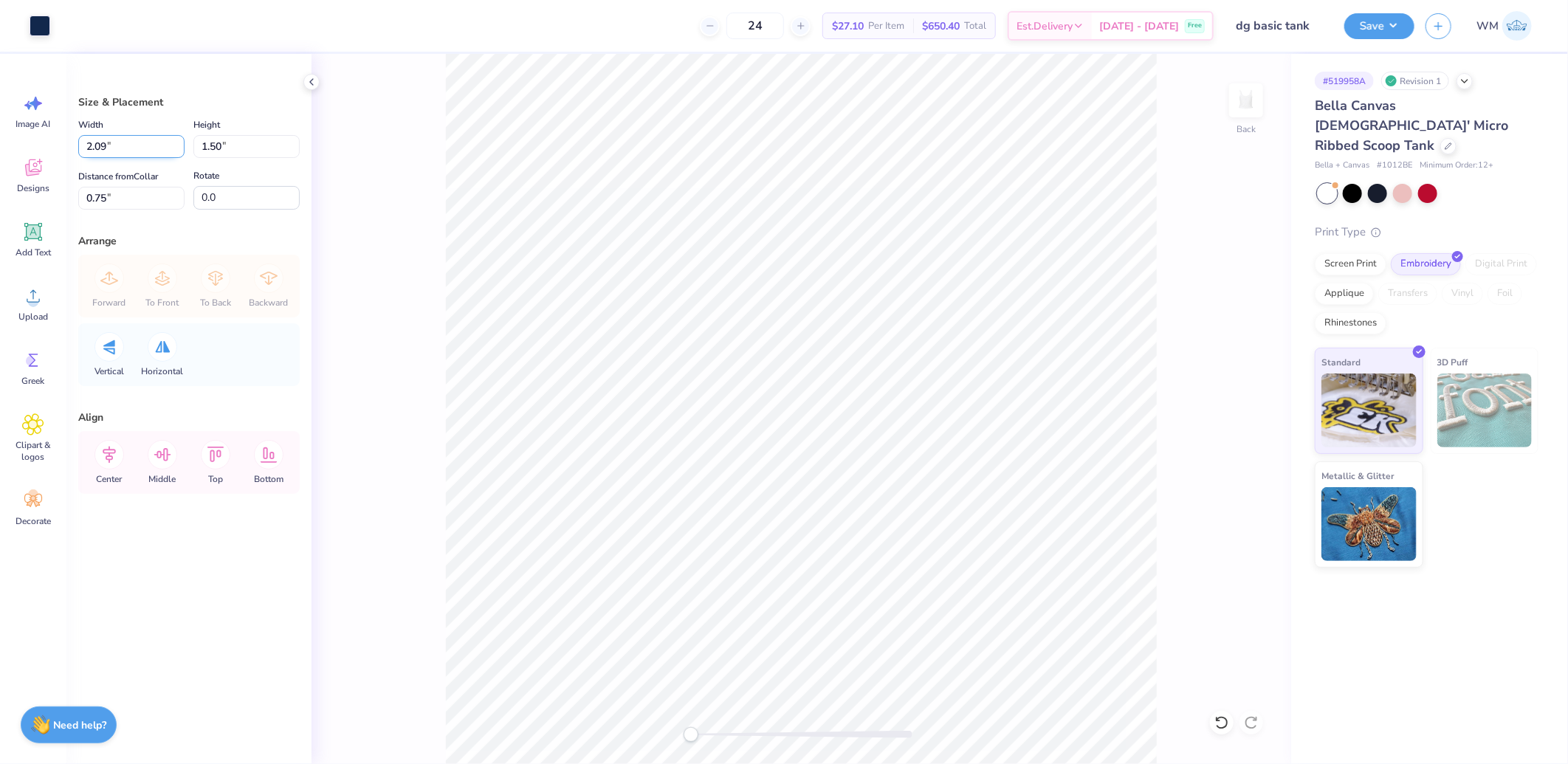
click at [134, 143] on input "2.09" at bounding box center [131, 146] width 106 height 23
type input "2.00"
type input "1.44"
type input "0.78"
click at [120, 199] on input "0.78" at bounding box center [131, 198] width 106 height 23
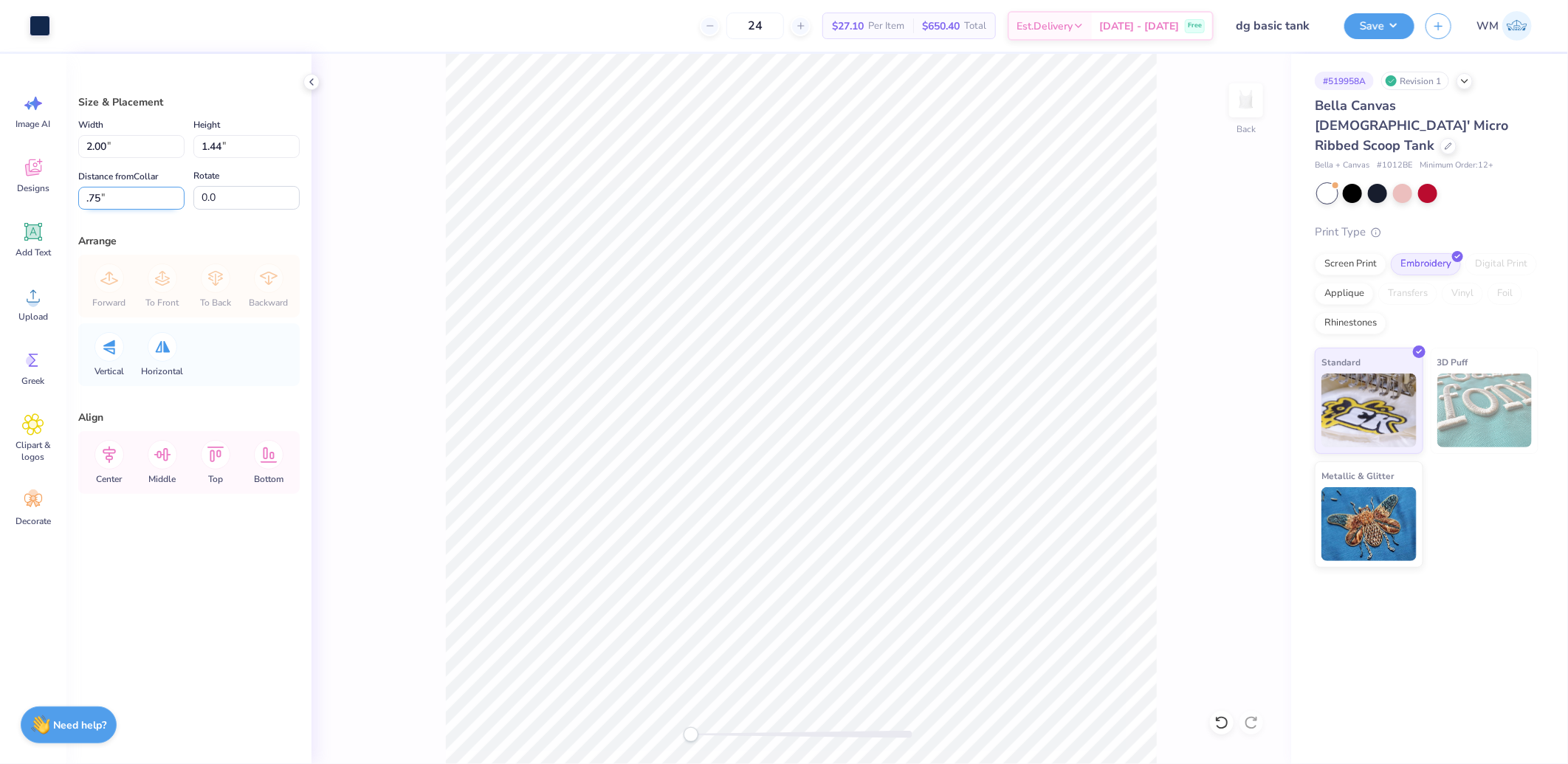
type input ".75"
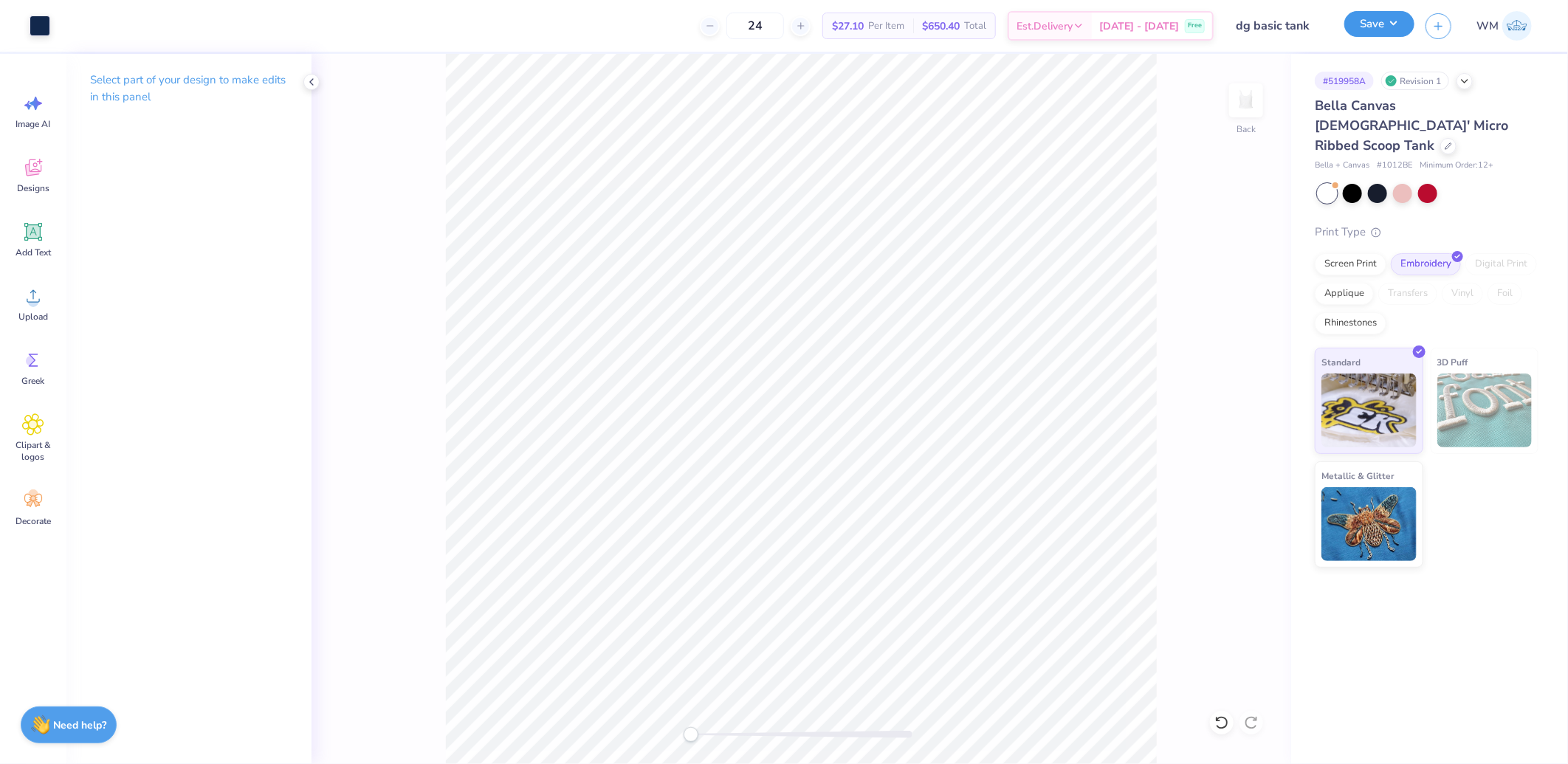
click at [1384, 26] on button "Save" at bounding box center [1379, 24] width 70 height 25
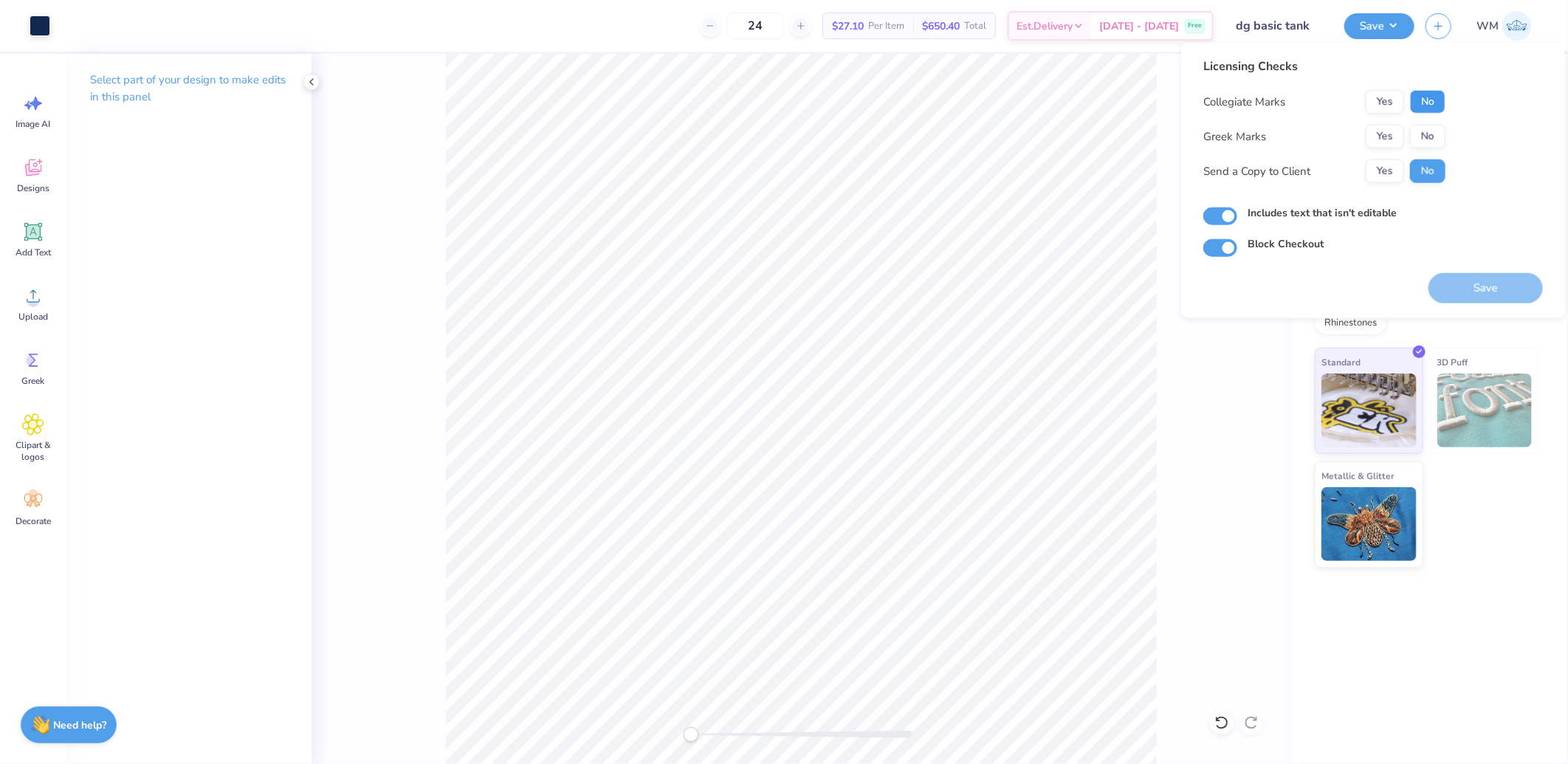
click at [1429, 99] on button "No" at bounding box center [1427, 102] width 35 height 24
drag, startPoint x: 1393, startPoint y: 129, endPoint x: 1388, endPoint y: 151, distance: 22.6
click at [1393, 130] on button "Yes" at bounding box center [1384, 137] width 38 height 24
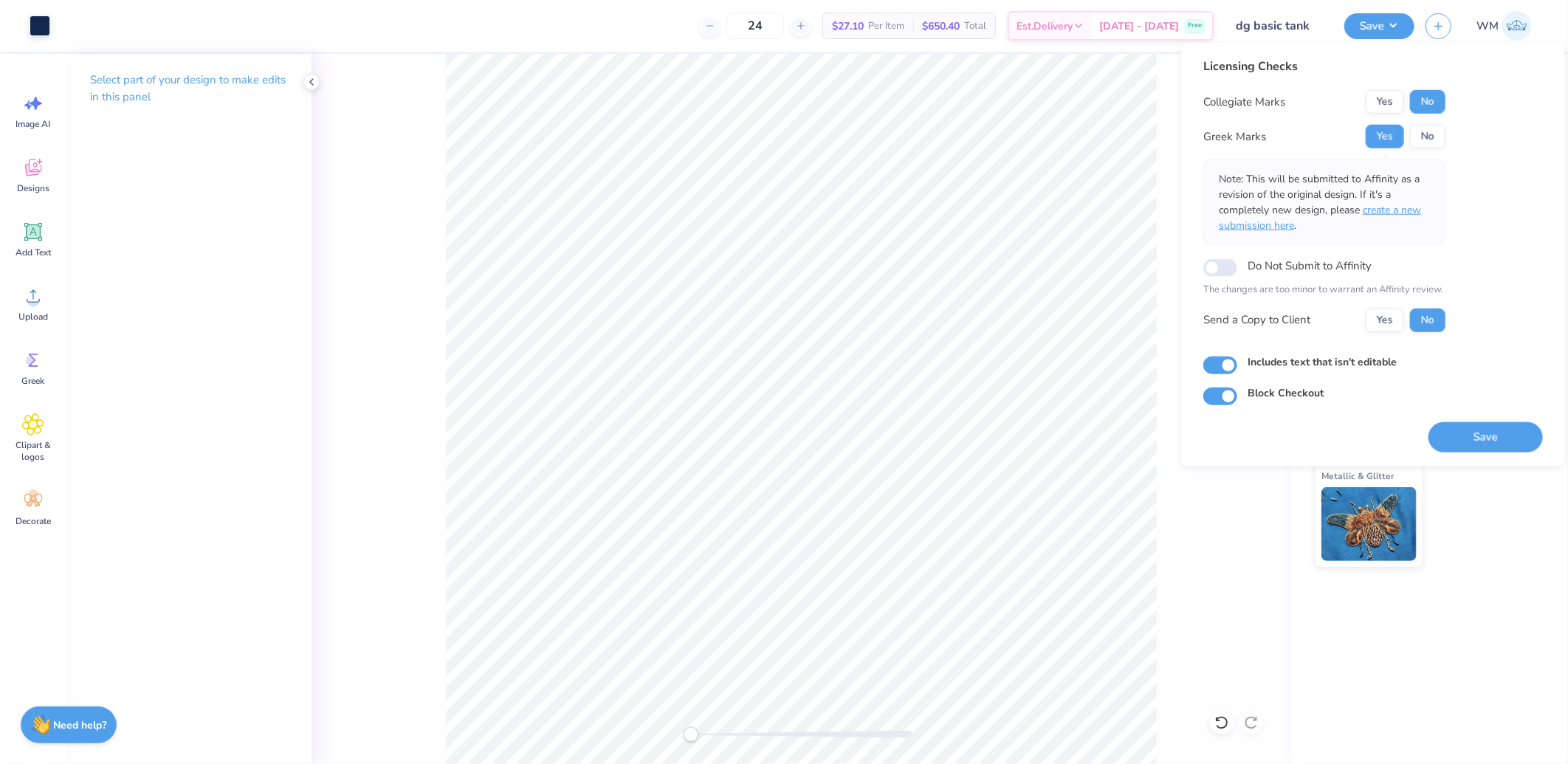
click at [1392, 216] on span "create a new submission here" at bounding box center [1320, 217] width 202 height 29
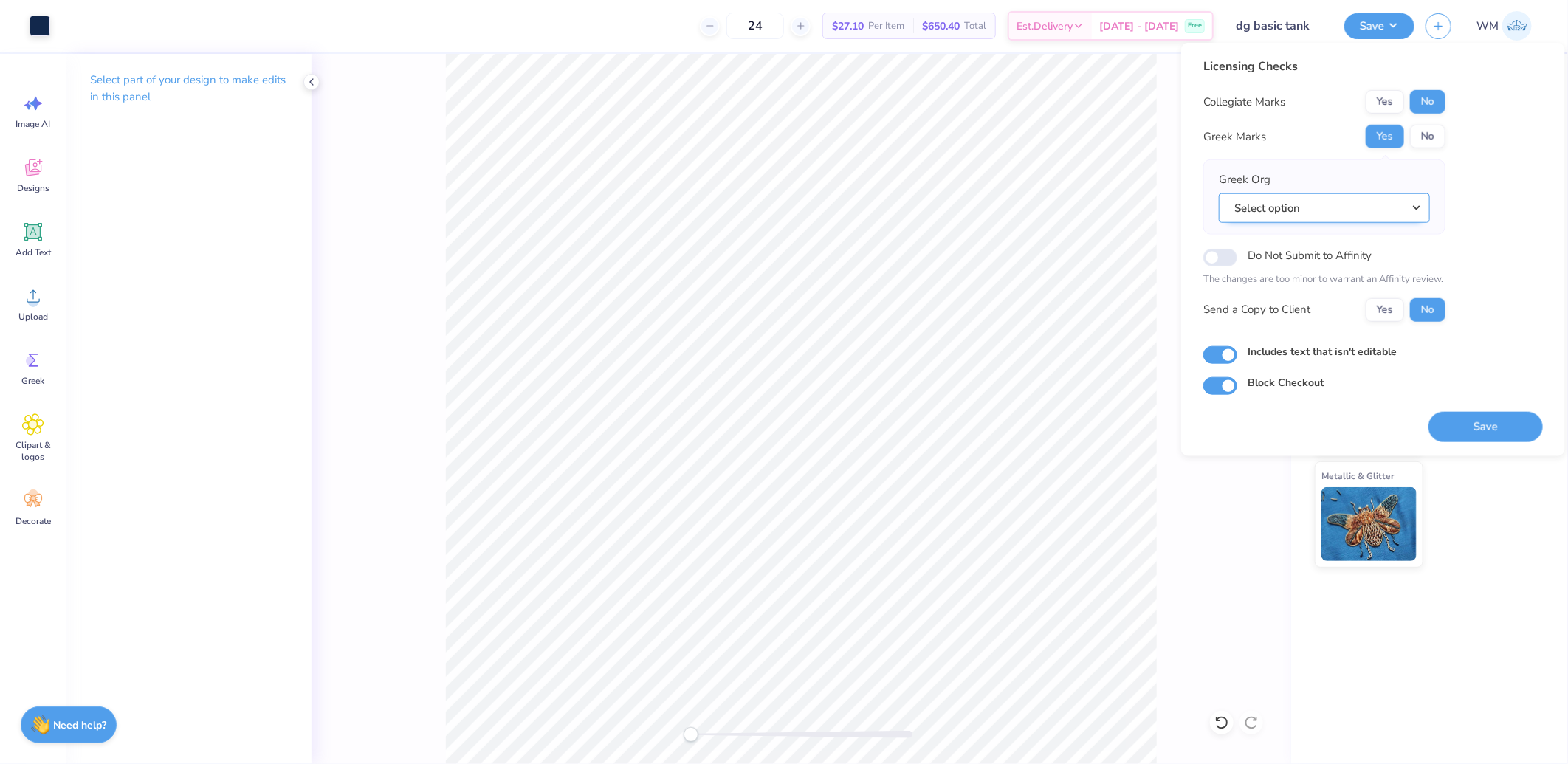
click at [1347, 210] on button "Select option" at bounding box center [1325, 207] width 211 height 30
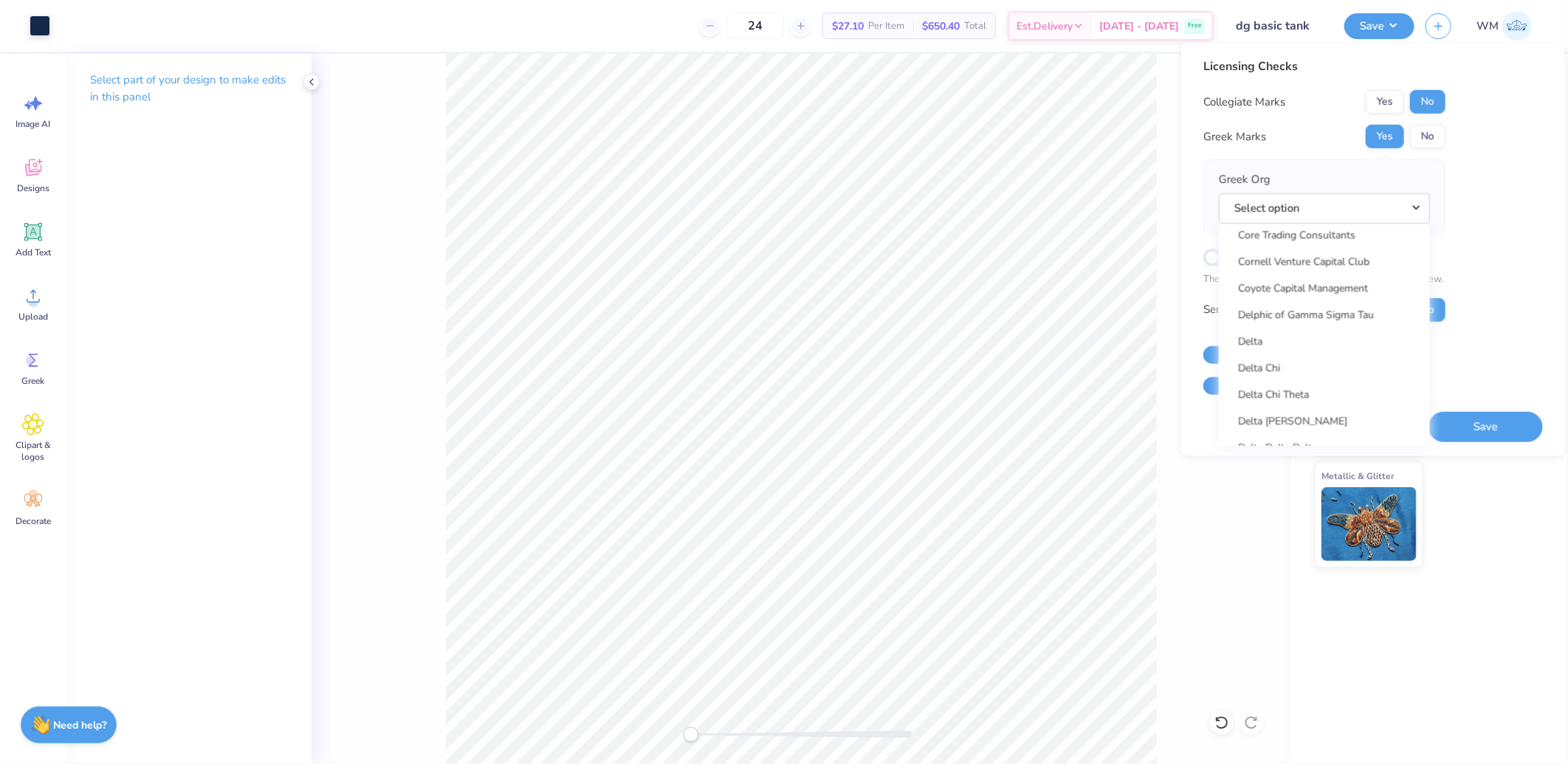
scroll to position [3280, 0]
click at [1295, 382] on link "Delta Gamma" at bounding box center [1325, 390] width 199 height 25
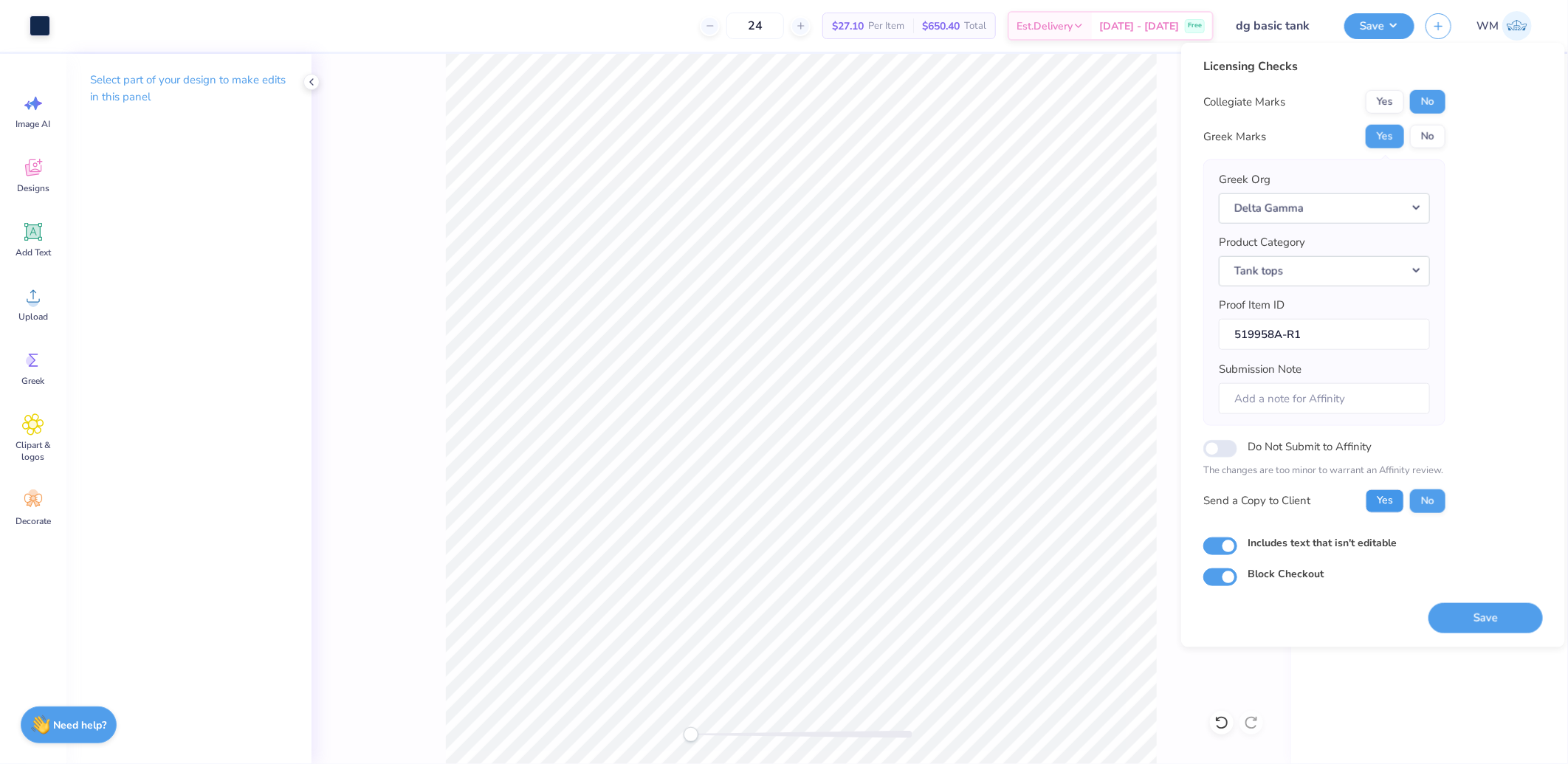
click at [1393, 500] on button "Yes" at bounding box center [1384, 500] width 38 height 24
click at [1507, 614] on button "Save" at bounding box center [1486, 617] width 115 height 30
